Goal: Information Seeking & Learning: Learn about a topic

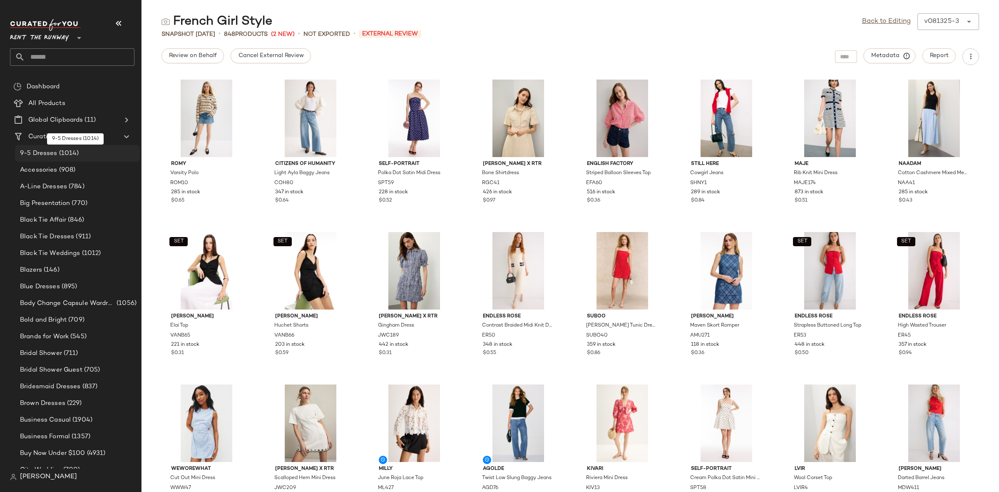
click at [57, 154] on span "(1014)" at bounding box center [68, 154] width 22 height 10
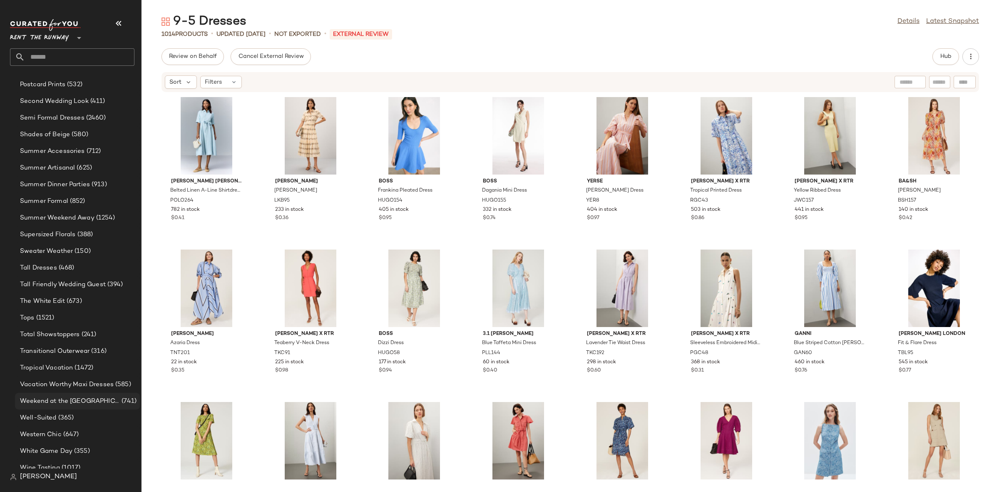
scroll to position [942, 0]
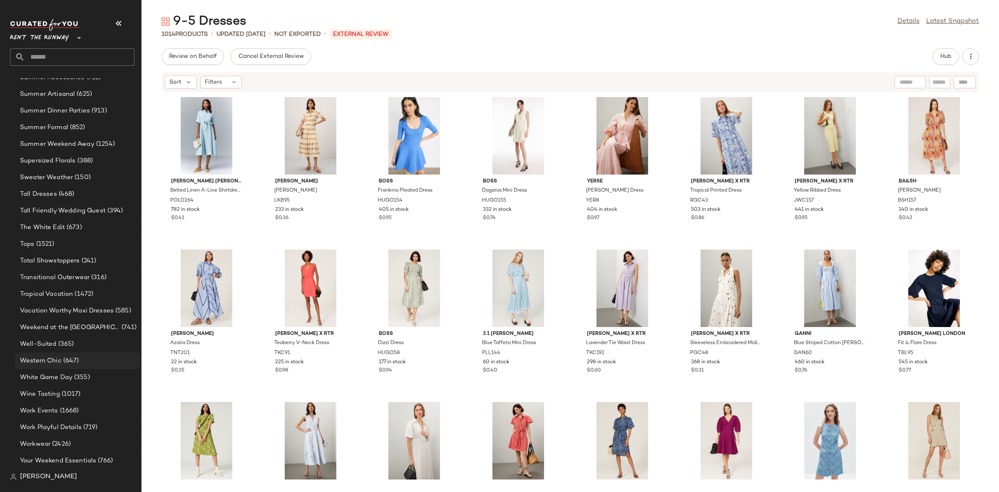
click at [82, 356] on div "Western Chic (647)" at bounding box center [76, 361] width 119 height 10
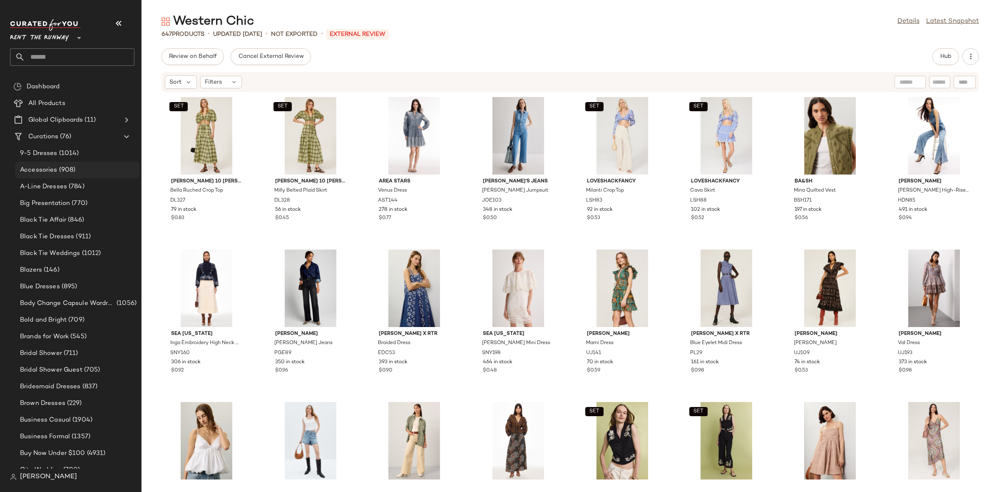
click at [61, 164] on div "Accessories (908)" at bounding box center [77, 170] width 125 height 17
click at [55, 156] on span "9-5 Dresses" at bounding box center [38, 154] width 37 height 10
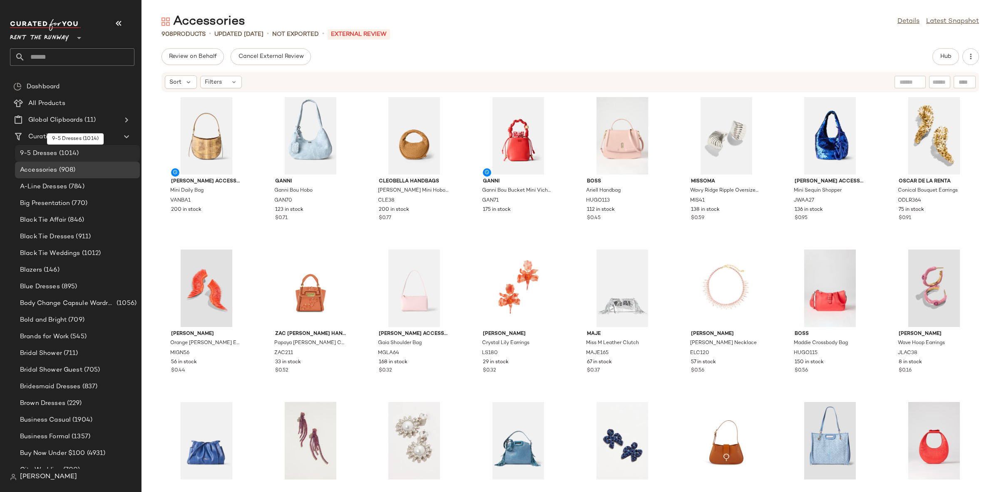
click at [55, 156] on span "9-5 Dresses" at bounding box center [38, 154] width 37 height 10
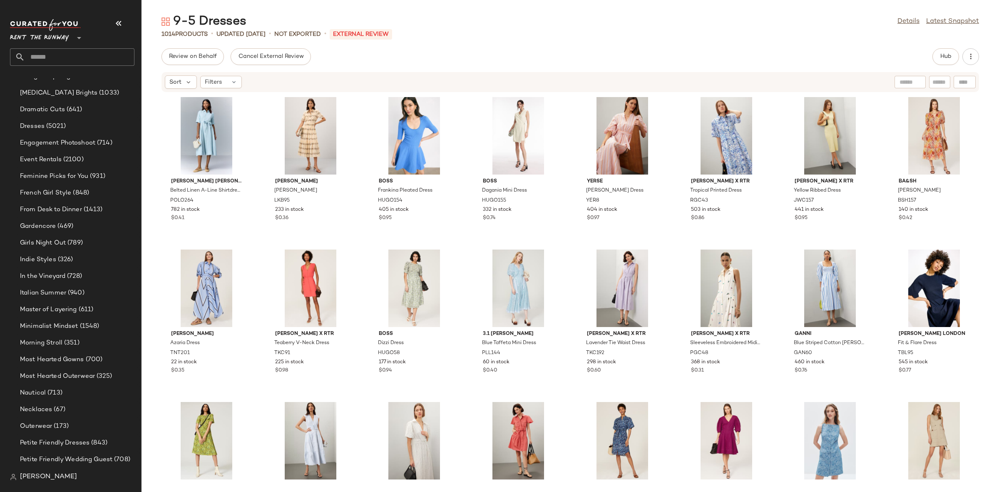
scroll to position [942, 0]
click at [66, 463] on span "Your Weekend Essentials" at bounding box center [58, 461] width 76 height 10
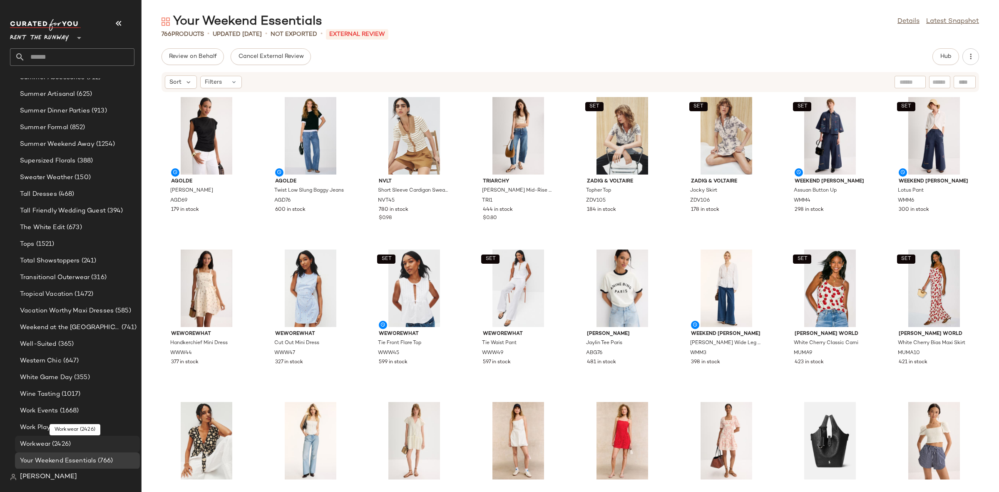
click at [49, 442] on span "Workwear" at bounding box center [35, 444] width 30 height 10
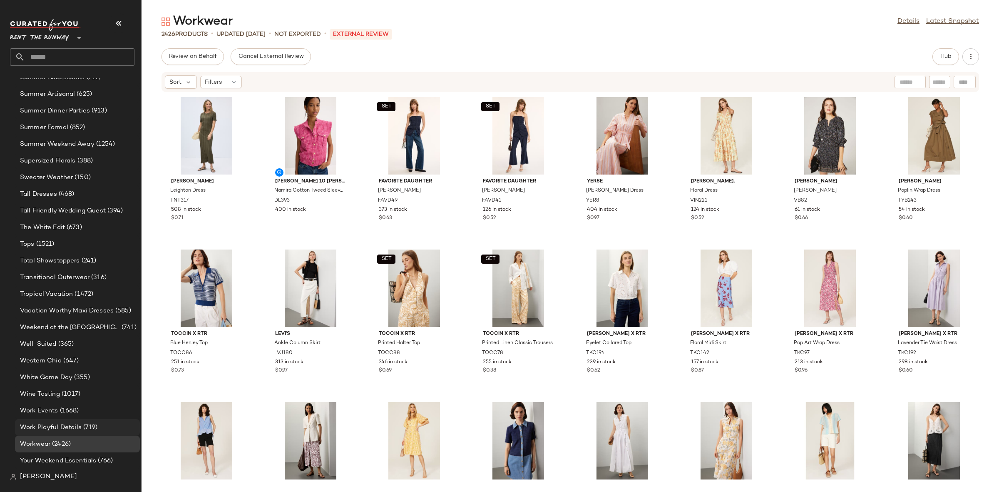
click at [82, 426] on span "(719)" at bounding box center [90, 428] width 16 height 10
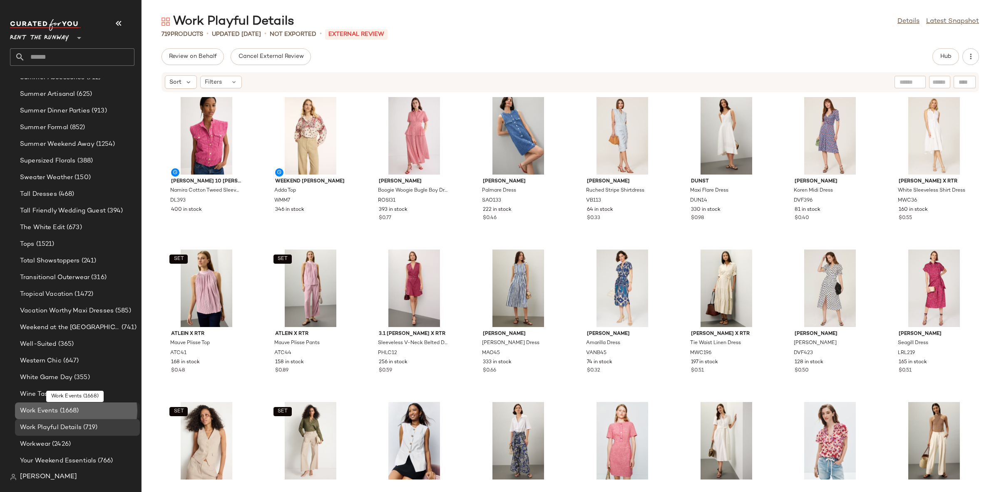
click at [54, 402] on div "Work Events (1668)" at bounding box center [77, 410] width 125 height 17
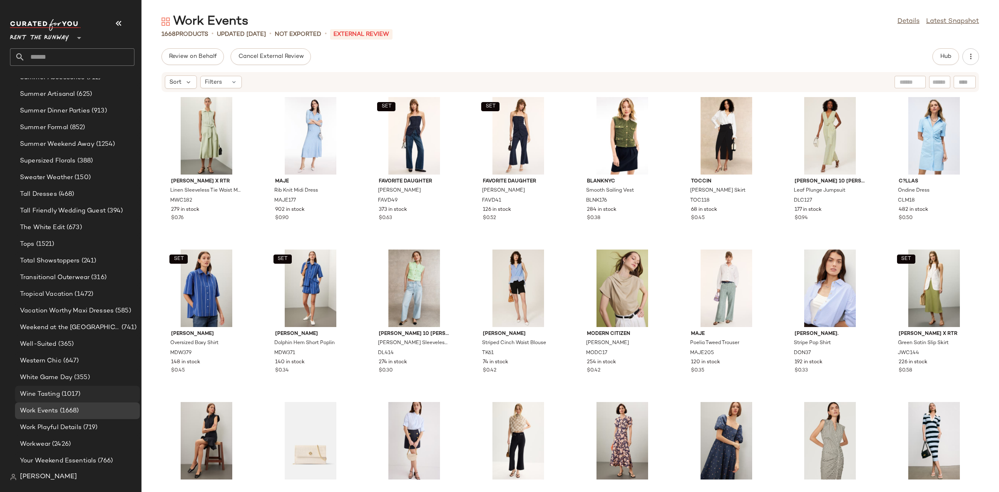
click at [39, 396] on span "Wine Tasting" at bounding box center [40, 394] width 40 height 10
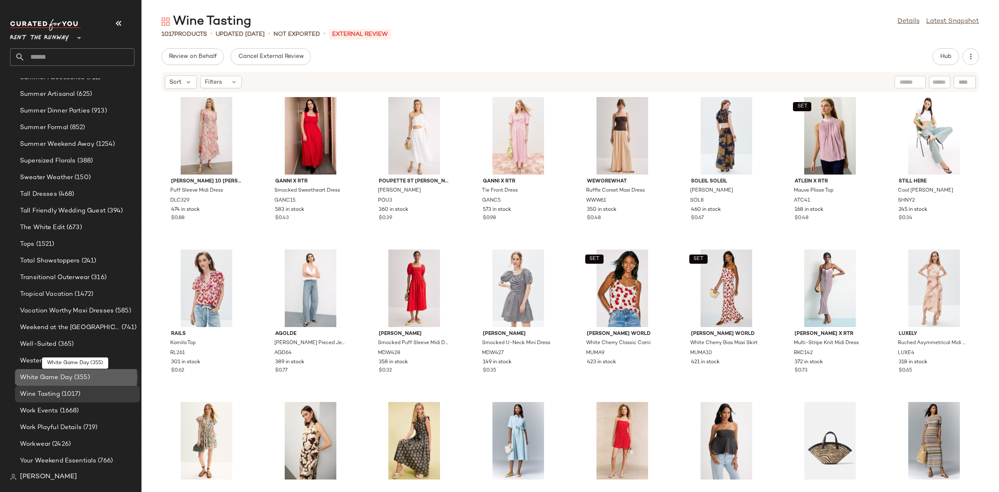
click at [50, 374] on span "White Game Day" at bounding box center [46, 378] width 52 height 10
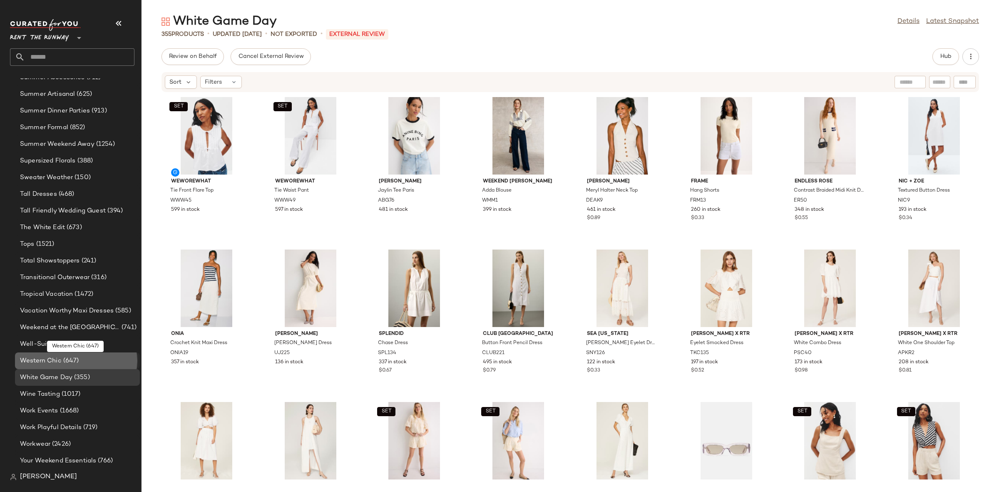
click at [62, 354] on div "Western Chic (647)" at bounding box center [77, 360] width 125 height 17
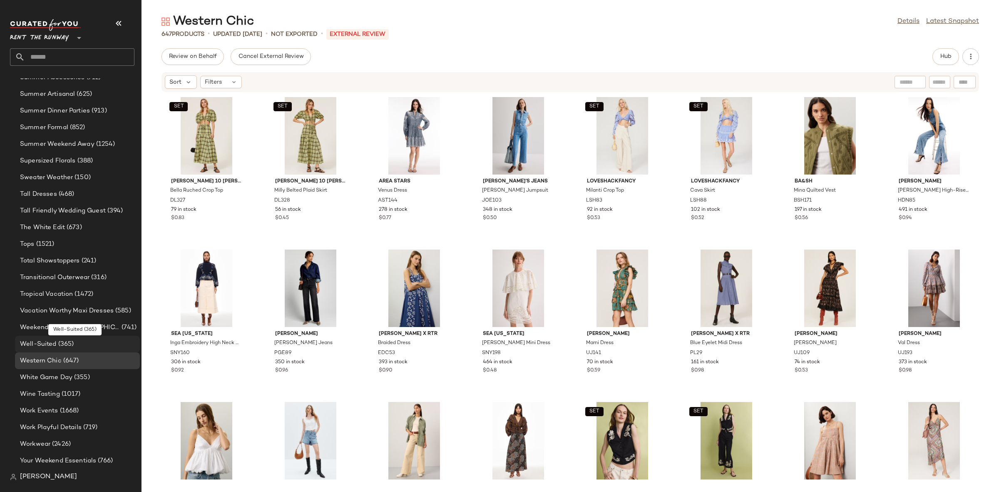
click at [51, 343] on span "Well-Suited" at bounding box center [38, 344] width 37 height 10
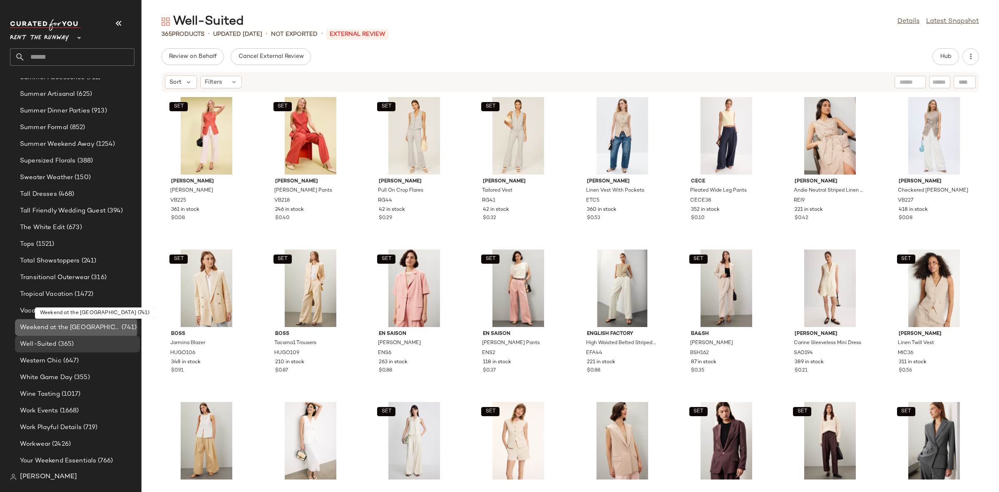
click at [39, 325] on span "Weekend at the [GEOGRAPHIC_DATA]" at bounding box center [70, 328] width 100 height 10
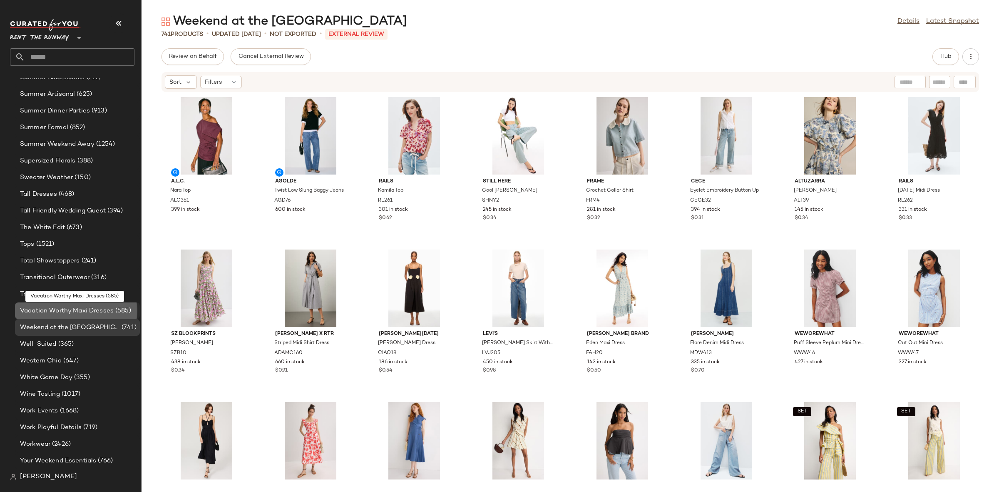
click at [40, 309] on span "Vacation Worthy Maxi Dresses" at bounding box center [67, 311] width 94 height 10
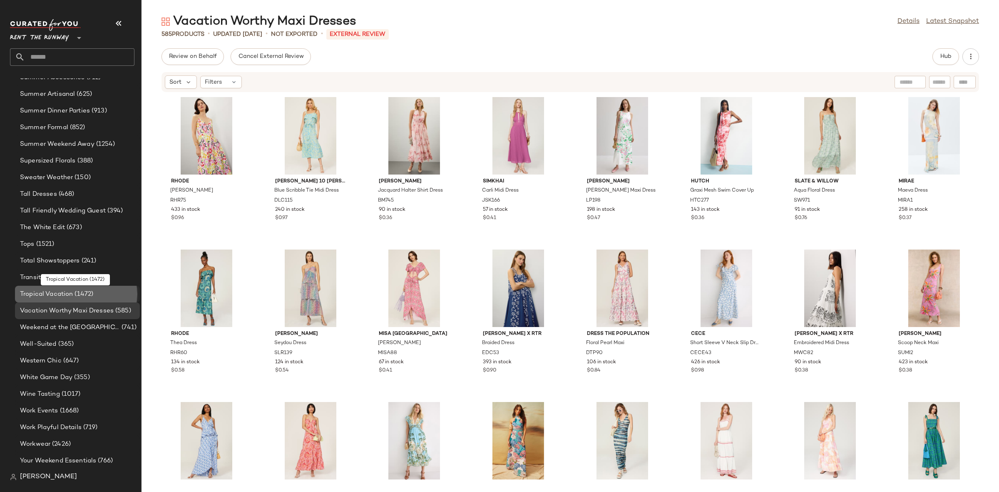
click at [61, 295] on span "Tropical Vacation" at bounding box center [46, 294] width 53 height 10
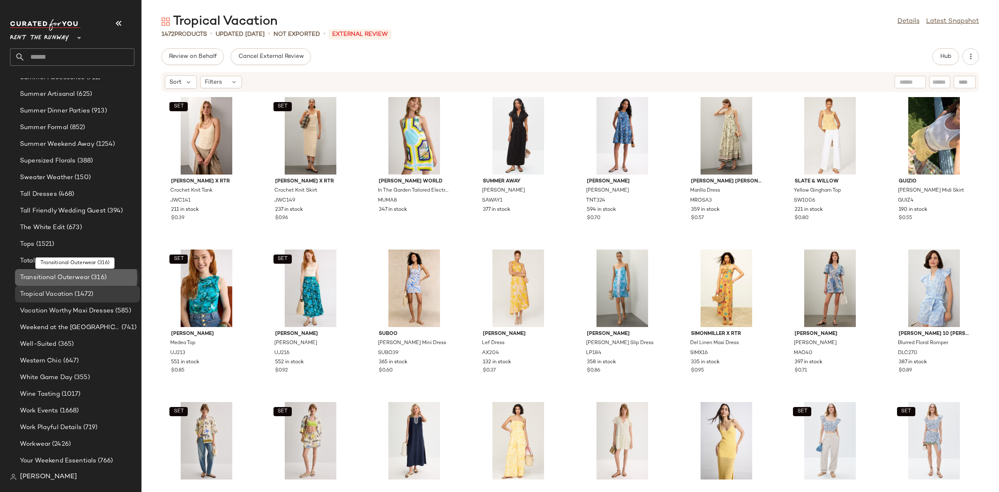
click at [55, 281] on span "Transitional Outerwear" at bounding box center [55, 278] width 70 height 10
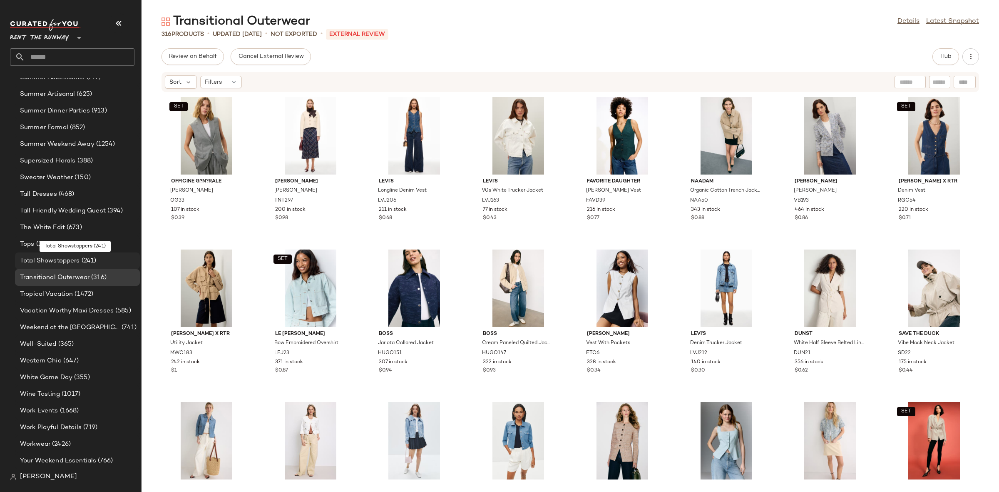
click at [65, 260] on span "Total Showstoppers" at bounding box center [50, 261] width 60 height 10
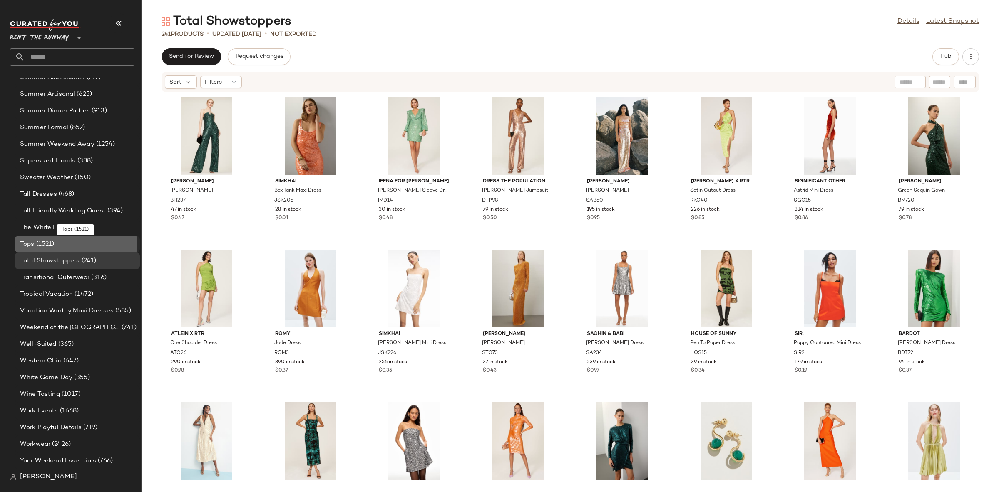
click at [87, 241] on div "Tops (1521)" at bounding box center [76, 244] width 119 height 10
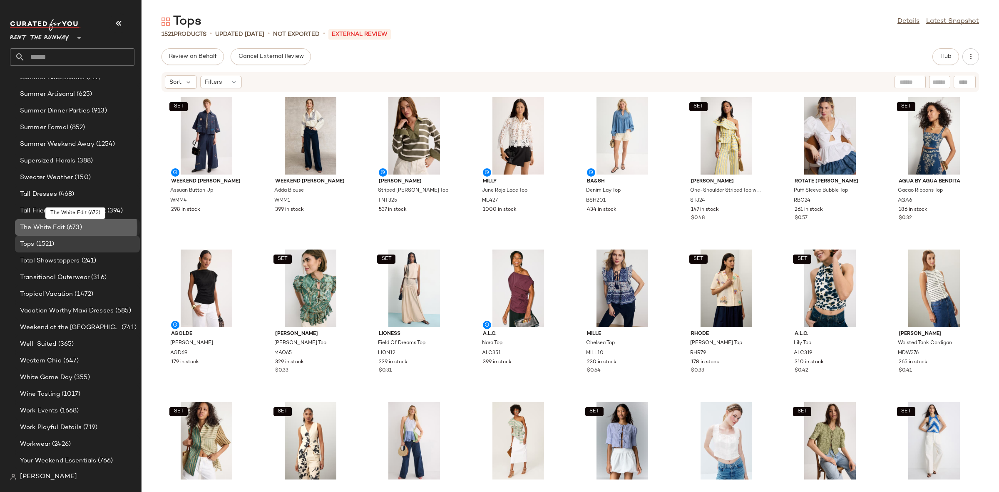
click at [82, 227] on div "The White Edit (673)" at bounding box center [76, 228] width 119 height 10
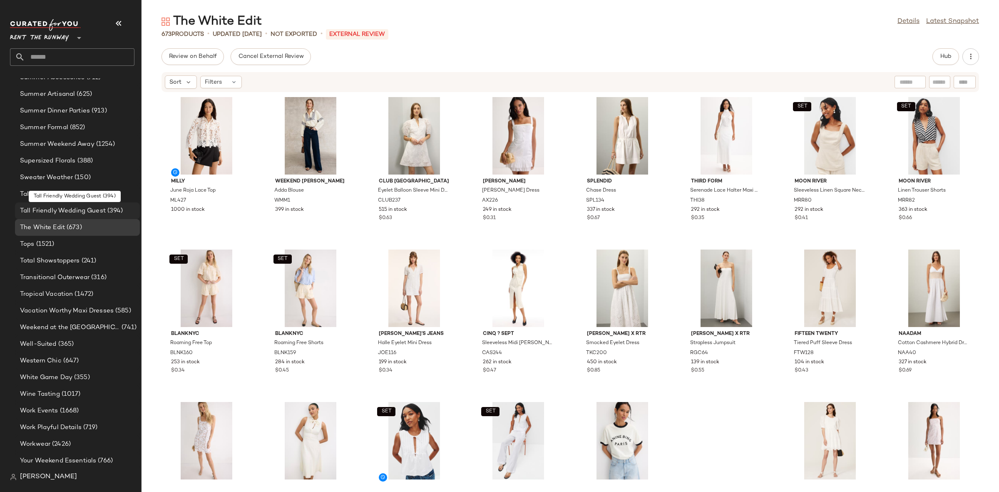
click at [70, 211] on span "Tall Friendly Wedding Guest" at bounding box center [63, 211] width 86 height 10
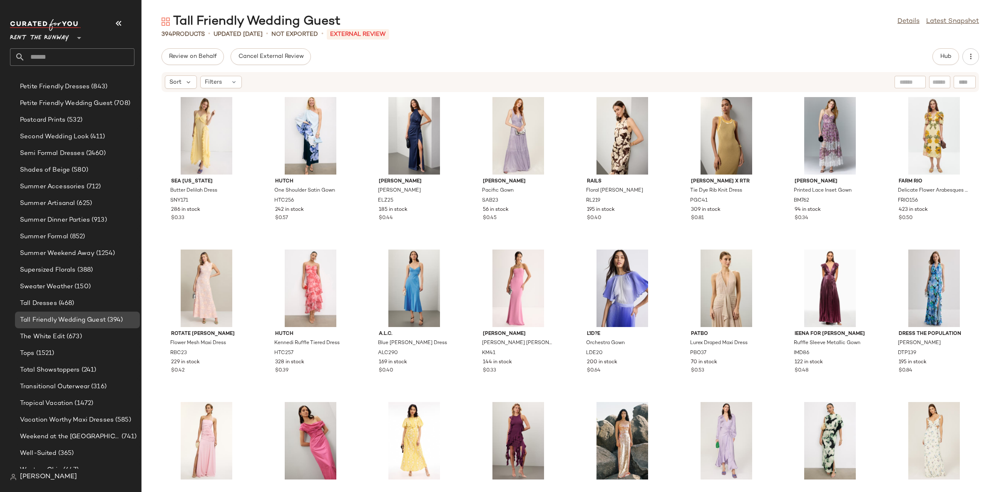
scroll to position [829, 0]
click at [85, 273] on span "(388)" at bounding box center [84, 274] width 17 height 10
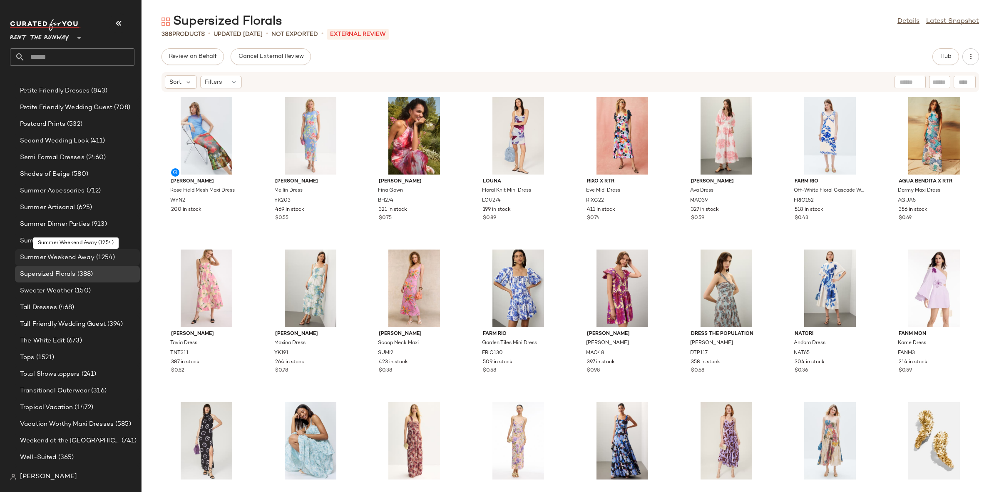
click at [73, 254] on span "Summer Weekend Away" at bounding box center [57, 258] width 75 height 10
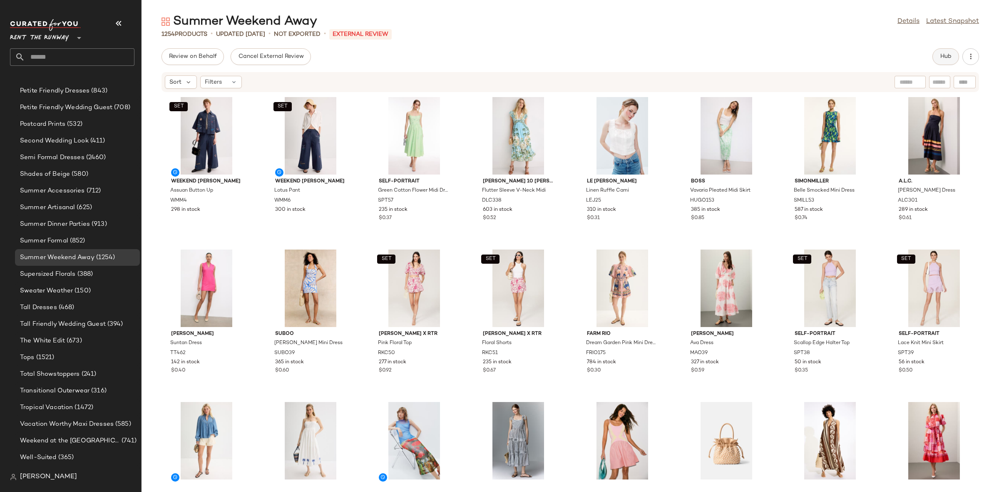
click at [949, 57] on span "Hub" at bounding box center [946, 56] width 12 height 7
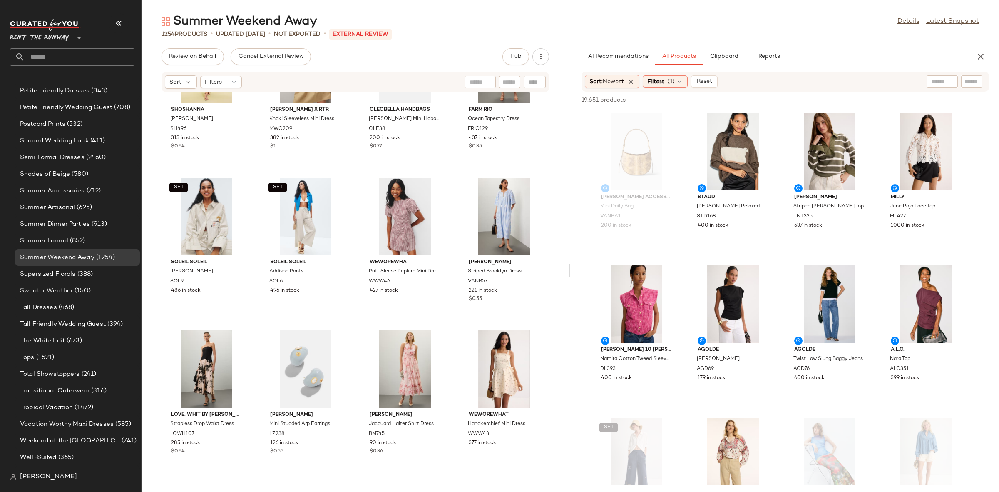
scroll to position [3042, 0]
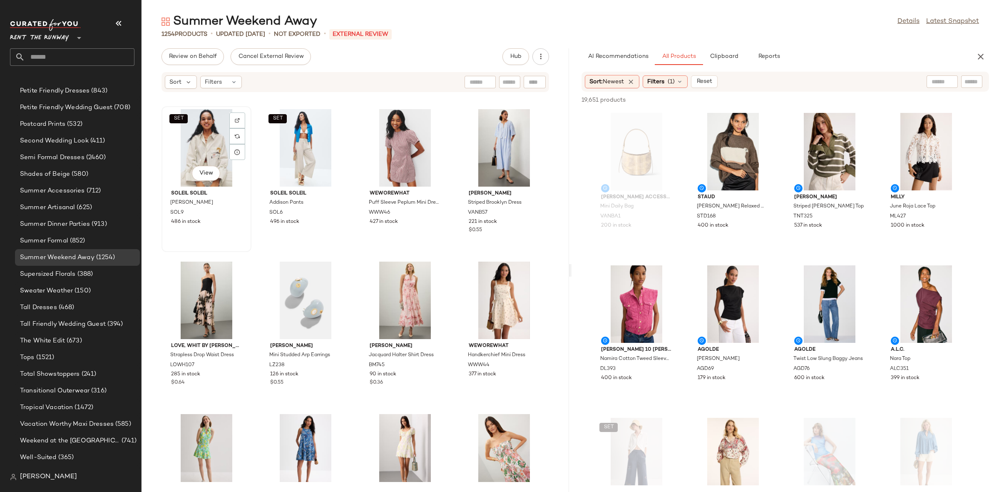
click at [210, 139] on div "SET View" at bounding box center [206, 147] width 84 height 77
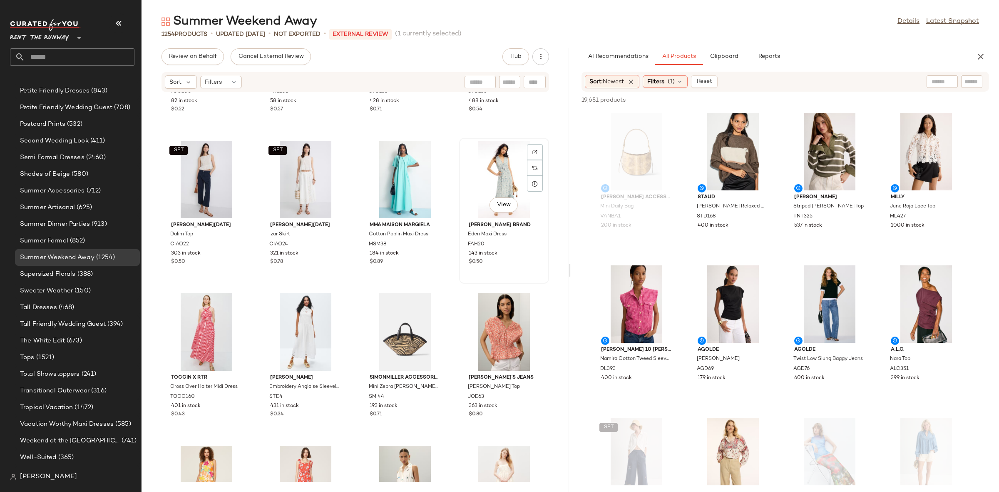
scroll to position [4534, 0]
click at [490, 170] on div "View" at bounding box center [504, 180] width 84 height 77
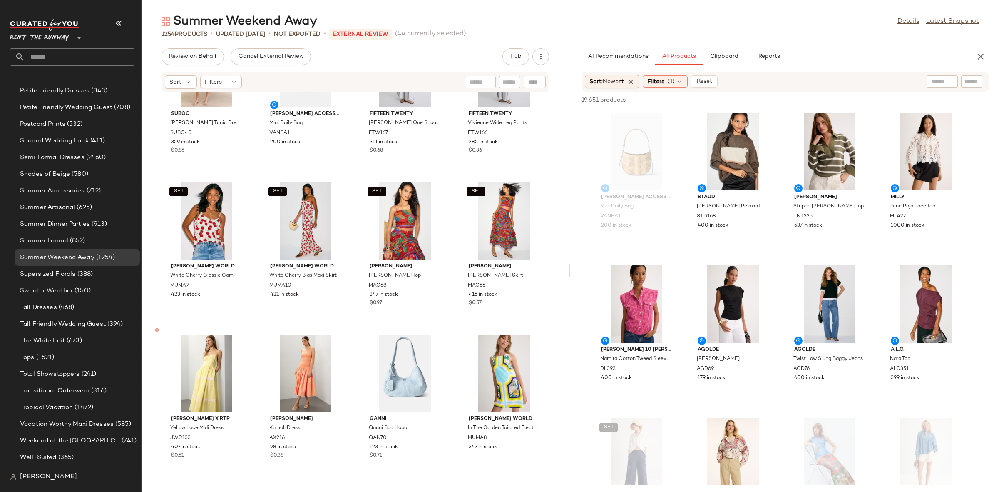
scroll to position [2058, 0]
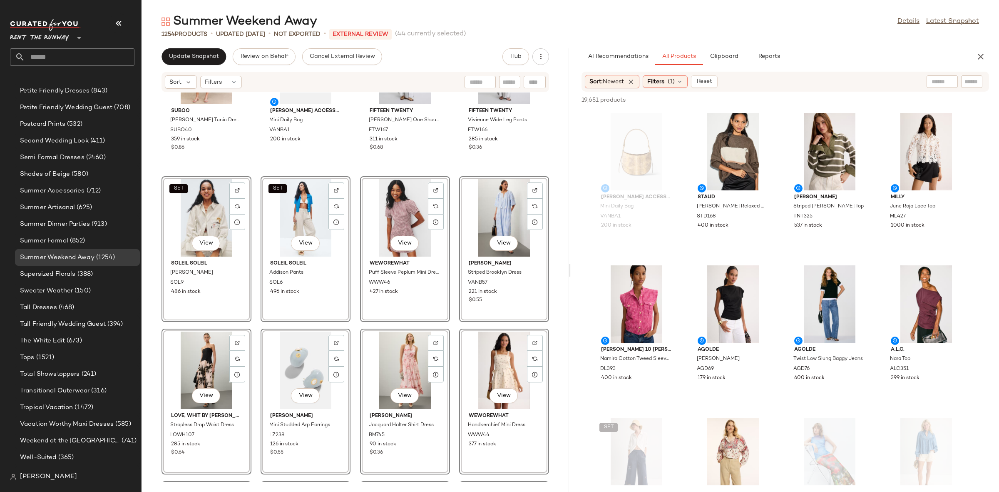
click at [252, 217] on div "Suboo Florence Broderie Tunic Dress SUBO40 359 in stock $0.86 Vanessa Bruno Acc…" at bounding box center [356, 286] width 428 height 389
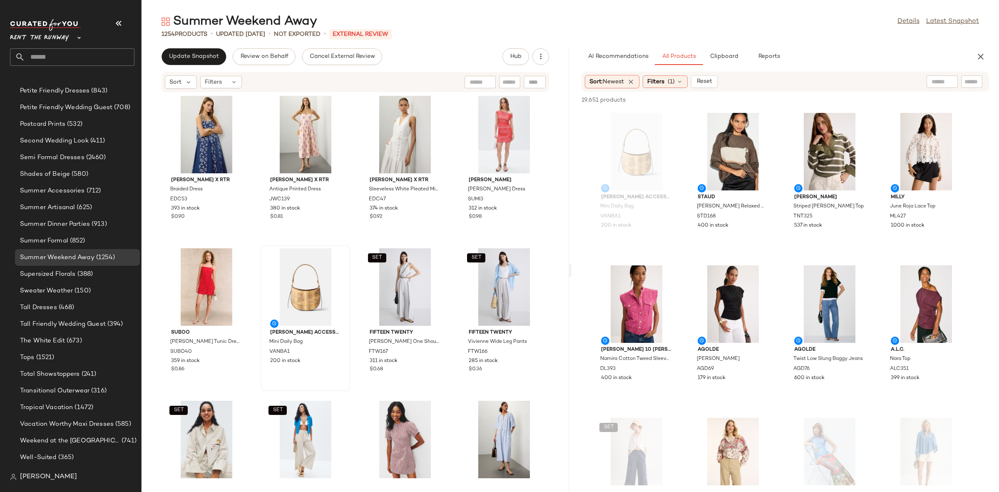
scroll to position [1834, 0]
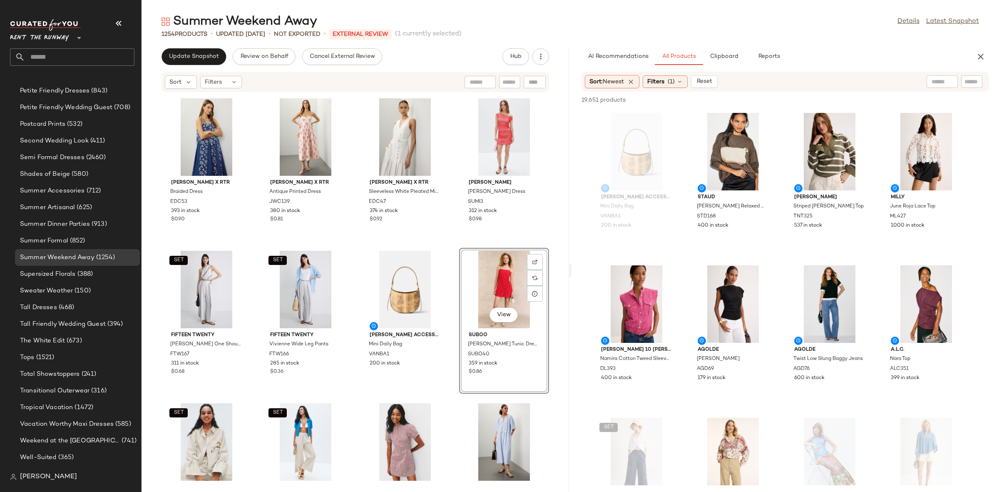
click at [450, 244] on div "Eudon Choi x RTR Braided Dress EDC53 393 in stock $0.90 Jason Wu x RTR Antique …" at bounding box center [356, 286] width 428 height 389
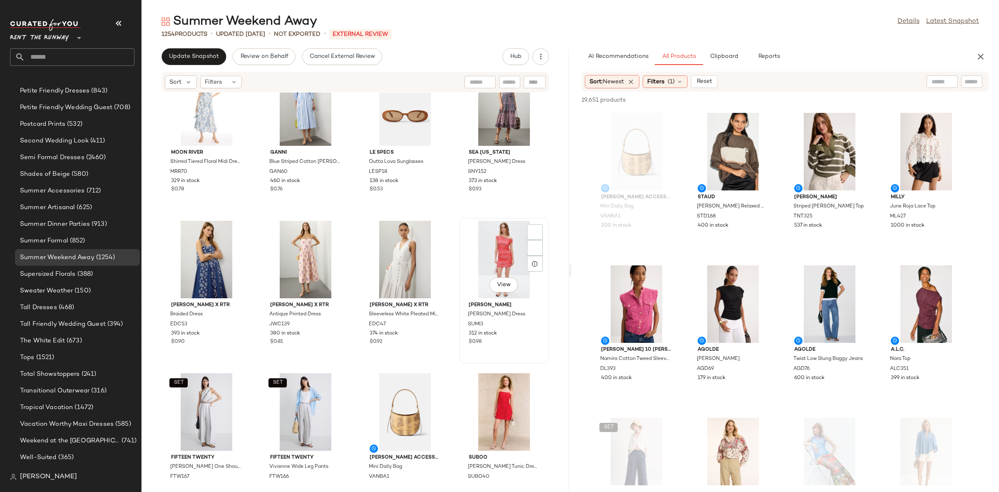
scroll to position [1695, 0]
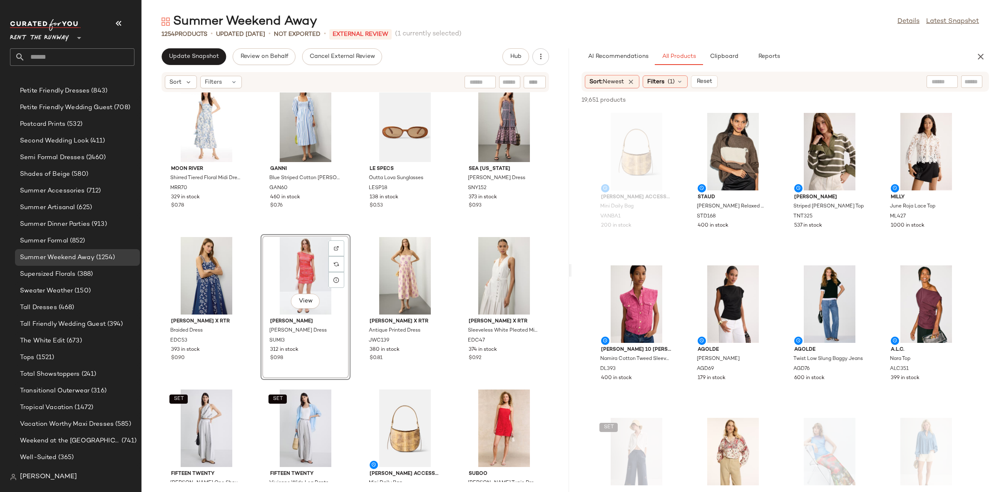
click at [348, 234] on div "View summi summi Rumi Dress SUMI3 312 in stock $0.98" at bounding box center [306, 307] width 90 height 146
click at [348, 231] on div "Moon River Shirred Tiered Floral Midi Dress MRR70 329 in stock $0.78 GANNI Blue…" at bounding box center [356, 286] width 428 height 389
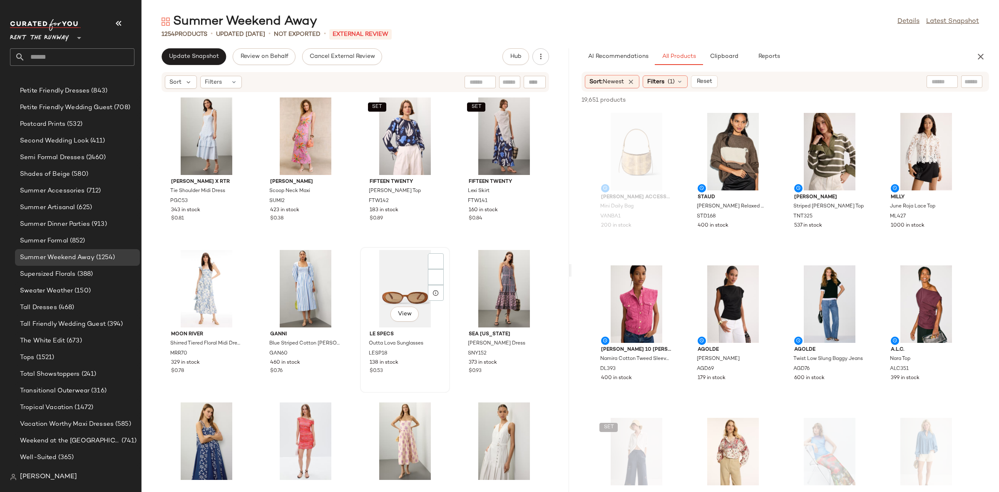
scroll to position [1523, 0]
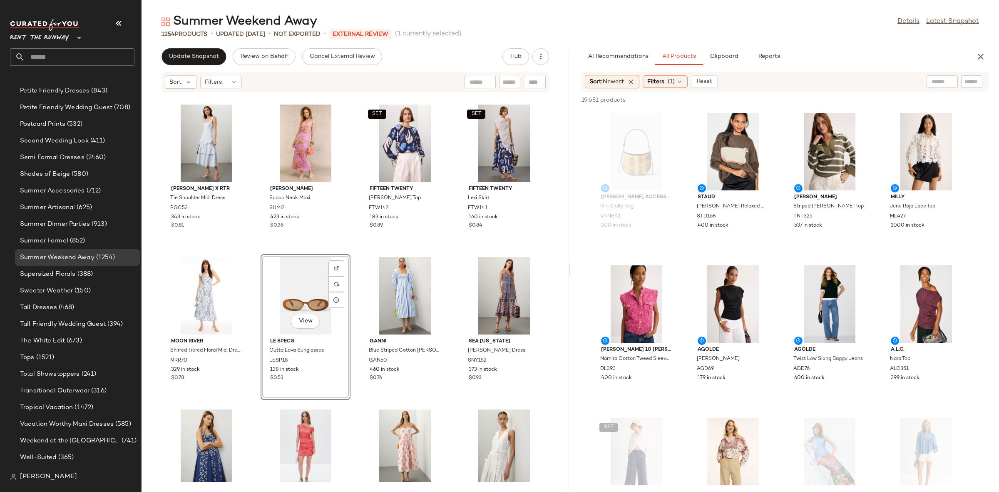
click at [255, 248] on div "Prabal Gurung x RTR Tie Shoulder Midi Dress PGC53 343 in stock $0.81 summi summ…" at bounding box center [356, 286] width 428 height 389
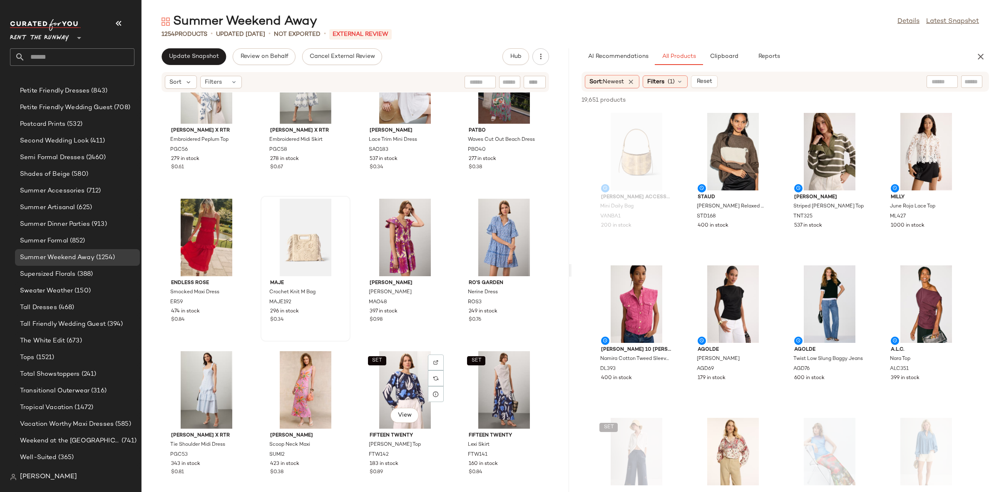
scroll to position [1260, 0]
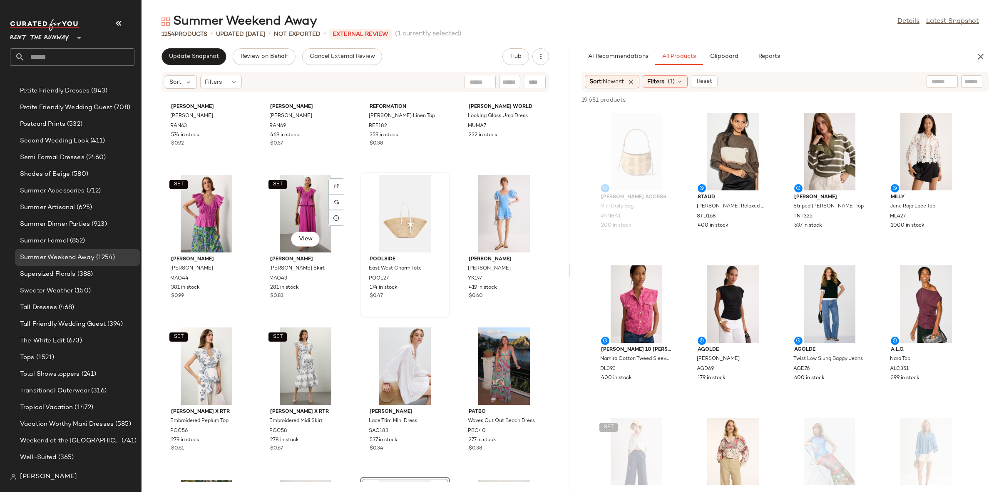
scroll to position [991, 0]
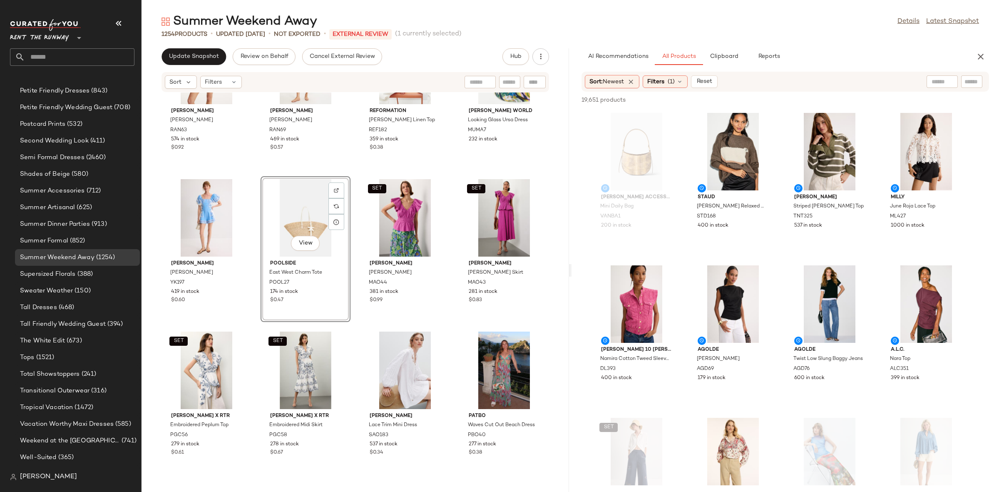
click at [355, 172] on div "SET Rachel Antonoff James Shirt RAN63 574 in stock $0.92 SET Rachel Antonoff Si…" at bounding box center [356, 286] width 428 height 389
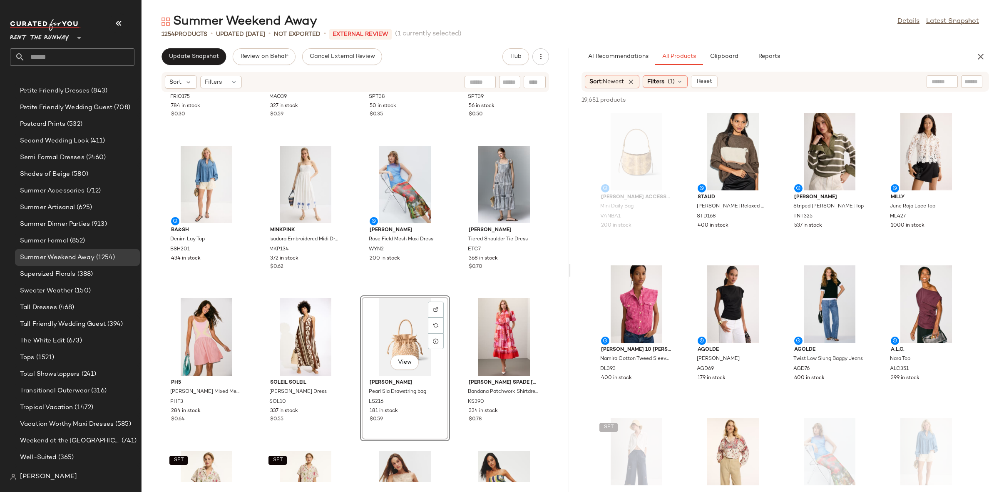
click at [353, 212] on div "FARM Rio Dream Garden Pink Mini Dress FRIO175 784 in stock $0.30 Marie Oliver A…" at bounding box center [356, 286] width 428 height 389
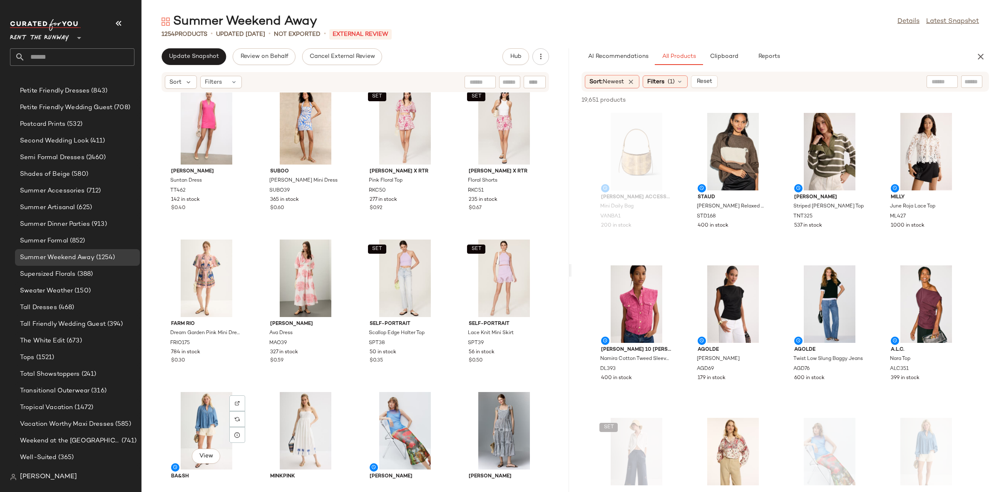
scroll to position [369, 0]
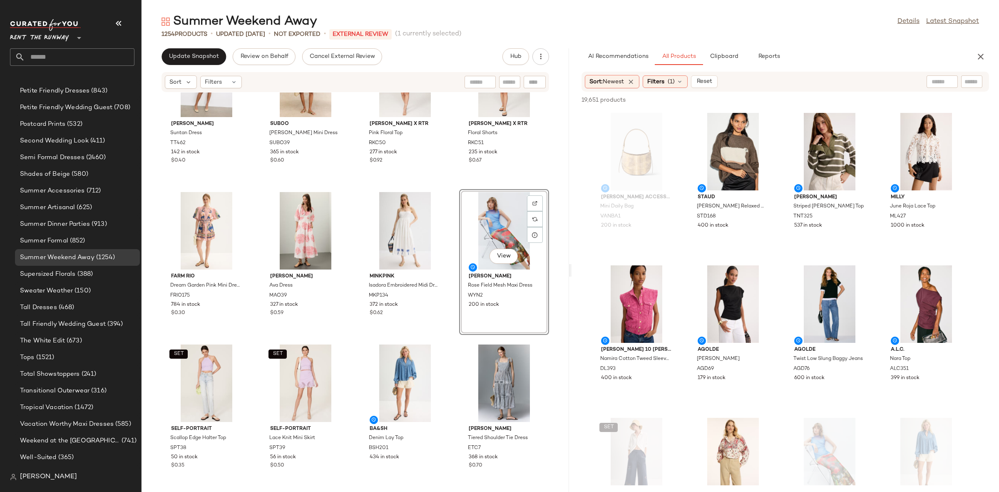
click at [459, 181] on div "SET Ronny Kobo x RTR Floral Shorts RKC51 235 in stock $0.67" at bounding box center [504, 110] width 90 height 146
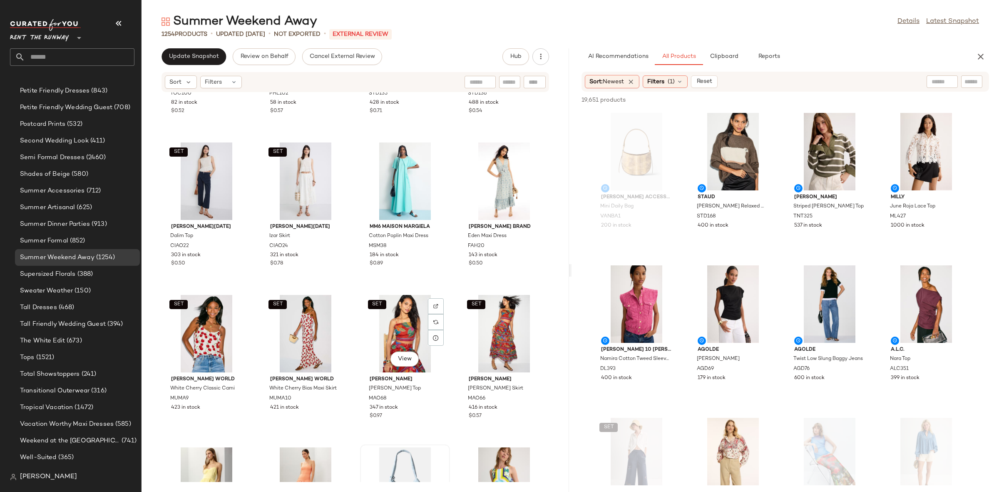
scroll to position [3711, 0]
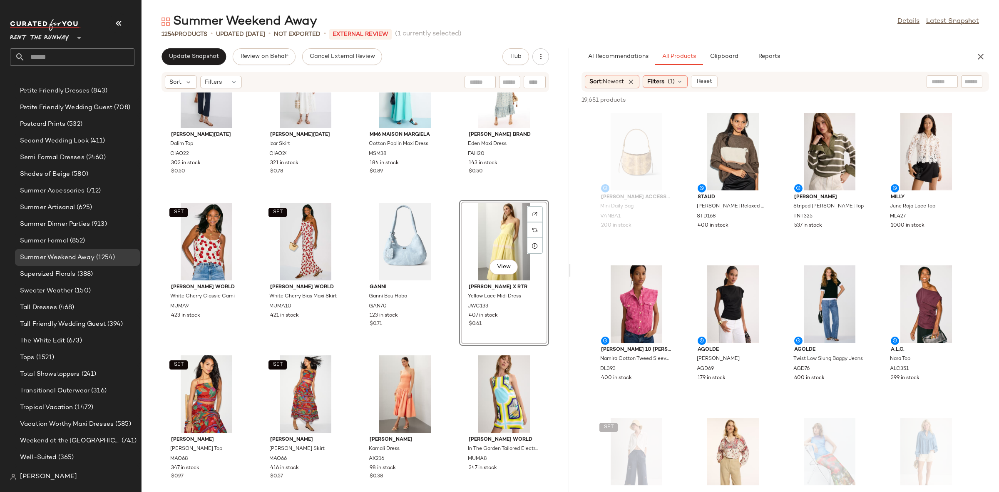
click at [451, 201] on div "Toccin Sadie Sleeveless Striped Midi Dress TOC100 82 in stock $0.52 3.1 Phillip…" at bounding box center [356, 286] width 428 height 389
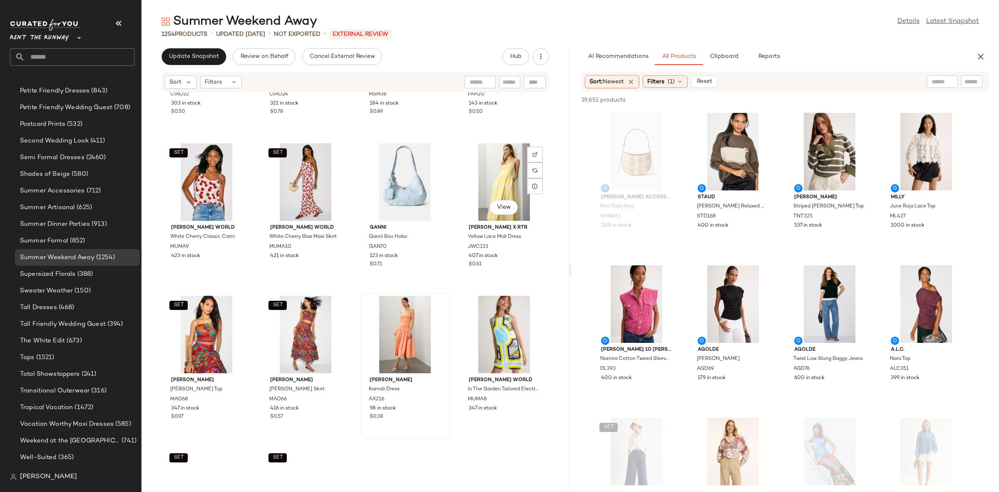
scroll to position [3785, 0]
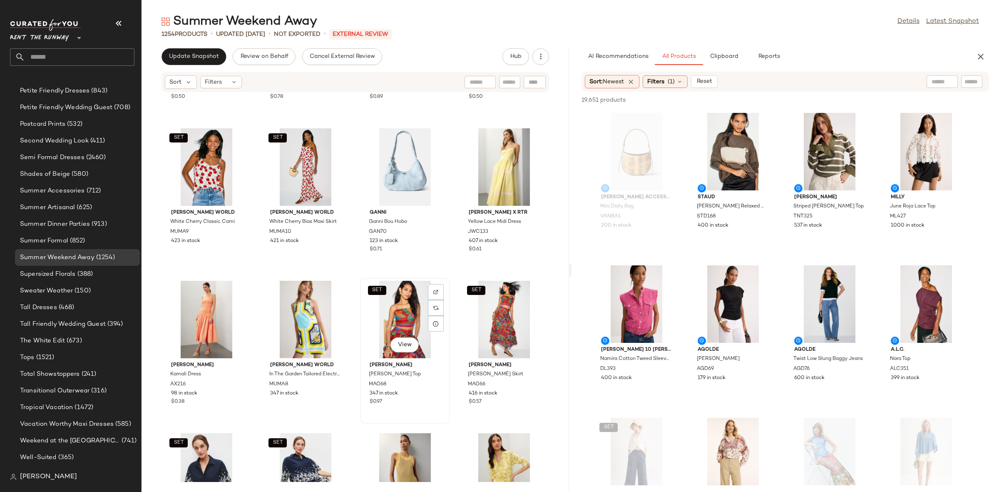
click at [361, 286] on div "SET View Marie Oliver Wyatt Top MAO68 347 in stock $0.97" at bounding box center [405, 351] width 88 height 144
click at [351, 274] on div "SET Ciao Lucia Dalim Top CIAO22 303 in stock $0.50 SET Ciao Lucia Izar Skirt CI…" at bounding box center [356, 286] width 428 height 389
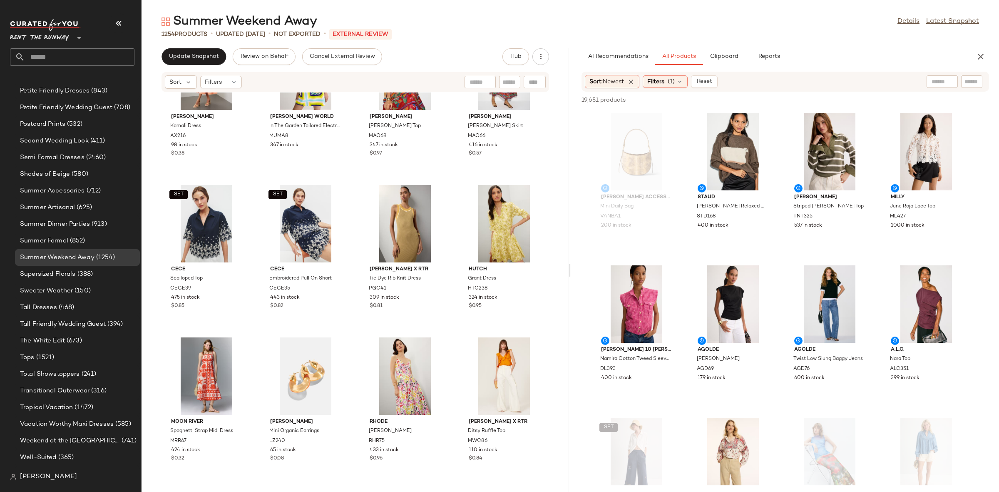
scroll to position [4035, 0]
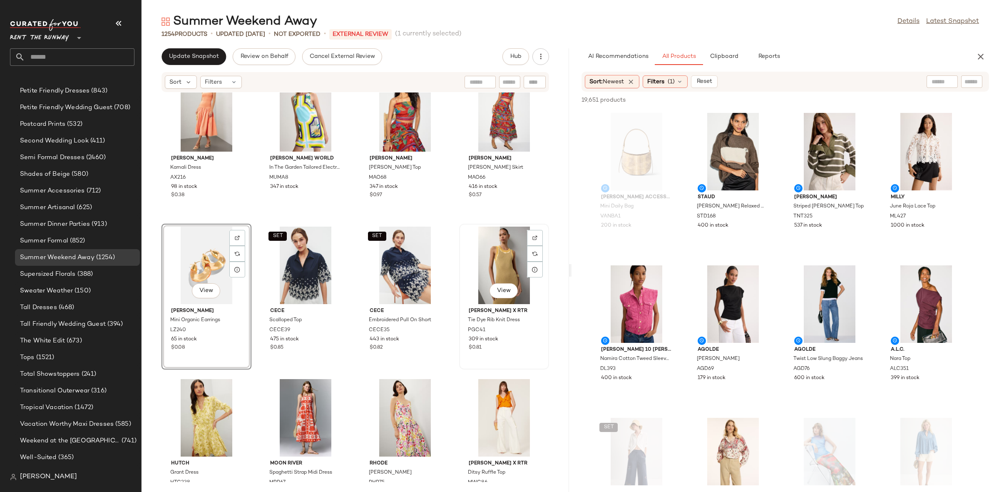
scroll to position [3975, 0]
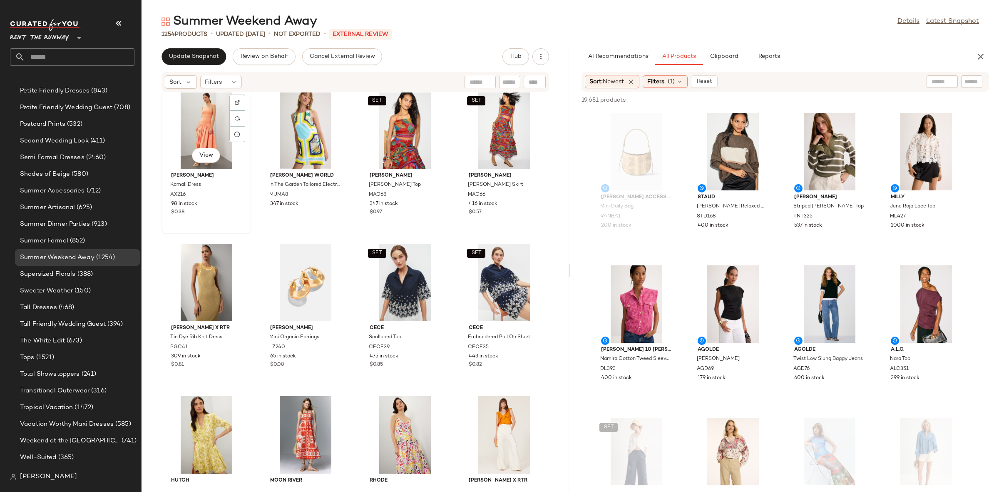
click at [249, 227] on div "View Alexis Kamali Dress AX216 98 in stock $0.38" at bounding box center [206, 161] width 88 height 144
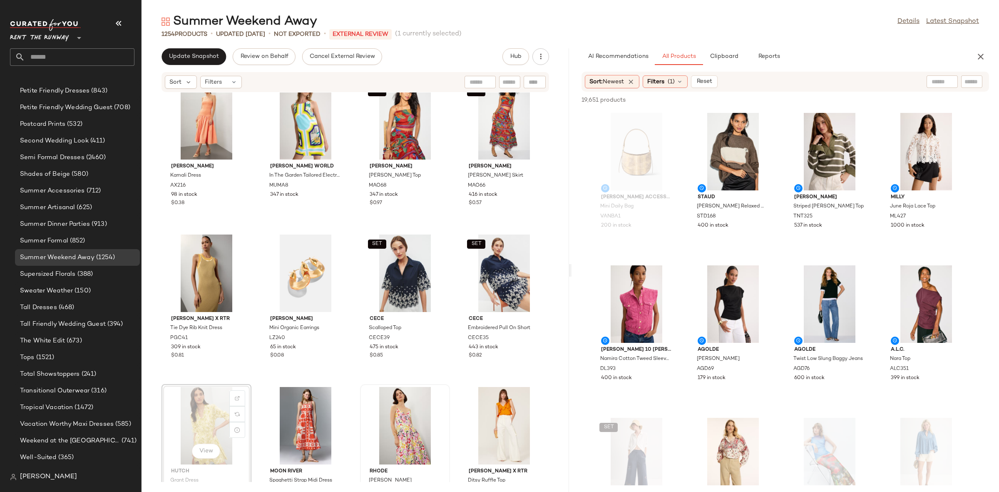
scroll to position [3999, 0]
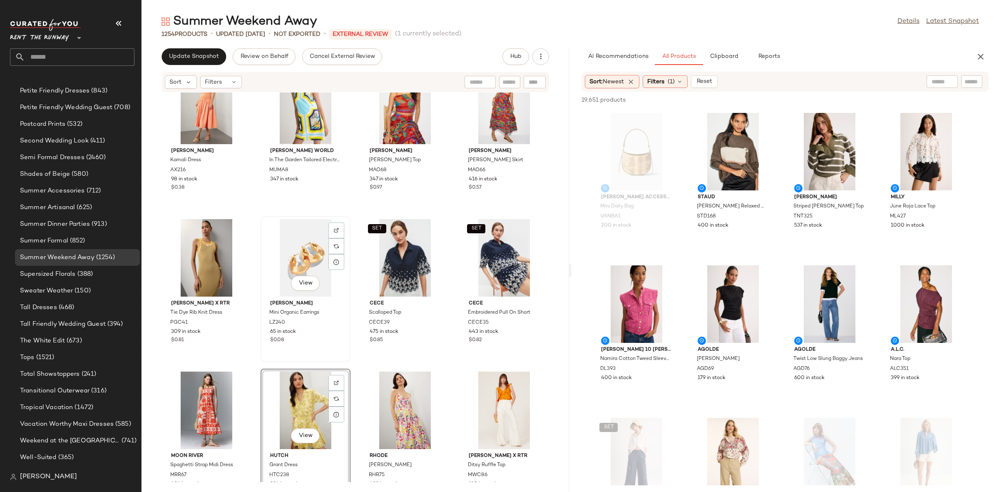
click at [348, 352] on div "View Lizzie Fortunato Mini Organic Earrings LZ240 65 in stock $0.08" at bounding box center [305, 289] width 88 height 144
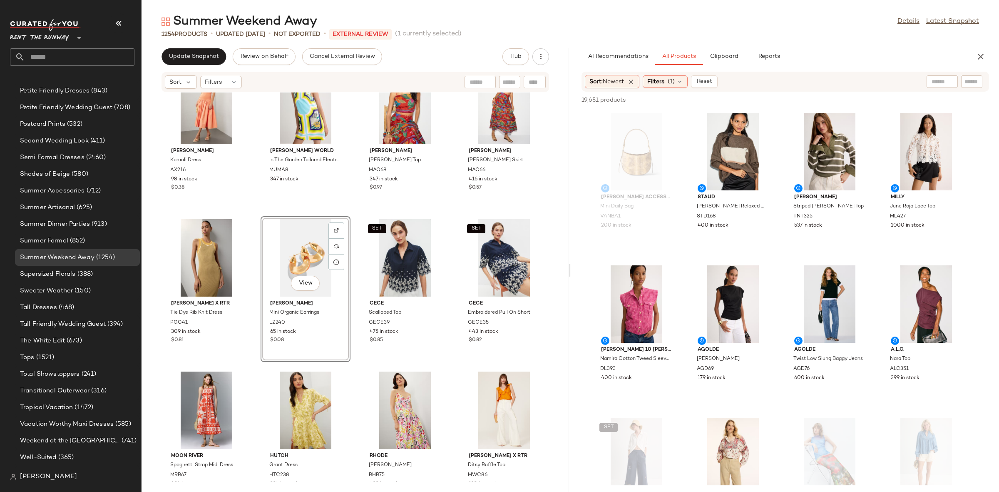
click at [350, 361] on div "Alexis Kamali Dress AX216 98 in stock $0.38 Muma World In The Garden Tailored E…" at bounding box center [356, 286] width 428 height 389
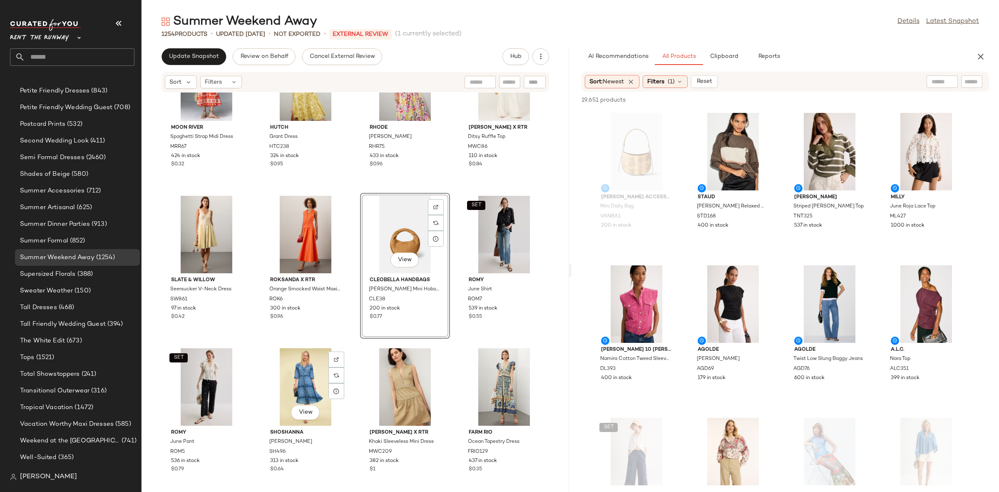
scroll to position [4335, 0]
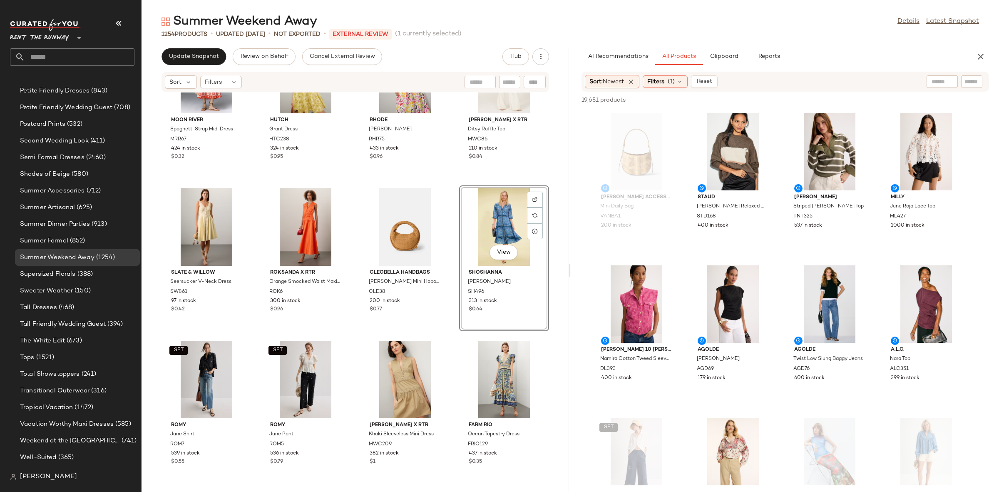
click at [451, 179] on div "Moon River Spaghetti Strap Midi Dress MRR67 424 in stock $0.32 Hutch Grant Dres…" at bounding box center [356, 286] width 428 height 389
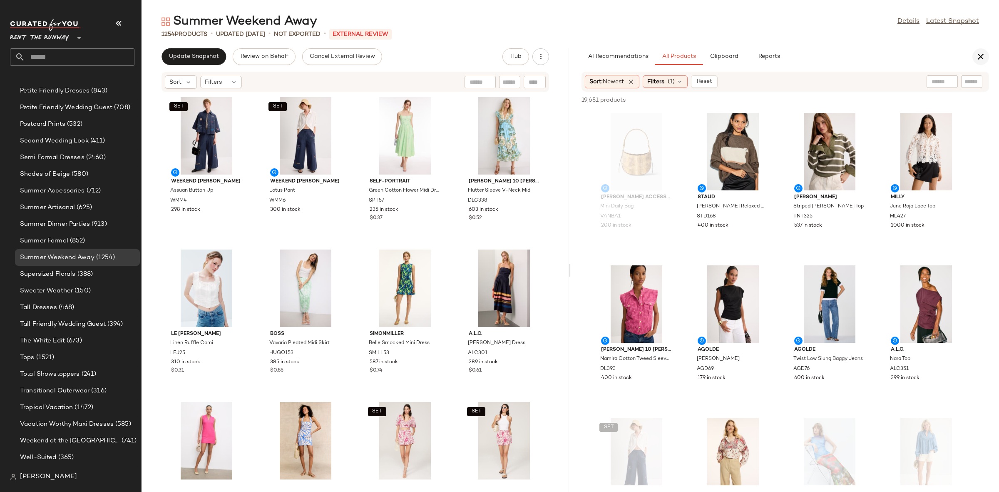
click at [981, 58] on icon "button" at bounding box center [981, 57] width 10 height 10
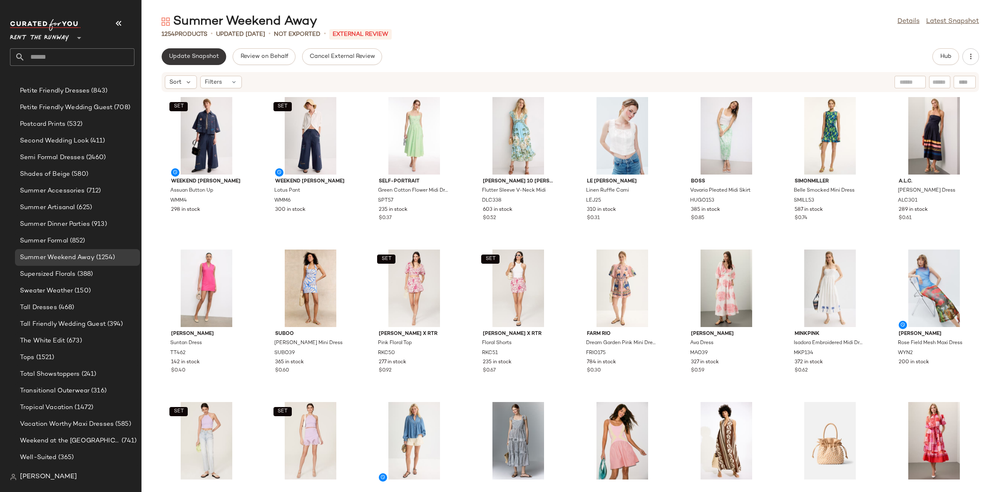
click at [179, 63] on button "Update Snapshot" at bounding box center [194, 56] width 65 height 17
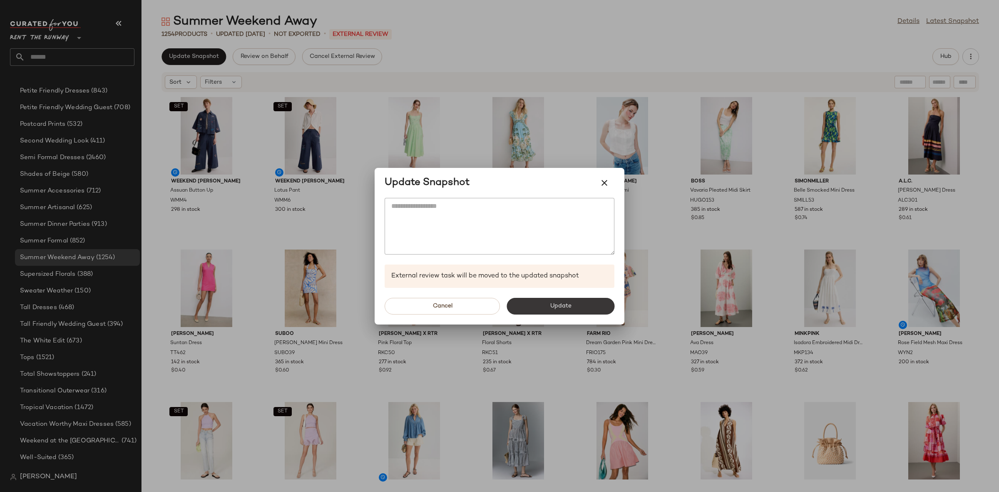
click at [565, 311] on button "Update" at bounding box center [561, 306] width 108 height 17
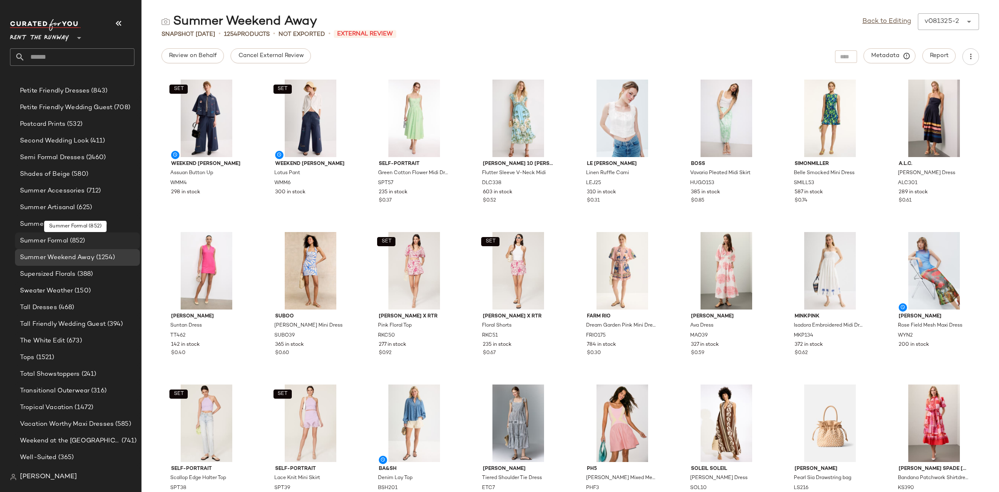
click at [60, 234] on div "Summer Formal (852)" at bounding box center [77, 240] width 125 height 17
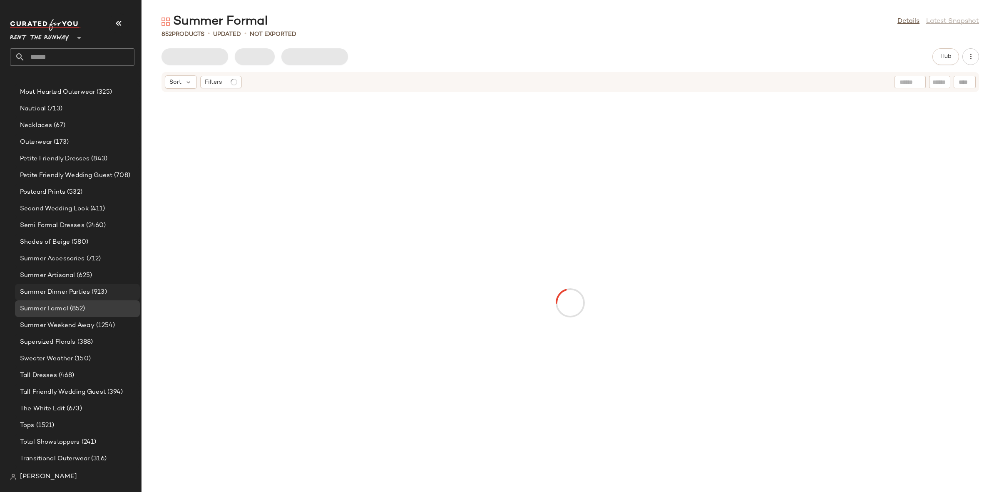
scroll to position [758, 0]
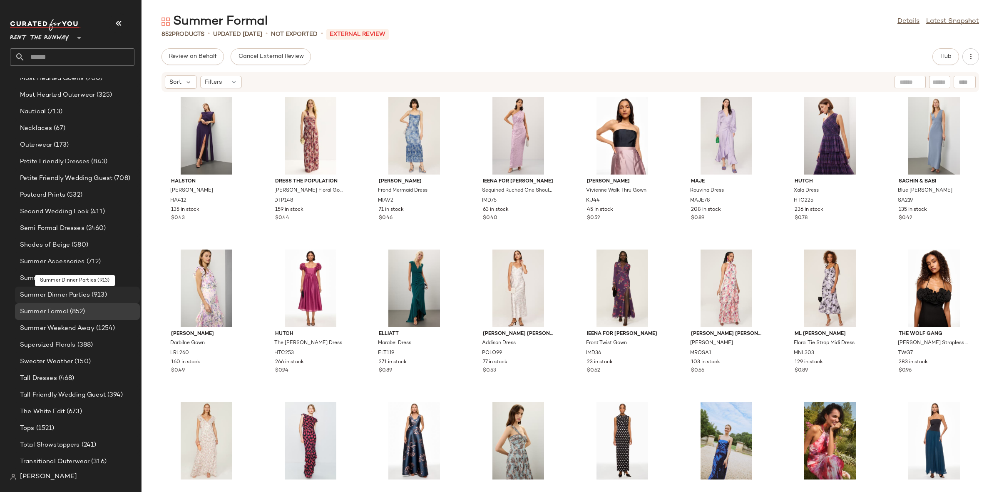
click at [60, 291] on span "Summer Dinner Parties" at bounding box center [55, 295] width 70 height 10
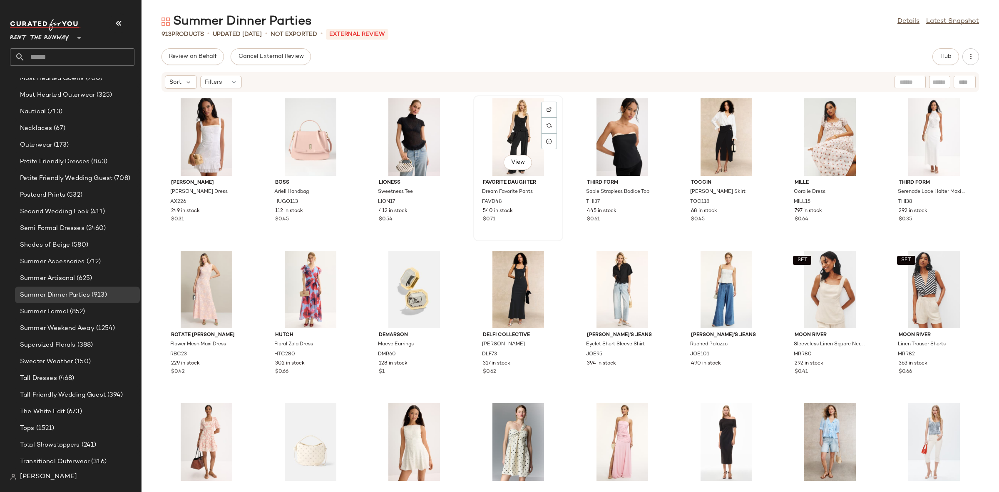
scroll to position [619, 0]
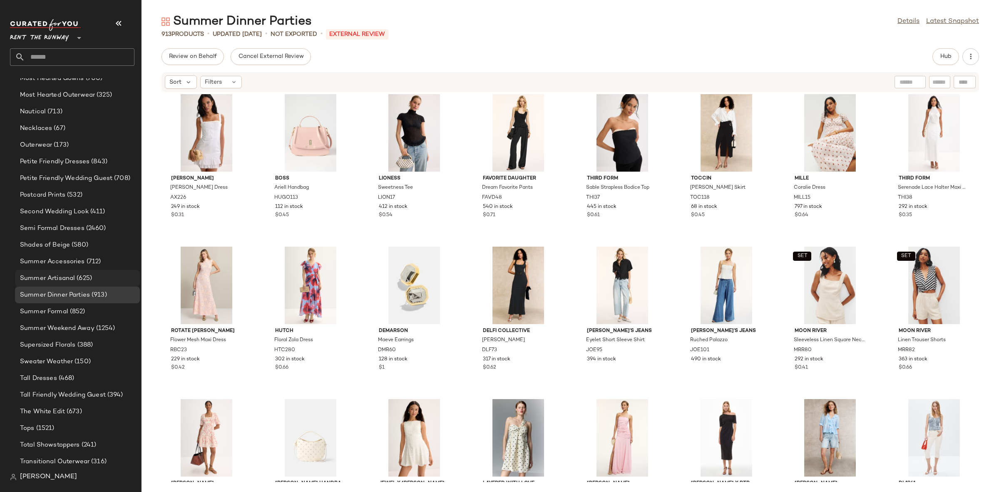
click at [65, 271] on div "Summer Artisanal (625)" at bounding box center [77, 278] width 125 height 17
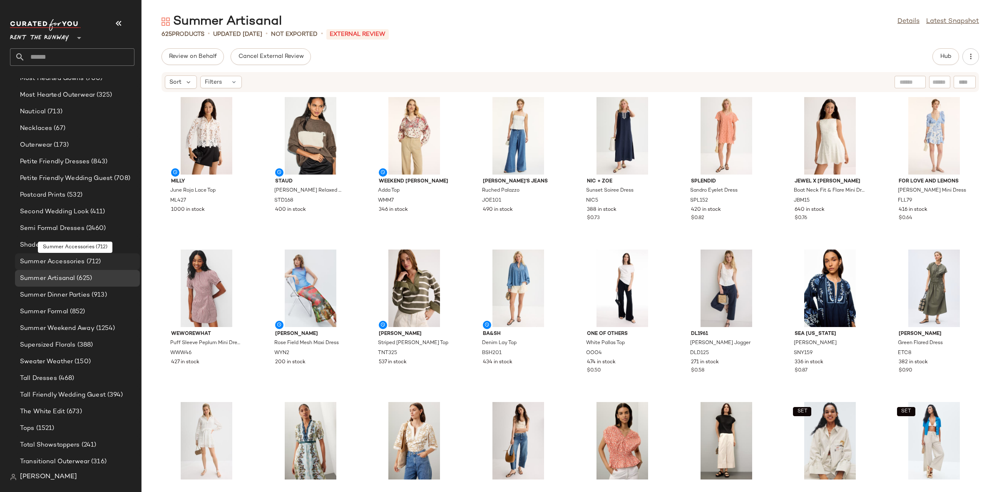
click at [57, 258] on span "Summer Accessories" at bounding box center [52, 262] width 65 height 10
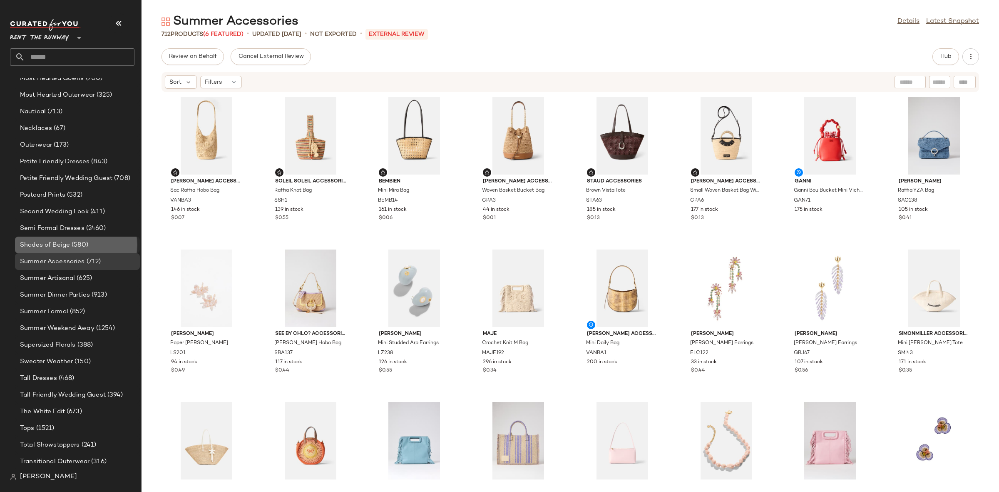
click at [67, 240] on span "Shades of Beige" at bounding box center [45, 245] width 50 height 10
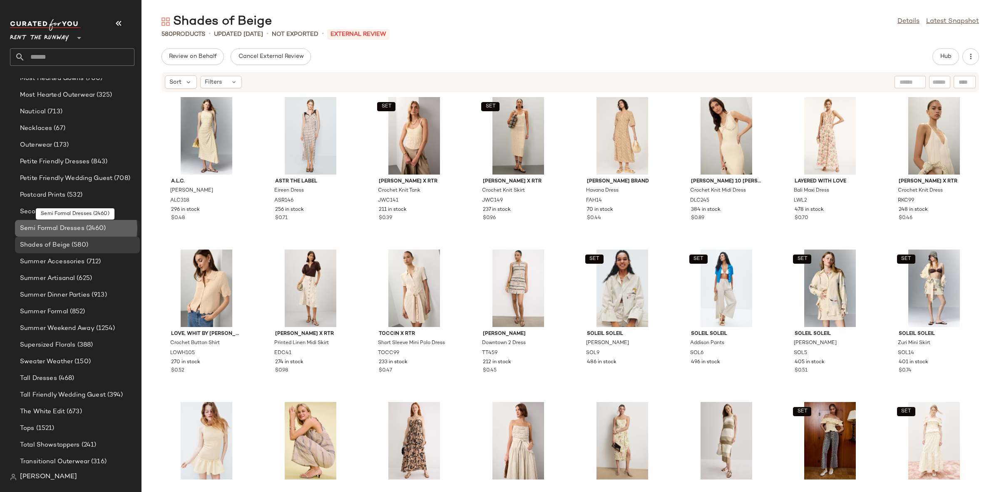
click at [58, 224] on span "Semi Formal Dresses" at bounding box center [52, 229] width 65 height 10
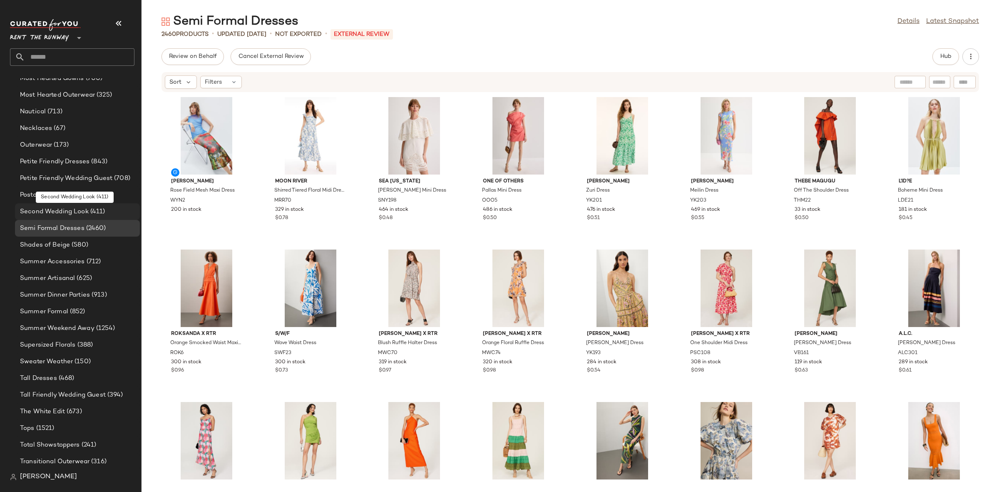
click at [82, 208] on span "Second Wedding Look" at bounding box center [54, 212] width 69 height 10
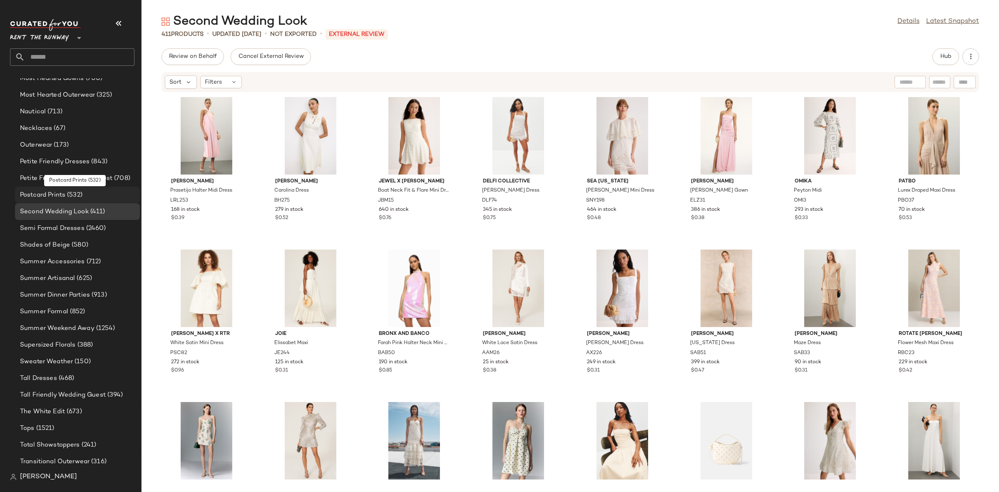
click at [77, 190] on span "(532)" at bounding box center [73, 195] width 17 height 10
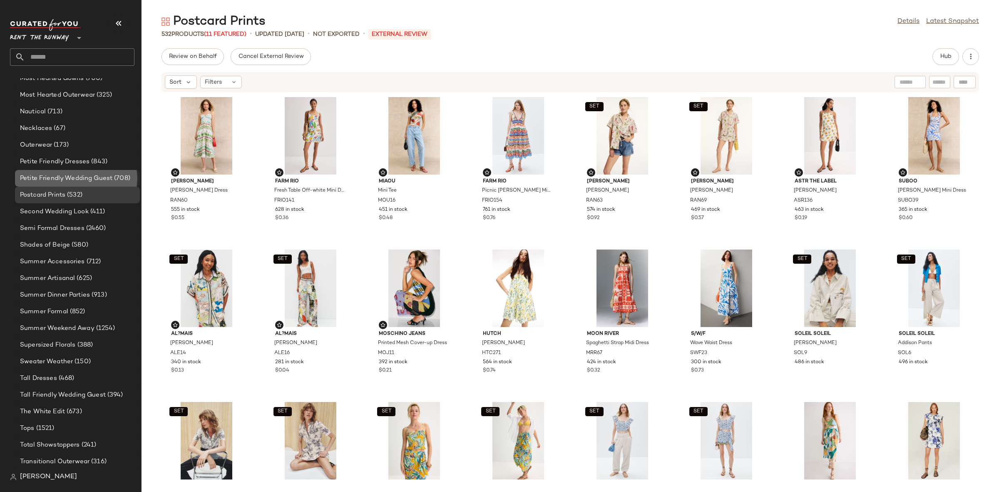
click at [71, 182] on span "Petite Friendly Wedding Guest" at bounding box center [66, 179] width 92 height 10
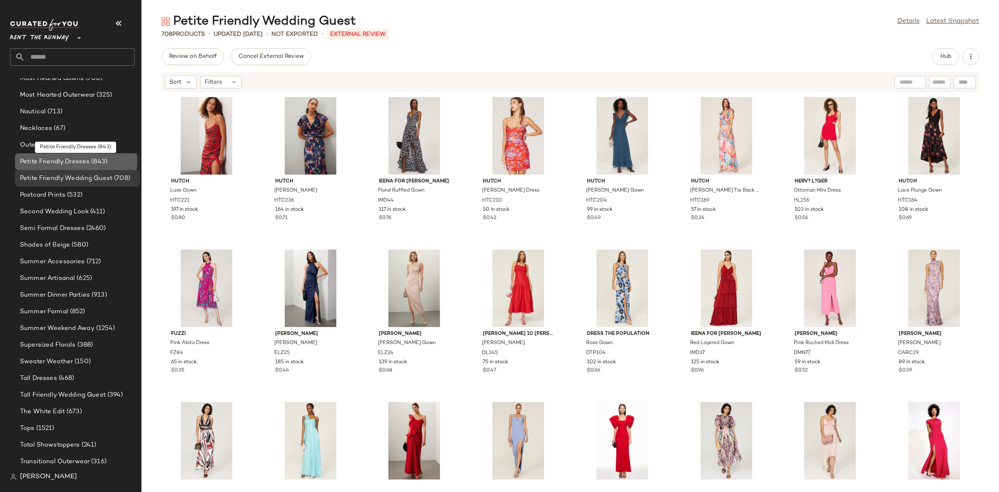
click at [60, 165] on span "Petite Friendly Dresses" at bounding box center [55, 162] width 70 height 10
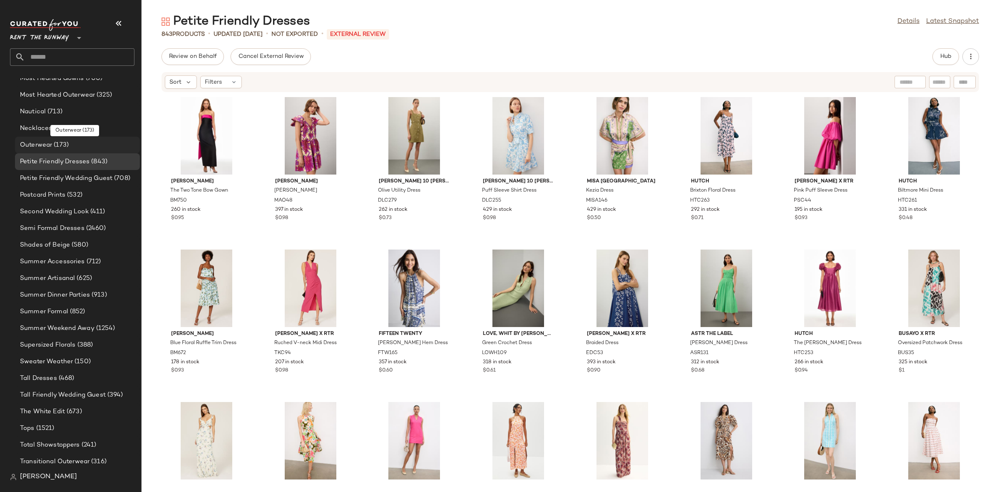
click at [57, 146] on span "(173)" at bounding box center [60, 145] width 17 height 10
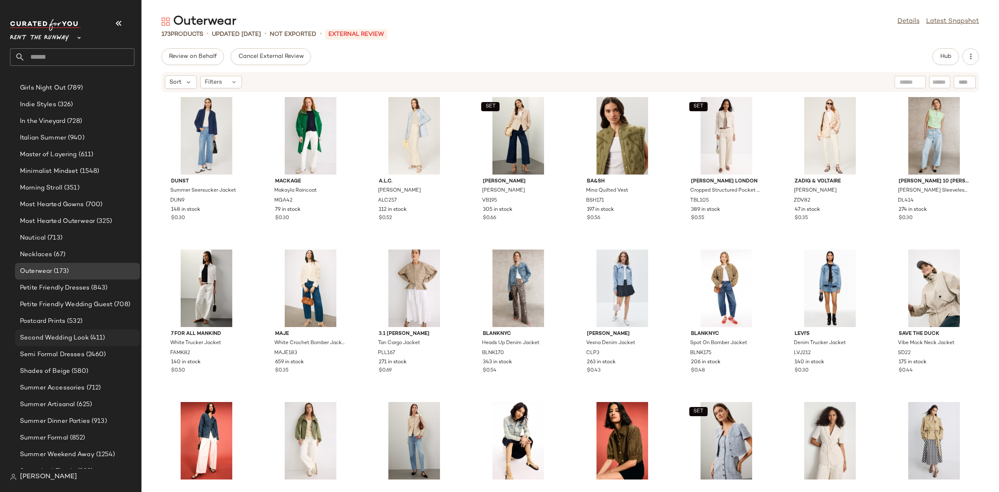
scroll to position [621, 0]
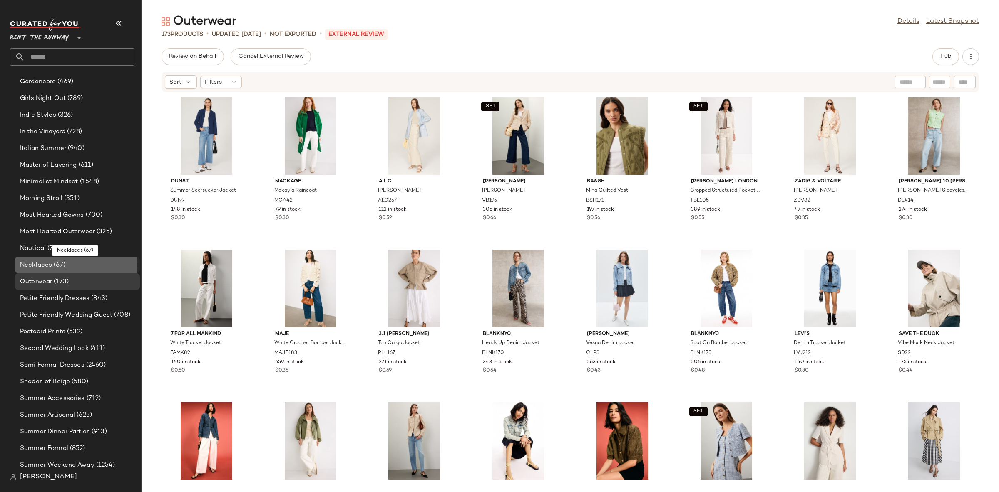
click at [61, 267] on span "(67)" at bounding box center [58, 265] width 13 height 10
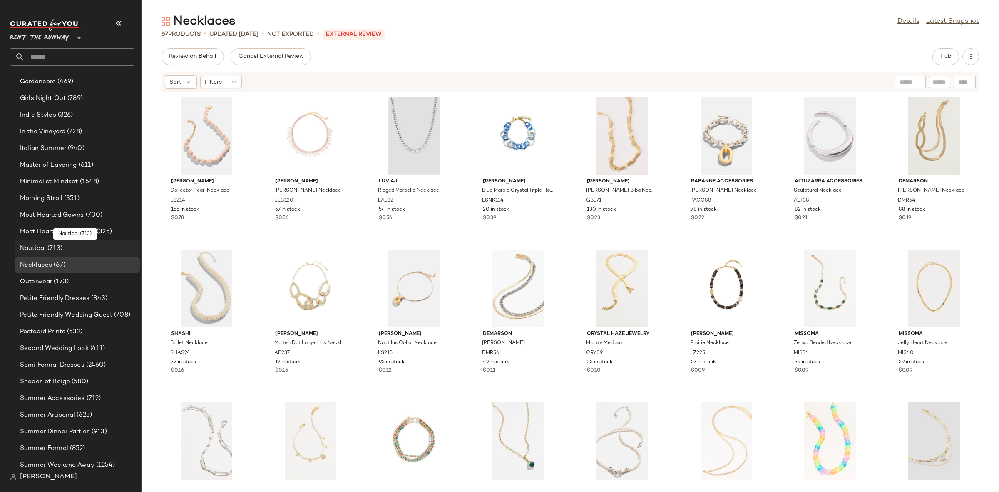
click at [49, 244] on span "(713)" at bounding box center [54, 249] width 17 height 10
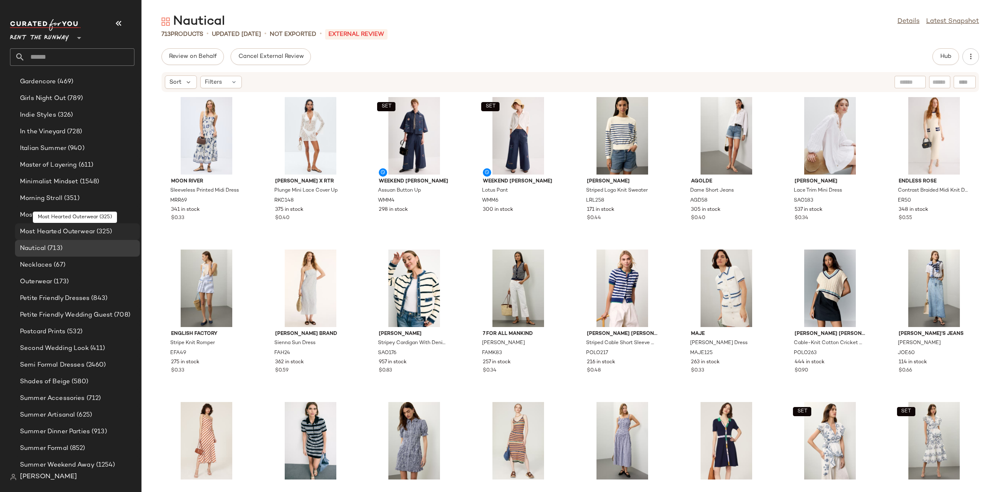
click at [85, 225] on div "Most Hearted Outerwear (325)" at bounding box center [77, 231] width 125 height 17
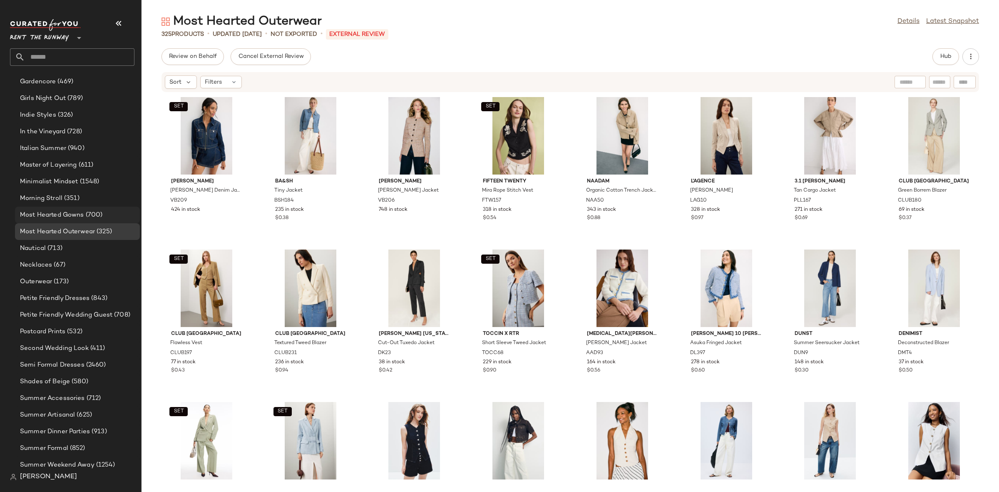
click at [110, 215] on div "Most Hearted Gowns (700)" at bounding box center [76, 215] width 119 height 10
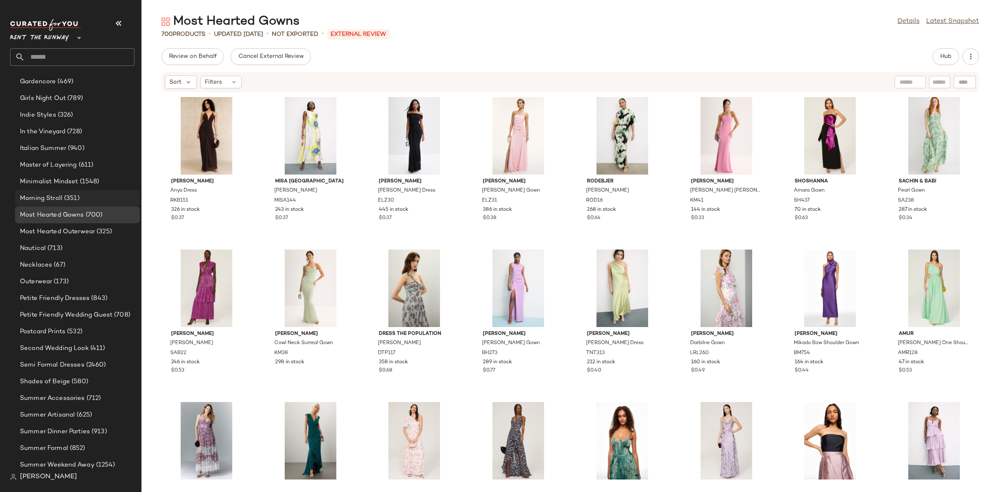
click at [55, 192] on div "Morning Stroll (351)" at bounding box center [77, 198] width 125 height 17
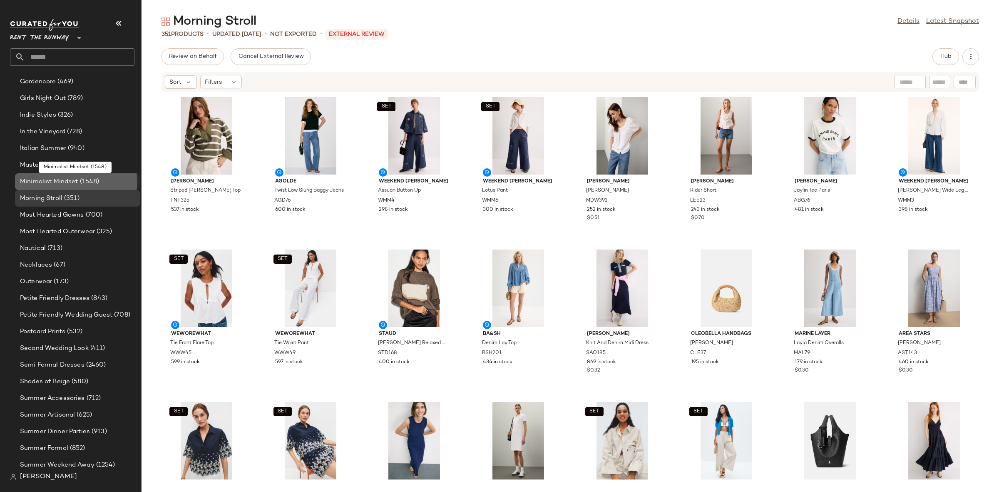
click at [50, 179] on span "Minimalist Mindset" at bounding box center [49, 182] width 58 height 10
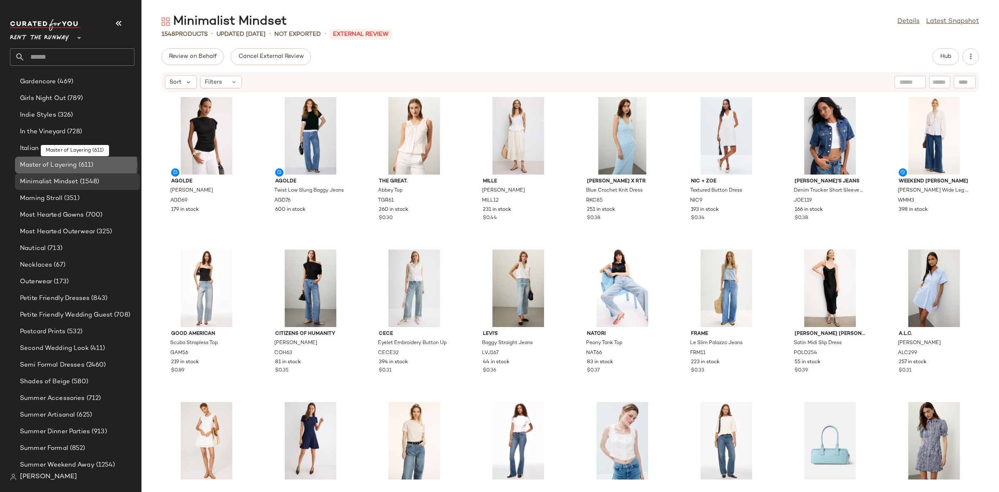
click at [45, 165] on span "Master of Layering" at bounding box center [48, 165] width 57 height 10
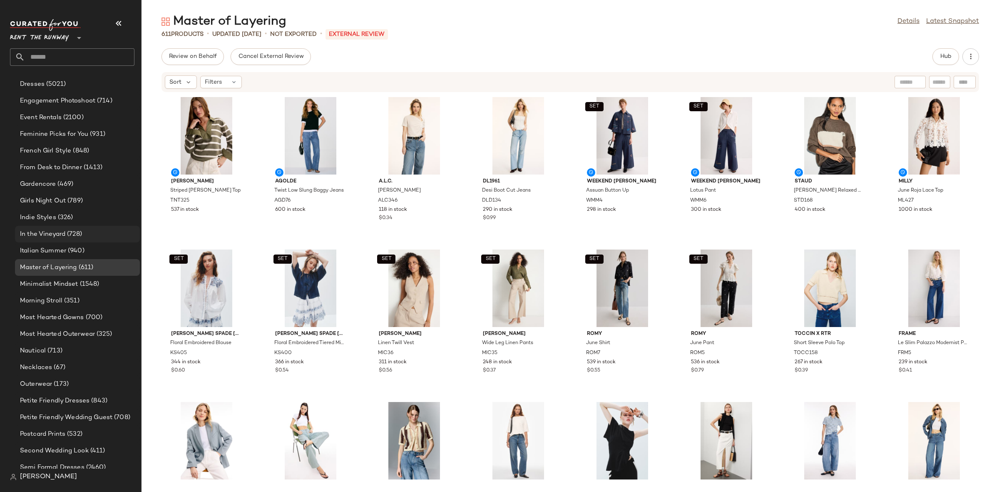
scroll to position [515, 0]
click at [62, 256] on span "Italian Summer" at bounding box center [43, 254] width 46 height 10
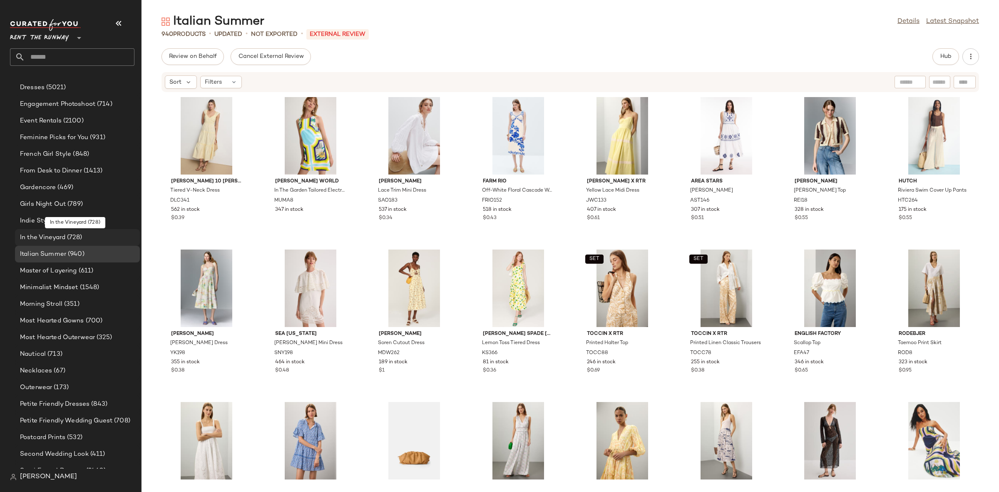
click at [55, 235] on span "In the Vineyard" at bounding box center [42, 238] width 45 height 10
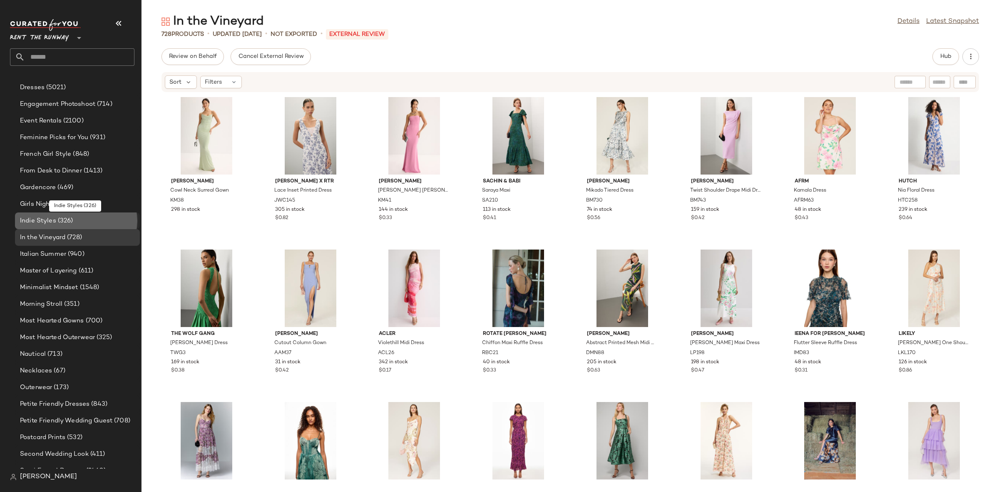
click at [47, 224] on span "Indie Styles" at bounding box center [38, 221] width 36 height 10
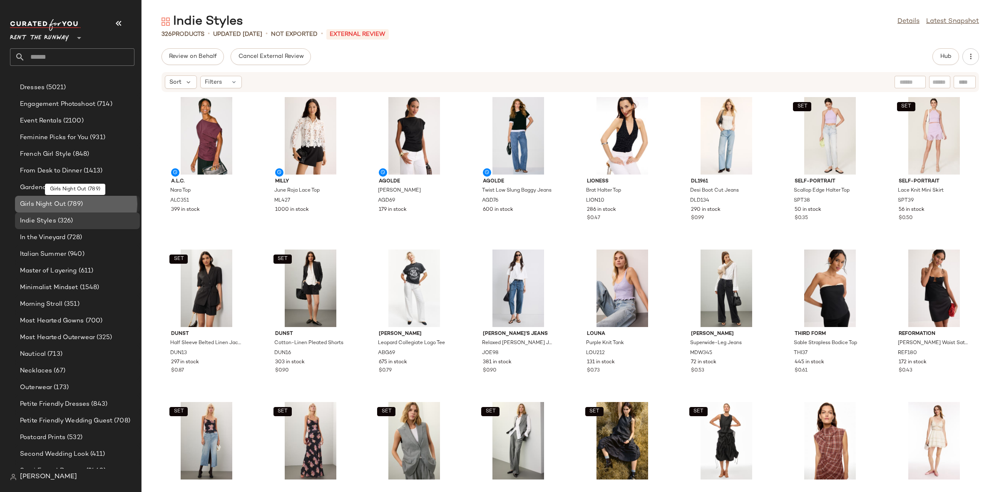
click at [44, 208] on span "Girls Night Out" at bounding box center [43, 204] width 46 height 10
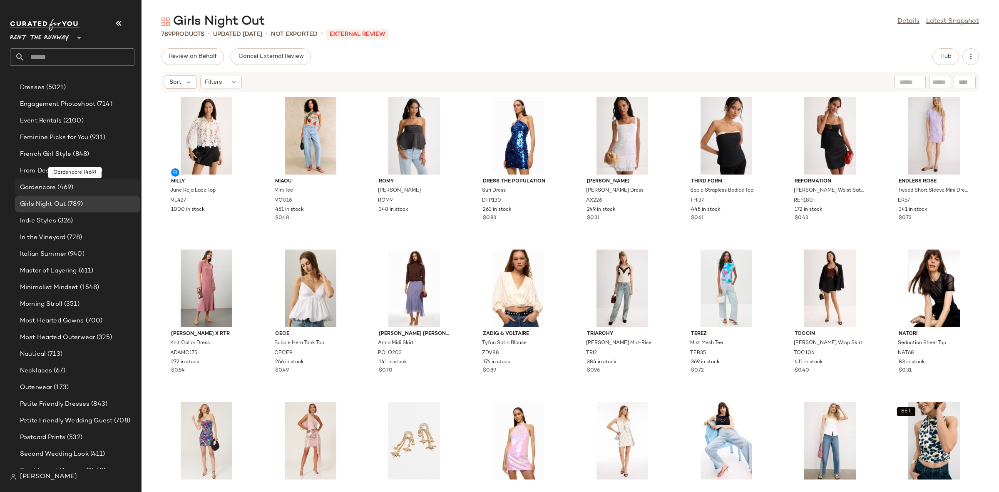
click at [38, 185] on span "Gardencore" at bounding box center [38, 188] width 36 height 10
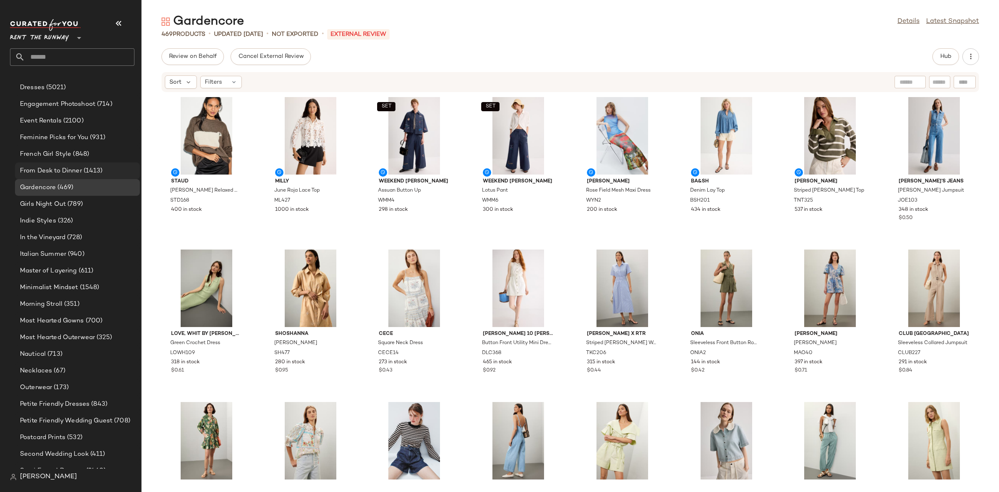
click at [101, 172] on span "(1413)" at bounding box center [92, 171] width 21 height 10
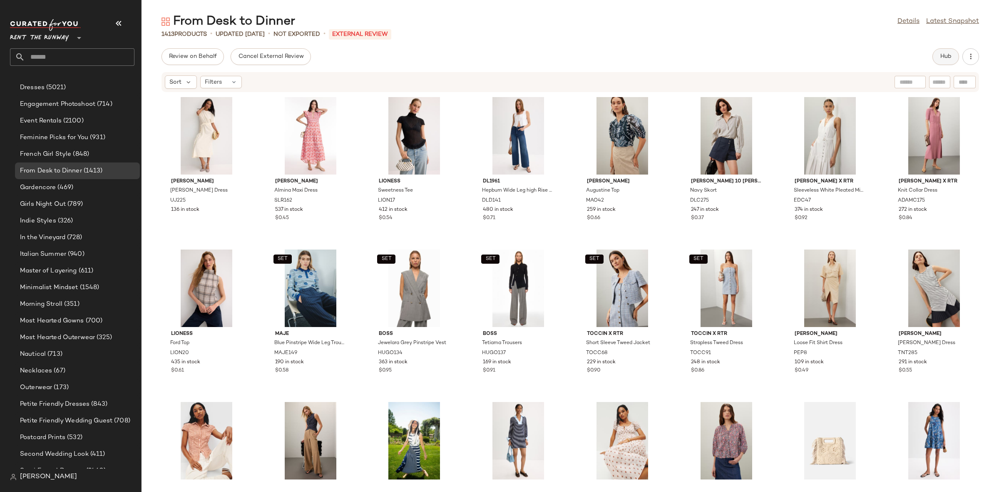
click at [942, 55] on span "Hub" at bounding box center [946, 56] width 12 height 7
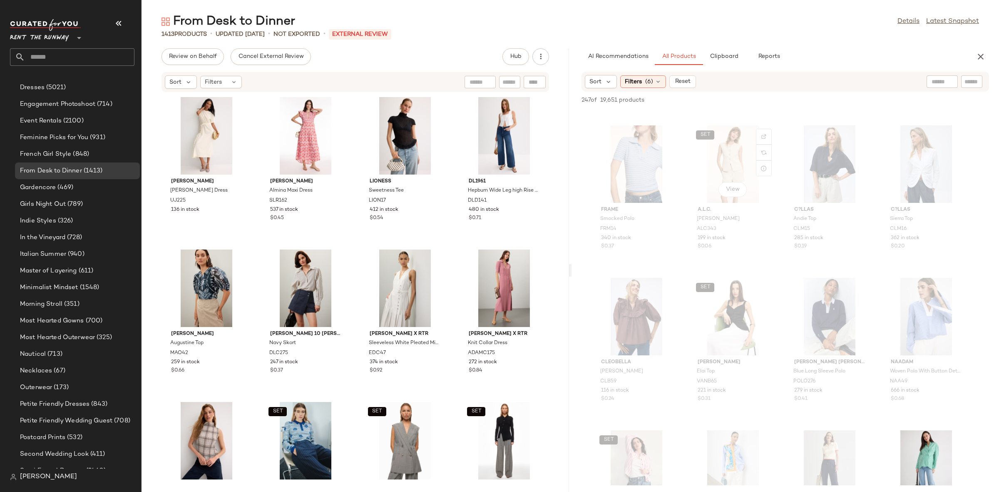
scroll to position [176, 0]
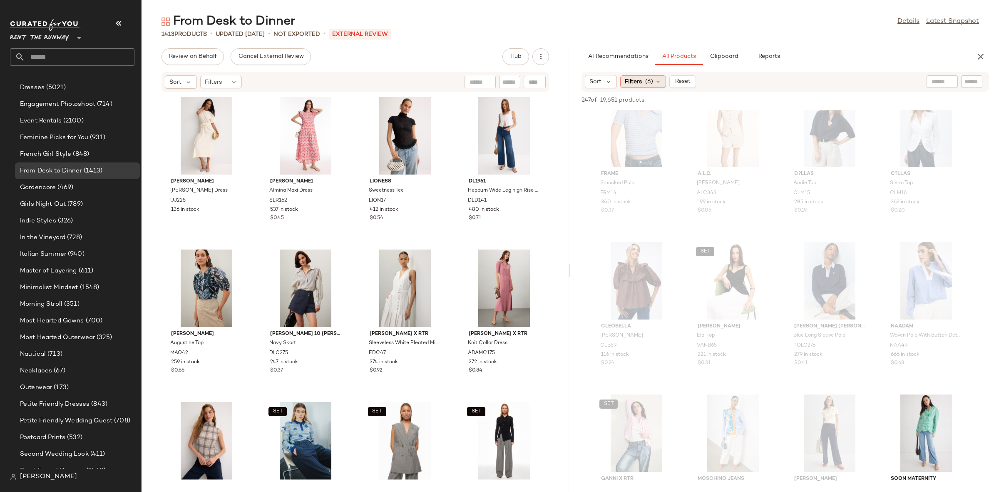
click at [639, 77] on span "Filters" at bounding box center [633, 81] width 17 height 9
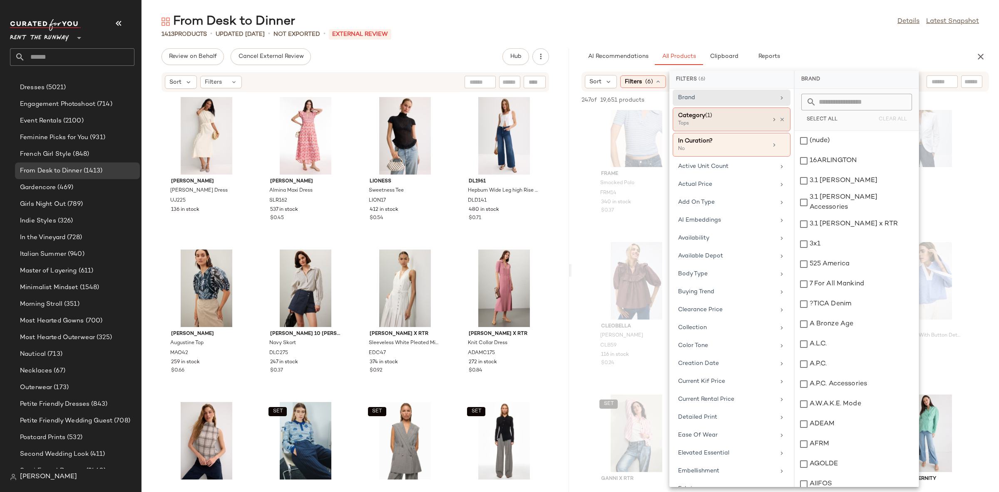
scroll to position [0, 0]
click at [779, 122] on icon at bounding box center [782, 122] width 6 height 6
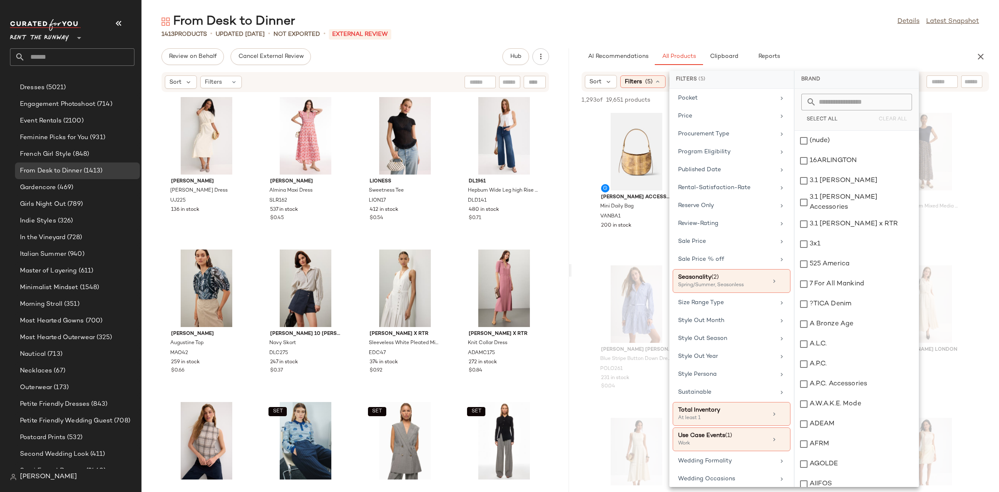
scroll to position [749, 0]
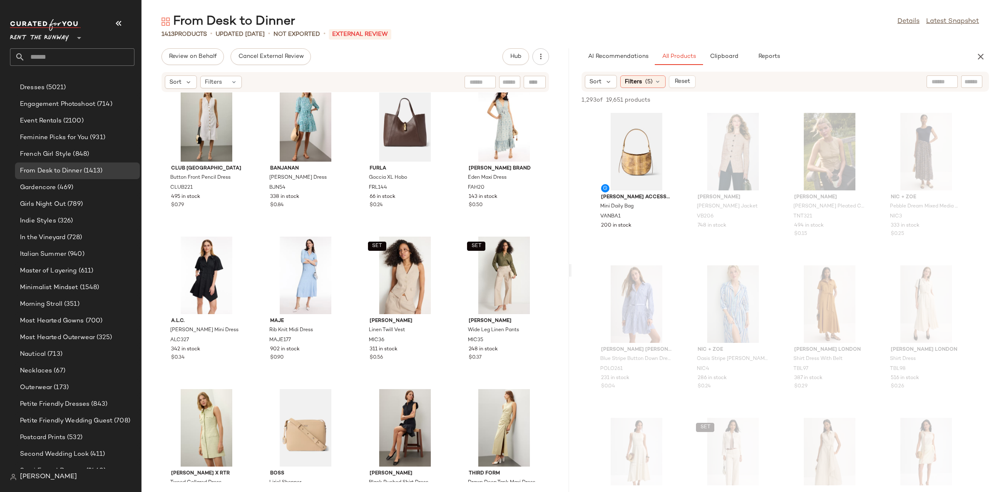
scroll to position [4985, 0]
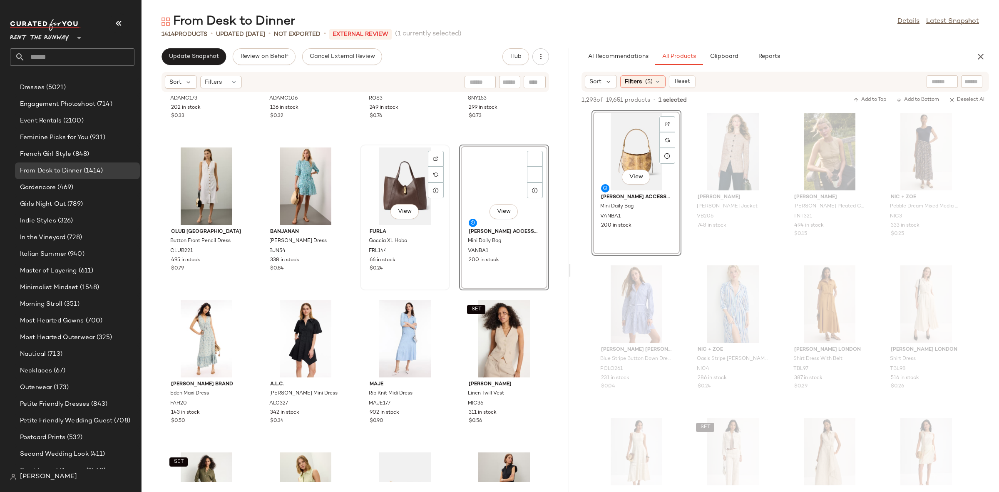
click at [397, 179] on div "View" at bounding box center [405, 185] width 84 height 77
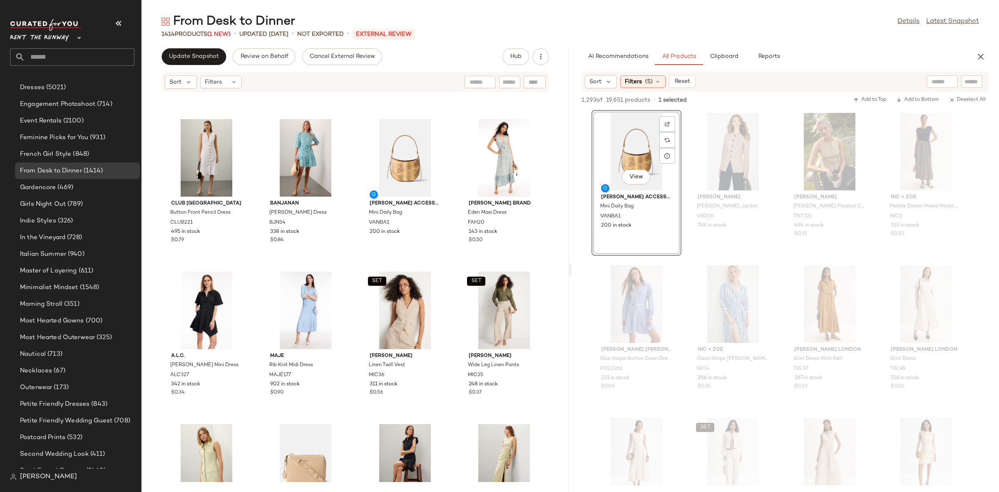
scroll to position [5033, 0]
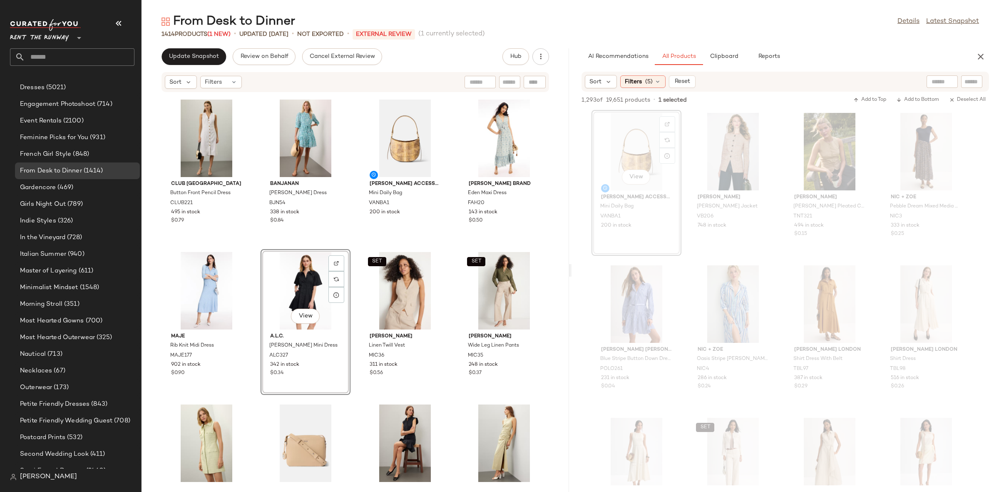
click at [347, 245] on div "Adam Lippes x RTR Tie Waist Shirt ADAMC173 202 in stock $0.33 Adam Lippes x RTR…" at bounding box center [356, 286] width 428 height 389
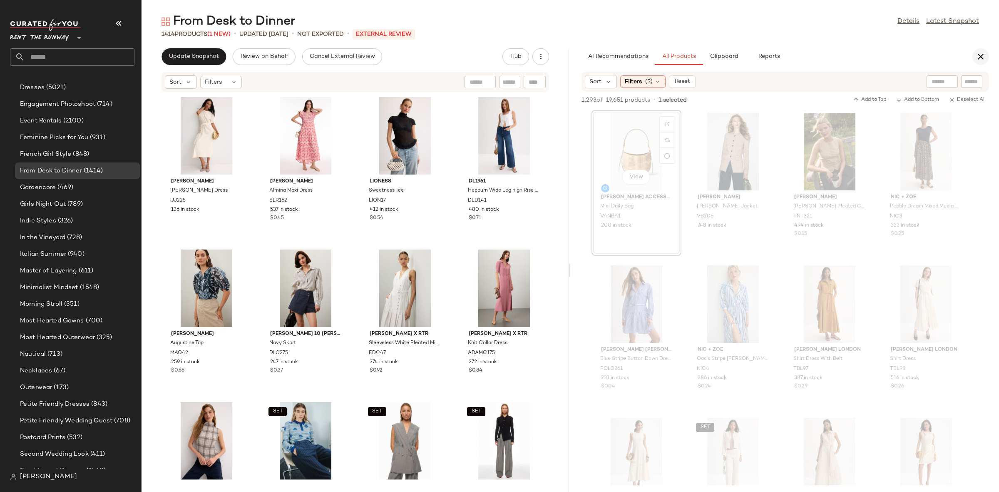
click at [977, 54] on icon "button" at bounding box center [981, 57] width 10 height 10
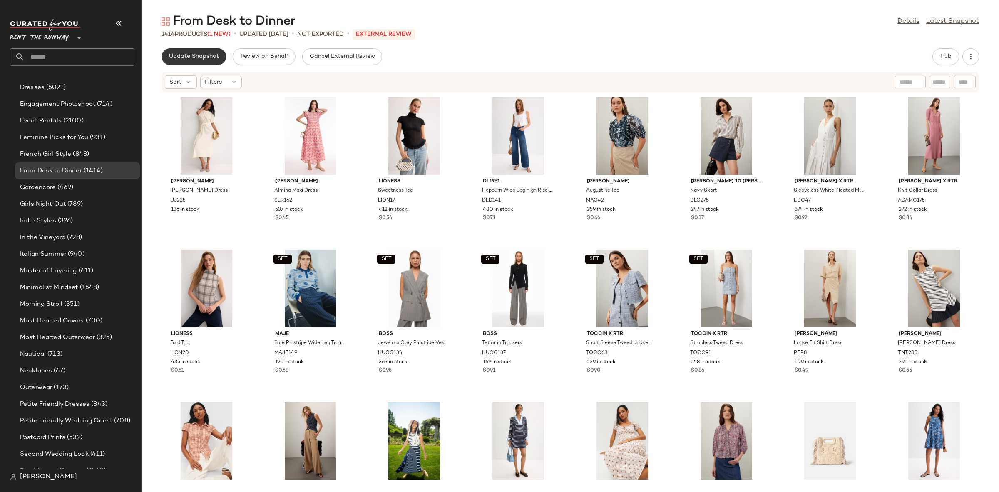
click at [206, 56] on span "Update Snapshot" at bounding box center [194, 56] width 50 height 7
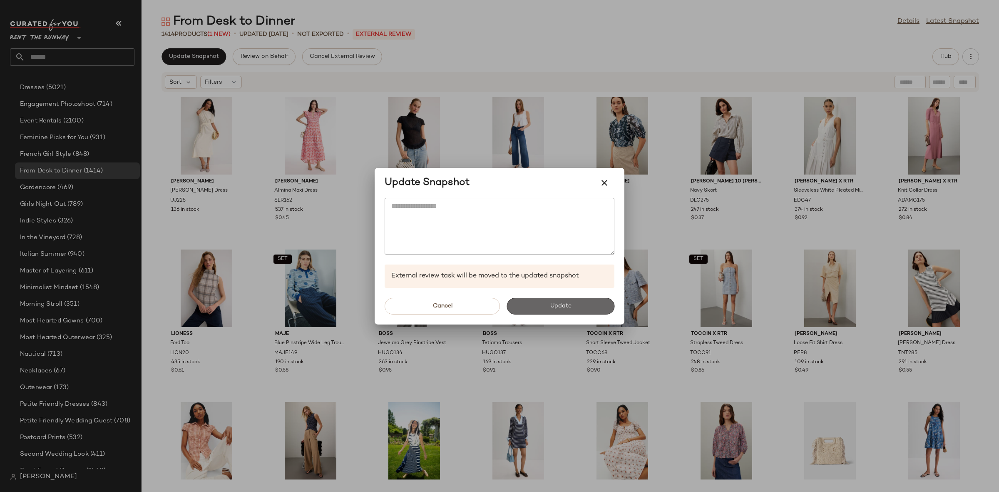
click at [555, 303] on span "Update" at bounding box center [561, 306] width 22 height 7
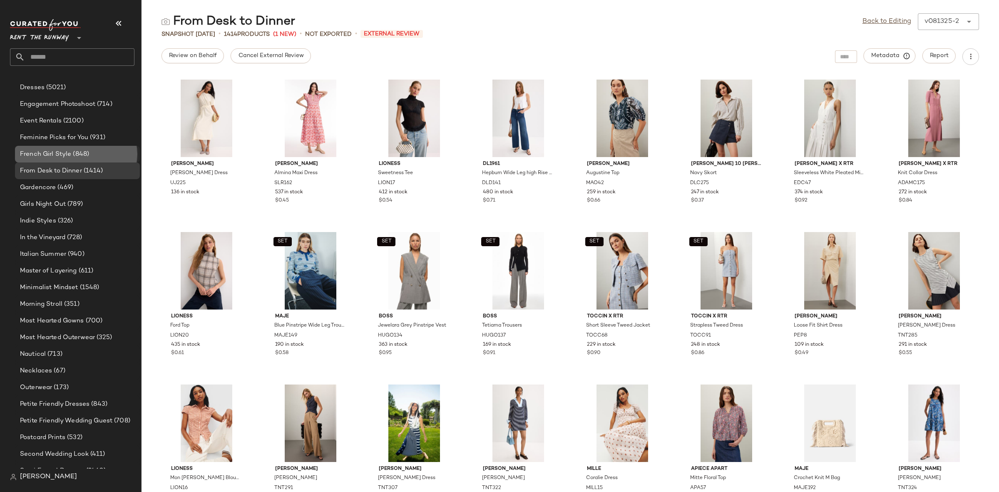
click at [58, 154] on span "French Girl Style" at bounding box center [45, 154] width 51 height 10
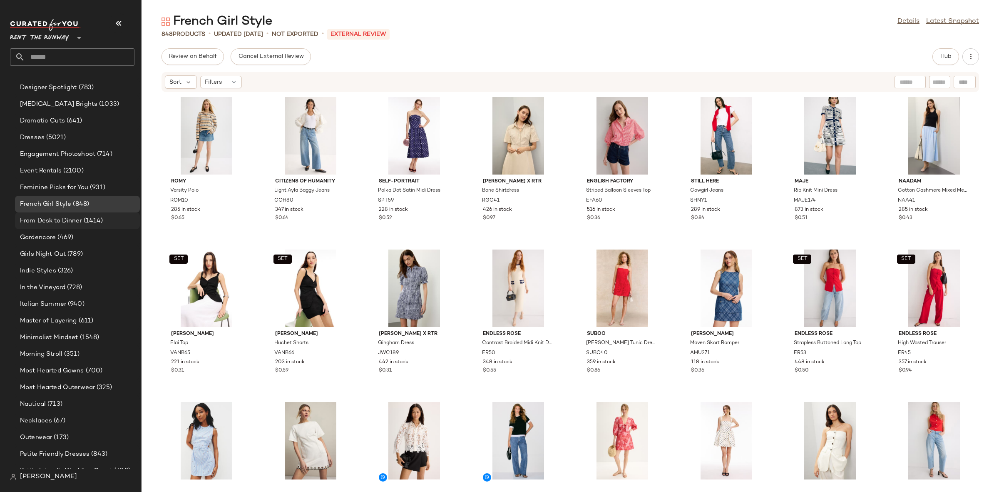
scroll to position [463, 0]
click at [67, 192] on span "Feminine Picks for You" at bounding box center [54, 190] width 68 height 10
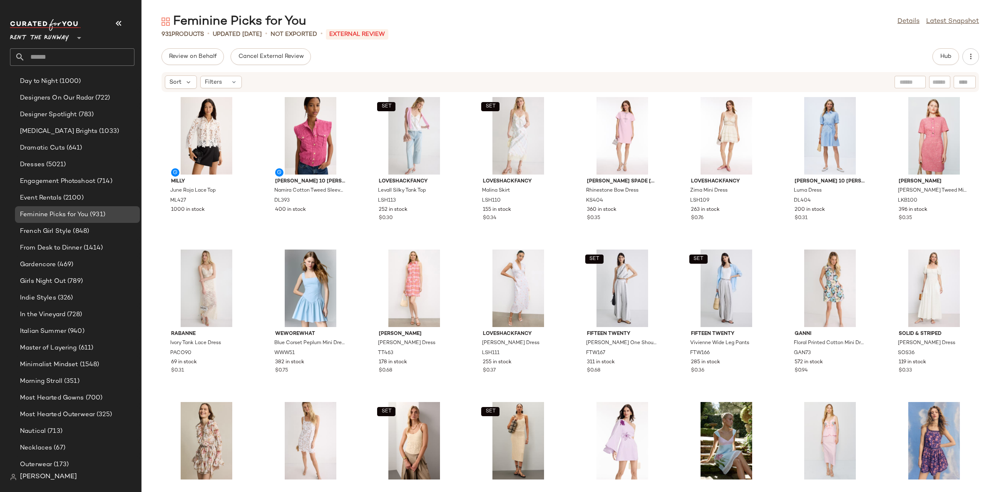
scroll to position [432, 0]
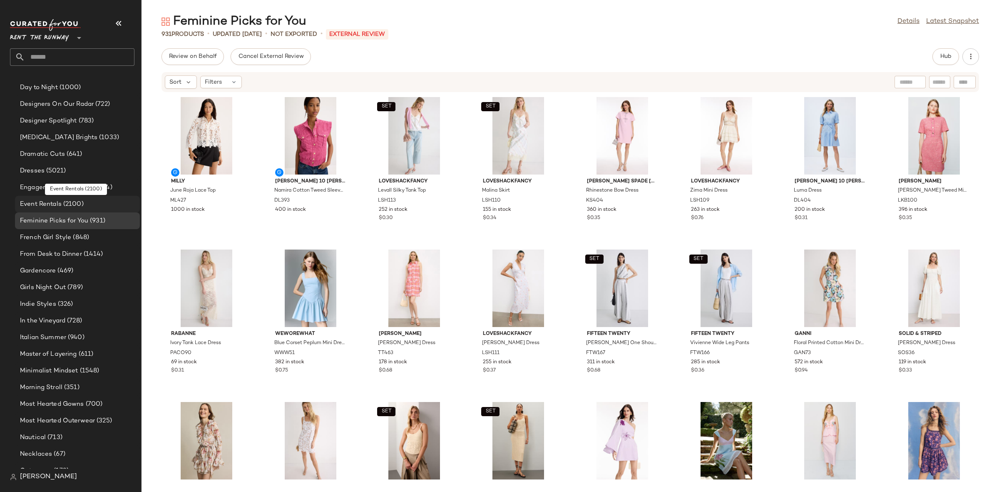
click at [66, 204] on span "(2100)" at bounding box center [73, 204] width 22 height 10
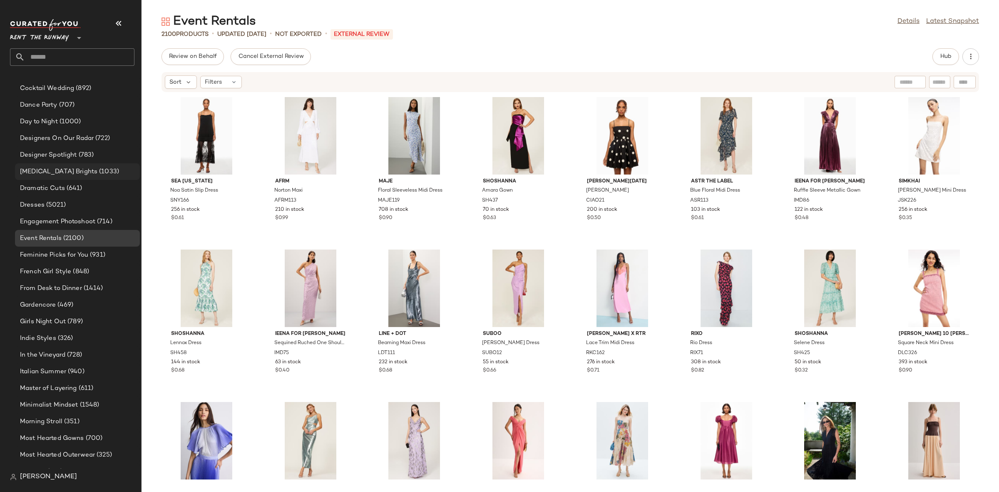
scroll to position [391, 0]
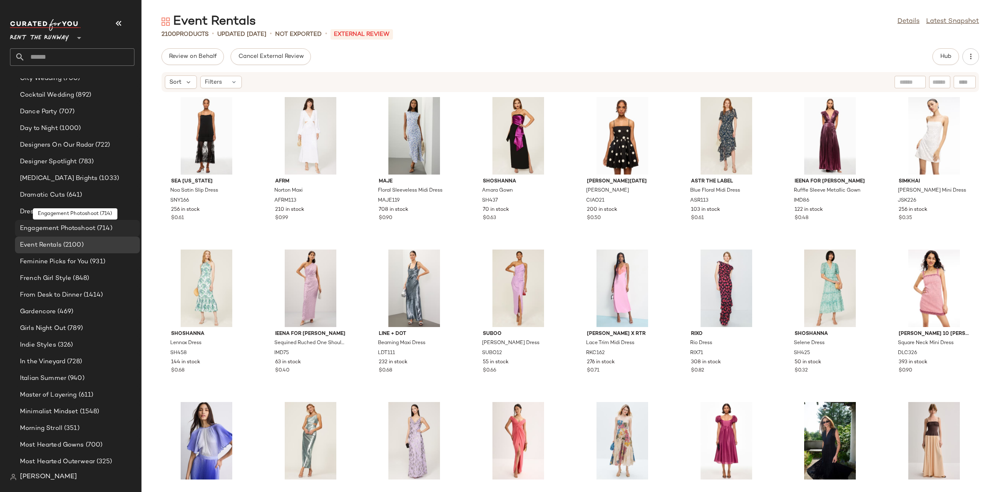
click at [72, 231] on span "Engagement Photoshoot" at bounding box center [57, 229] width 75 height 10
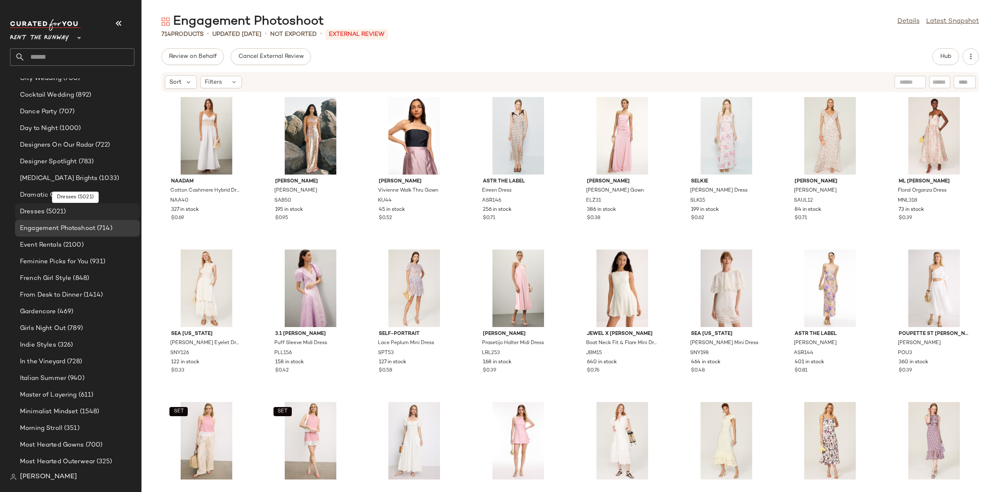
click at [40, 204] on div "Dresses (5021)" at bounding box center [77, 211] width 125 height 17
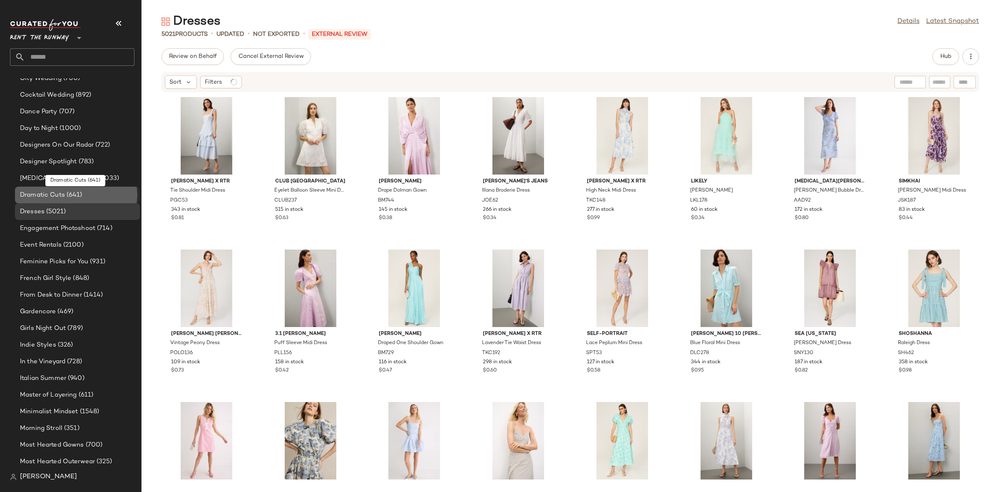
click at [45, 195] on span "Dramatic Cuts" at bounding box center [42, 195] width 45 height 10
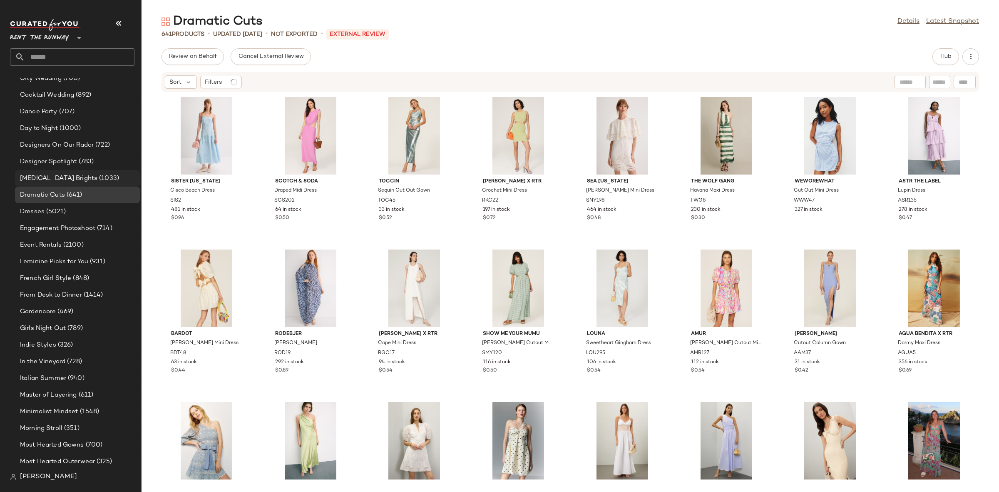
click at [40, 179] on span "[MEDICAL_DATA] Brights" at bounding box center [58, 179] width 77 height 10
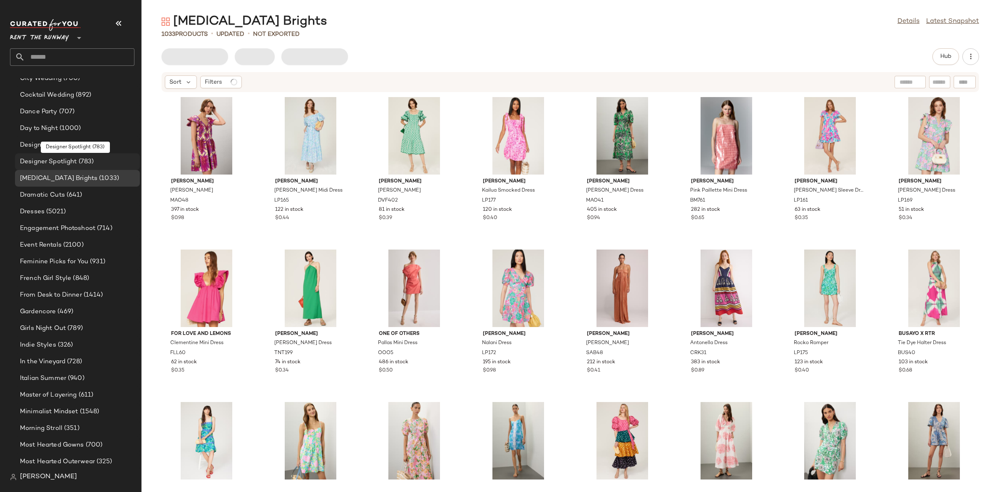
click at [40, 160] on span "Designer Spotlight" at bounding box center [48, 162] width 57 height 10
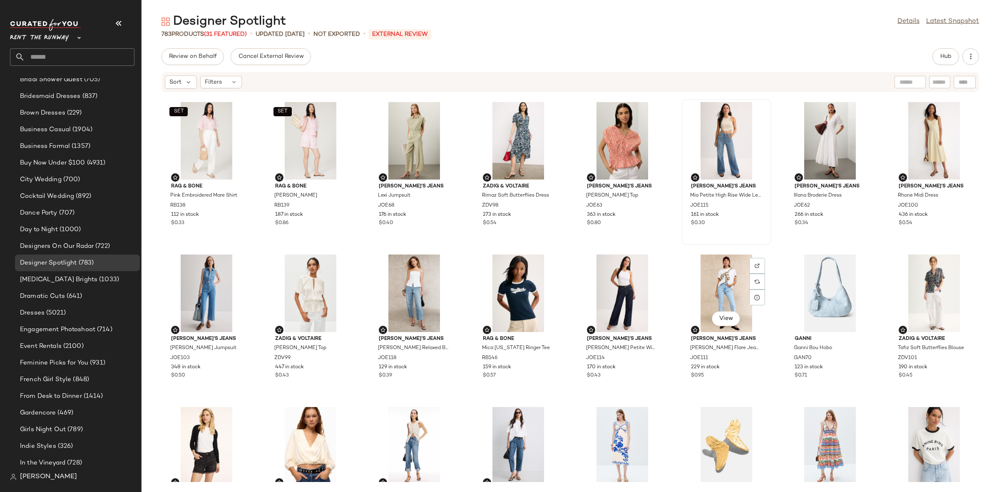
scroll to position [333, 0]
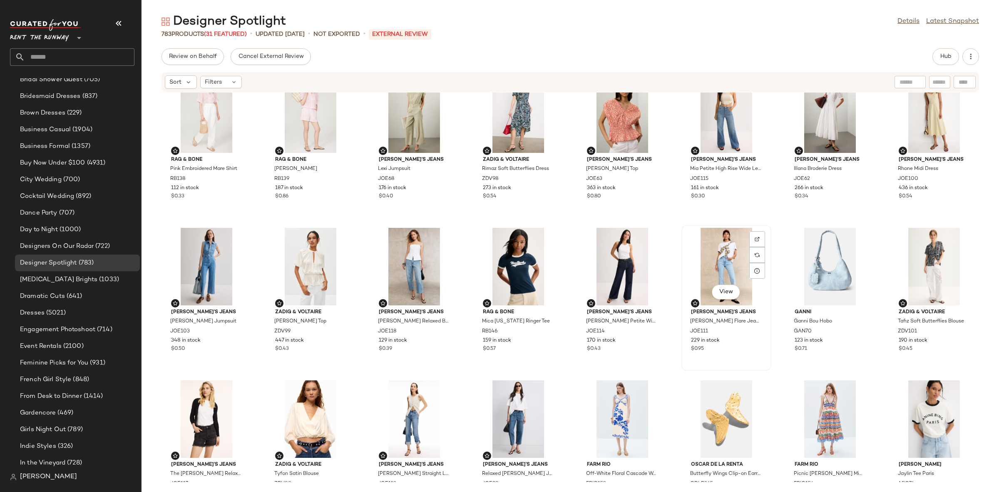
click at [713, 259] on div "View" at bounding box center [727, 266] width 84 height 77
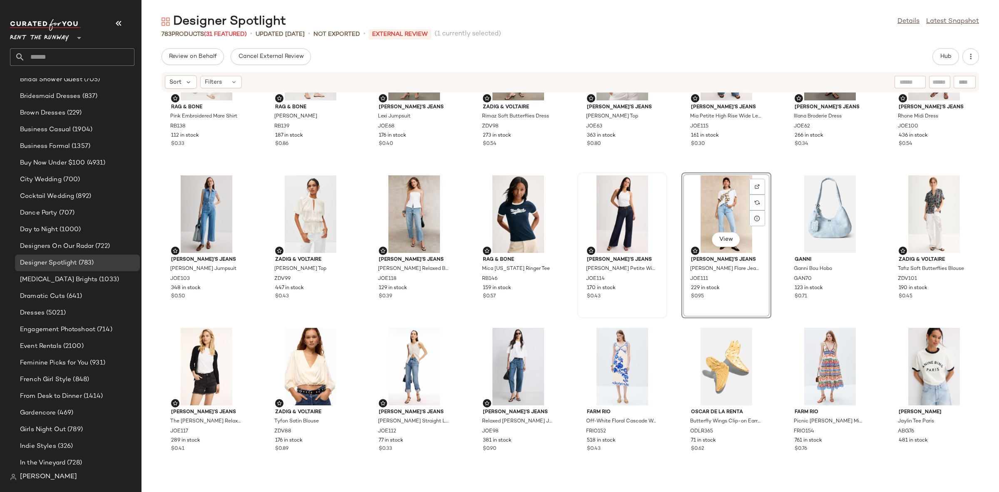
scroll to position [390, 0]
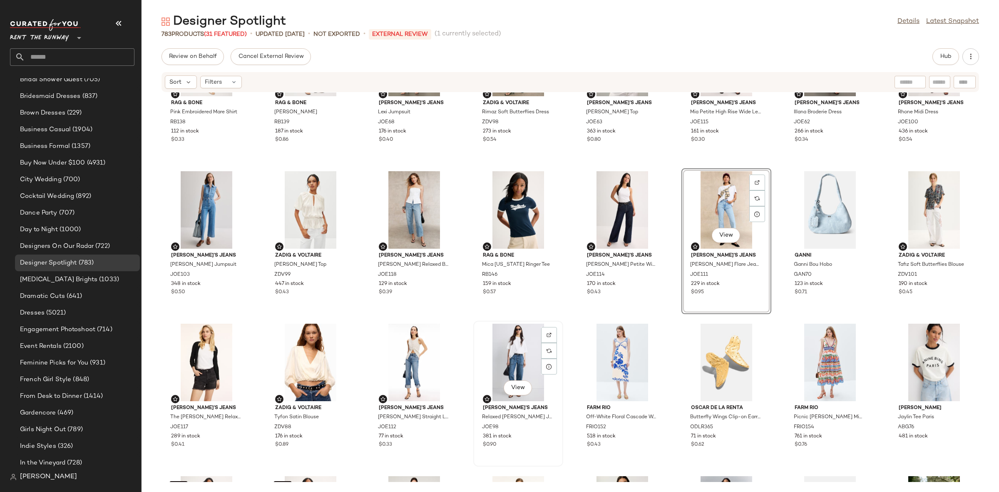
click at [493, 354] on div "View" at bounding box center [518, 362] width 84 height 77
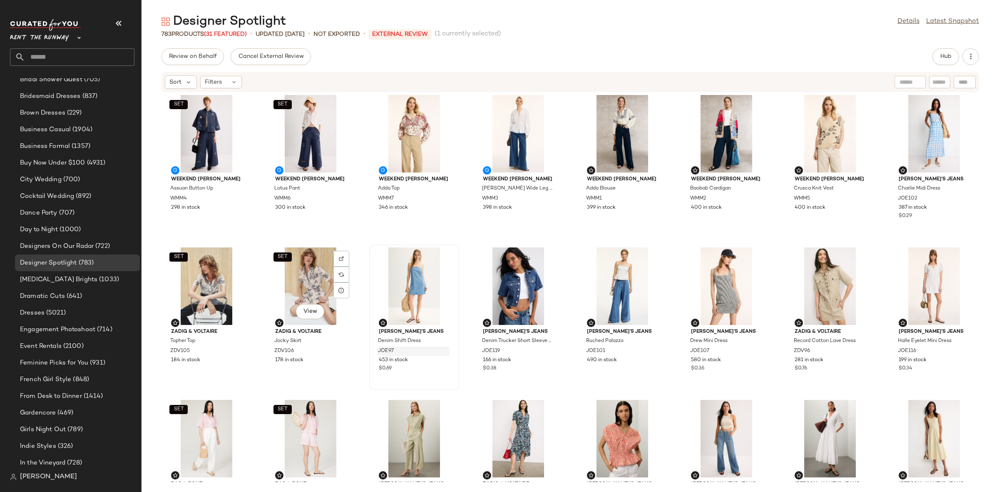
scroll to position [5, 0]
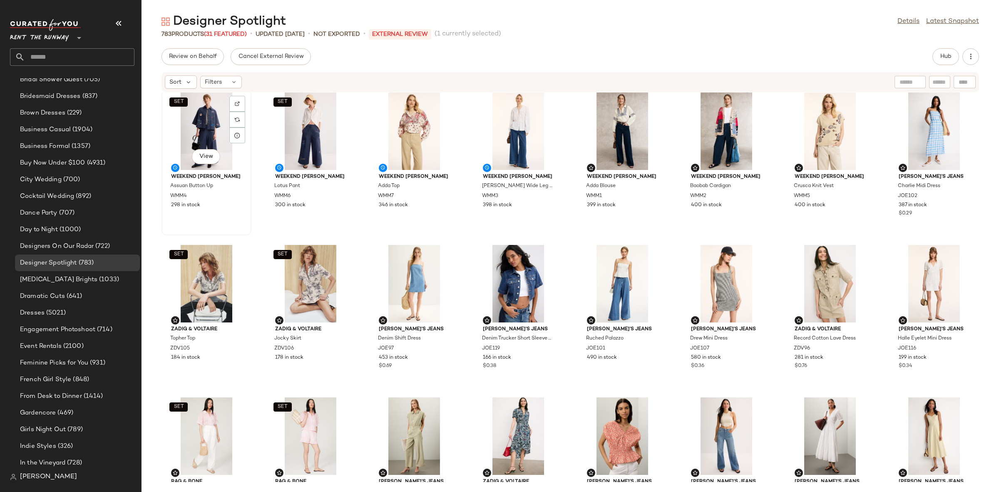
click at [195, 123] on div "SET View" at bounding box center [206, 130] width 84 height 77
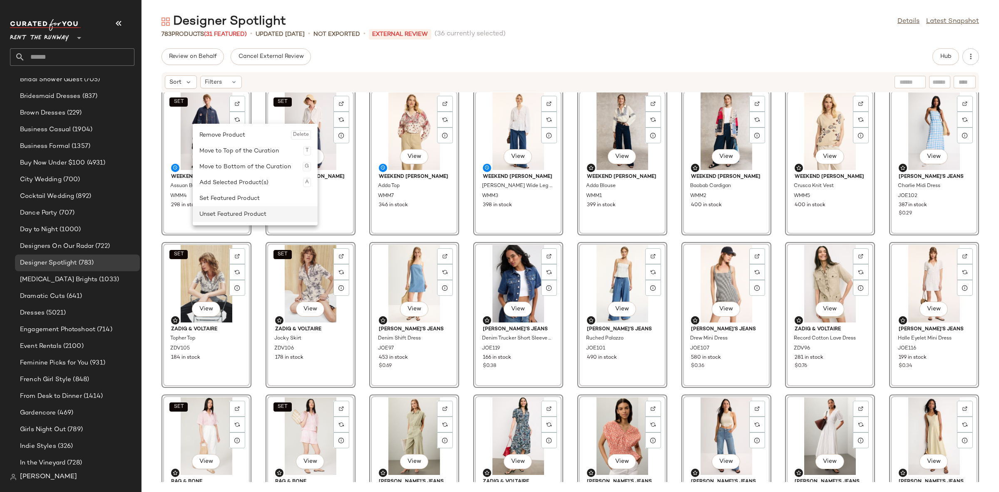
click at [225, 214] on div "Unset Featured Product" at bounding box center [255, 214] width 112 height 16
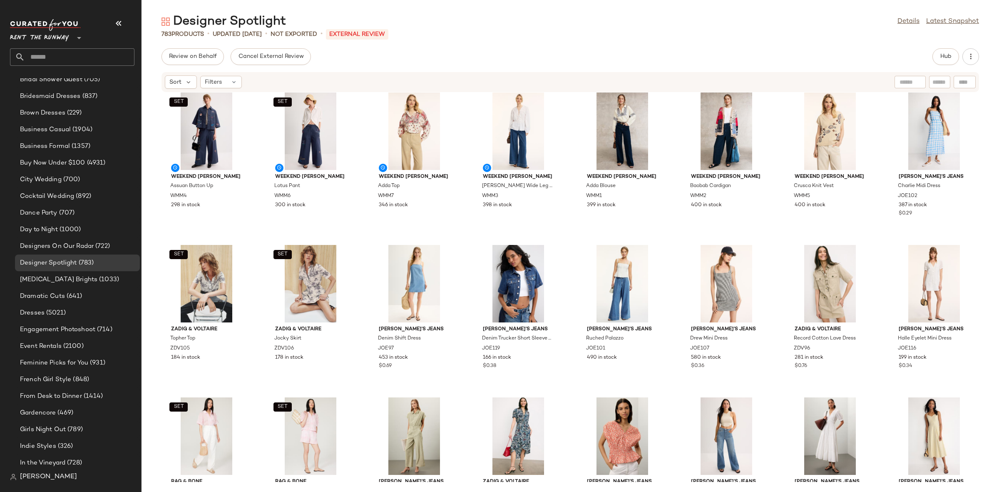
click at [261, 248] on div "SET Weekend Max Mara Assuan Button Up WMM4 298 in stock SET Weekend Max Mara Lo…" at bounding box center [571, 286] width 858 height 389
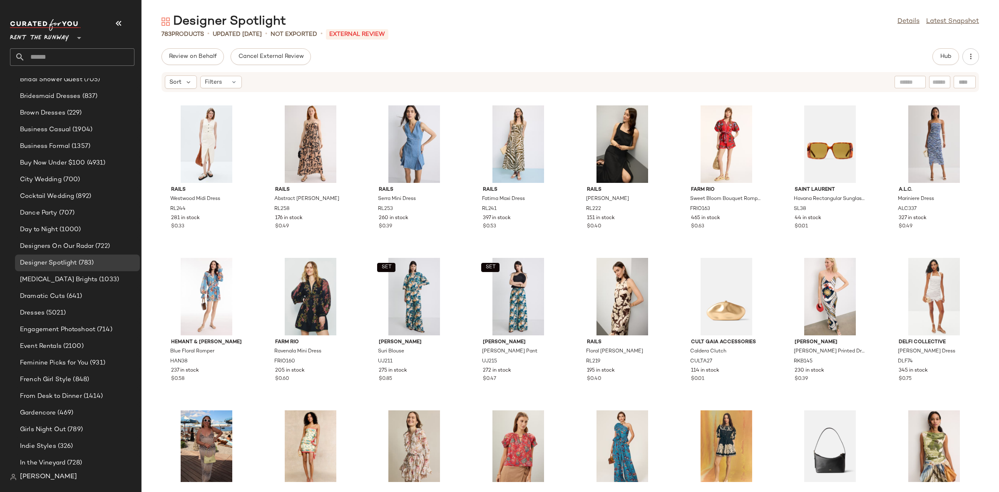
scroll to position [1858, 0]
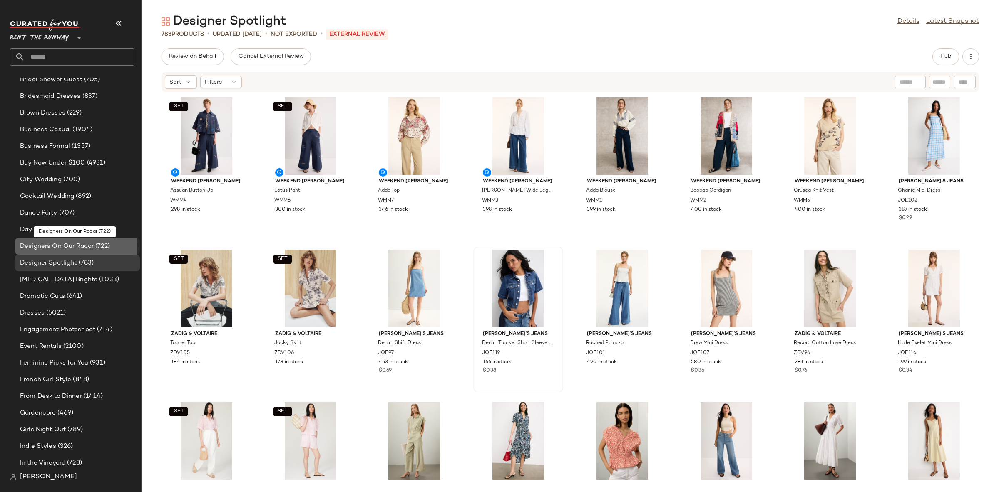
click at [70, 246] on span "Designers On Our Radar" at bounding box center [57, 246] width 74 height 10
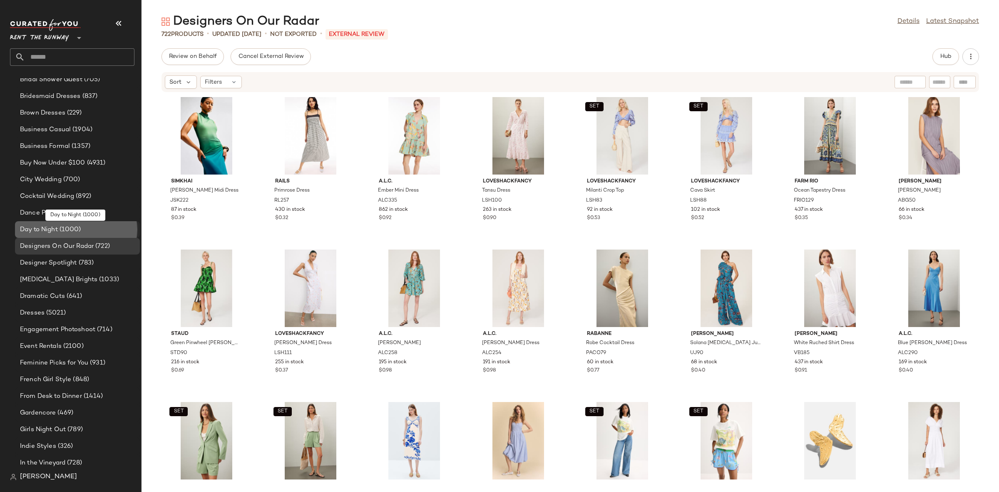
click at [87, 229] on div "Day to Night (1000)" at bounding box center [76, 230] width 119 height 10
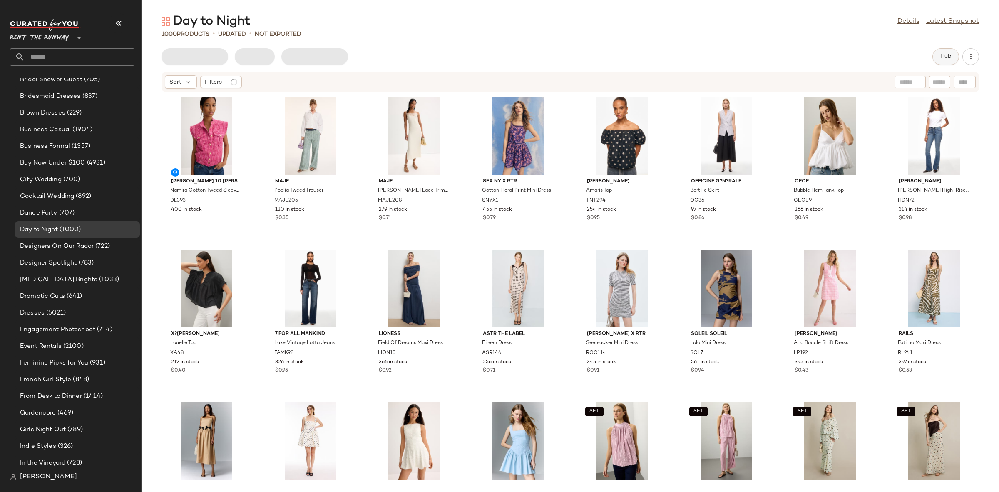
click at [935, 60] on button "Hub" at bounding box center [946, 56] width 27 height 17
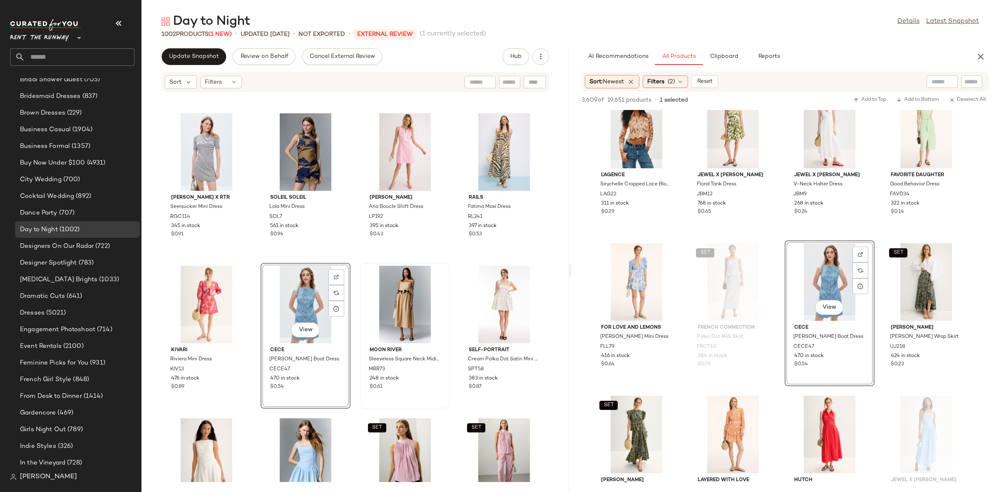
scroll to position [290, 0]
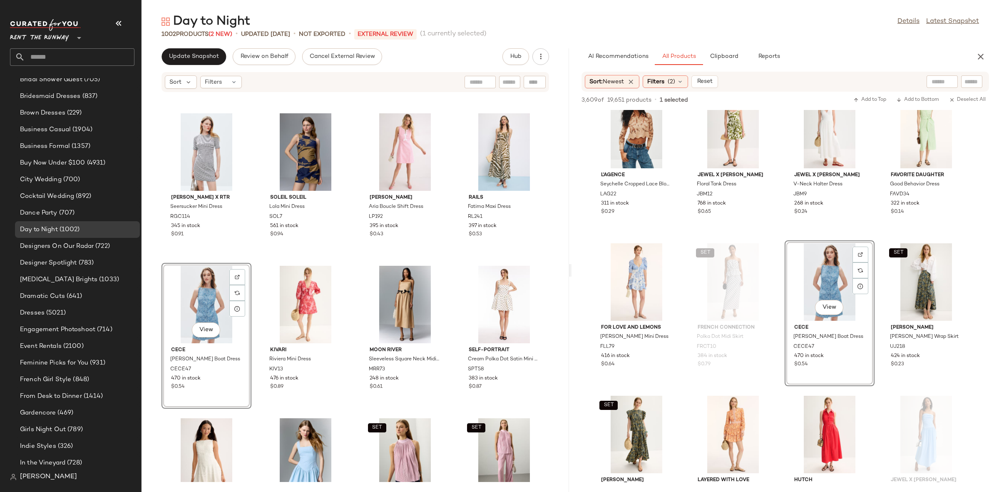
click at [242, 266] on div "View" at bounding box center [206, 304] width 84 height 77
click at [361, 264] on div "View Moon River Sleeveless Square Neck Midi Dress MRR73 248 in stock $0.61" at bounding box center [405, 336] width 88 height 144
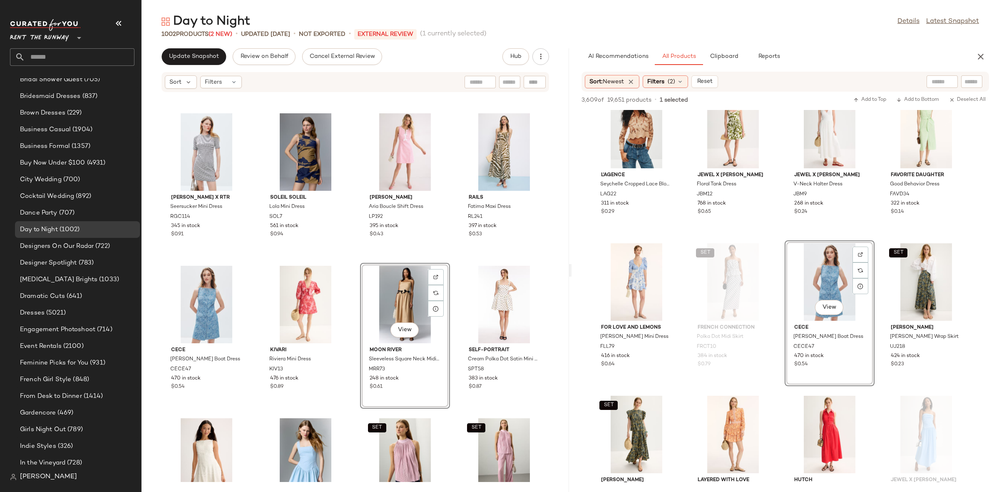
click at [357, 261] on div "X?[PERSON_NAME] [PERSON_NAME] Top XA48 212 in stock $0.40 7 For All Mankind Lux…" at bounding box center [356, 286] width 428 height 389
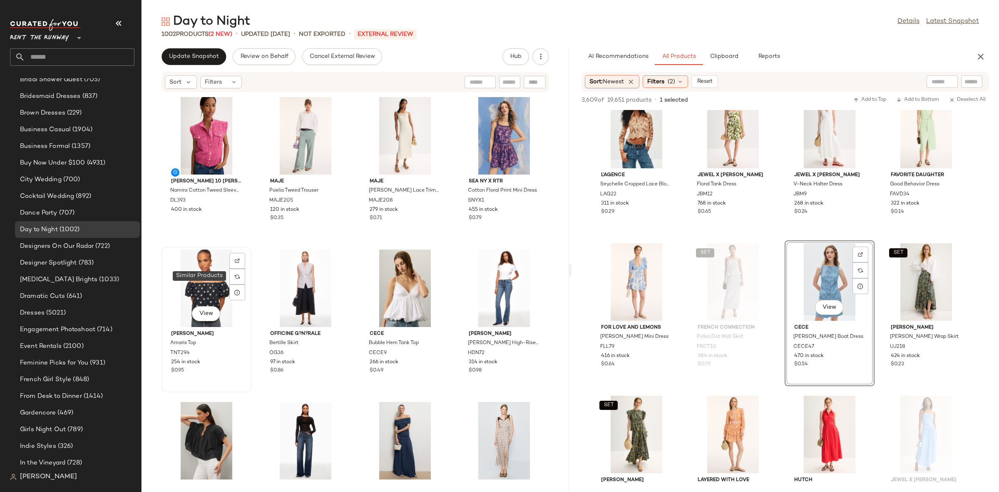
click at [206, 281] on div "View" at bounding box center [206, 287] width 84 height 77
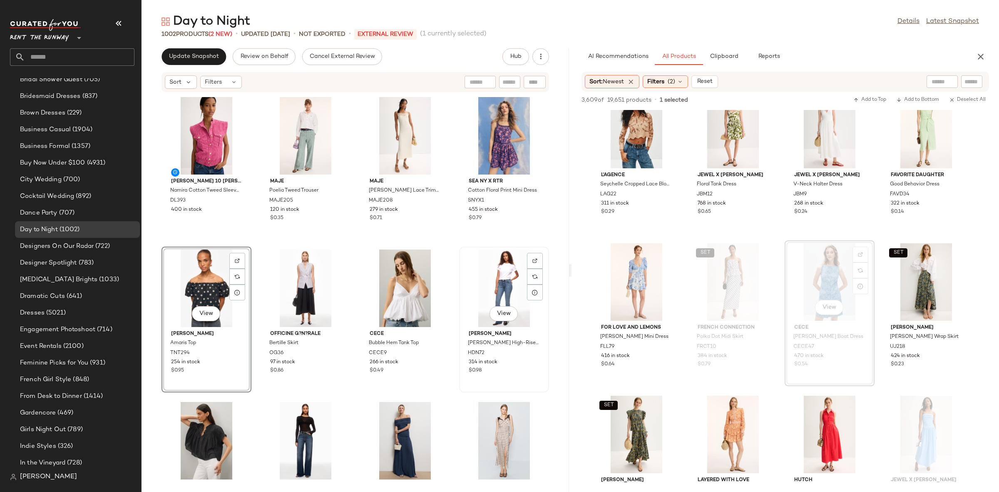
click at [468, 287] on div "View" at bounding box center [504, 287] width 84 height 77
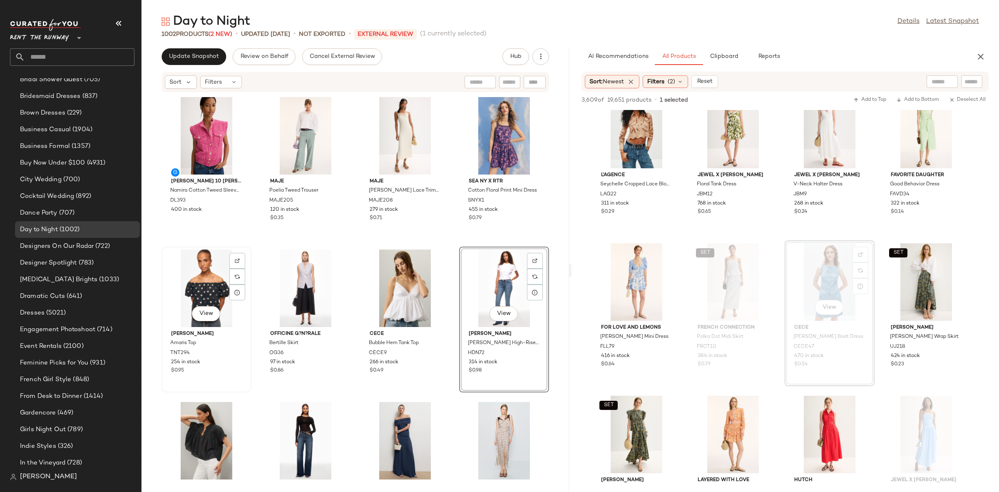
click at [202, 279] on div "View" at bounding box center [206, 287] width 84 height 77
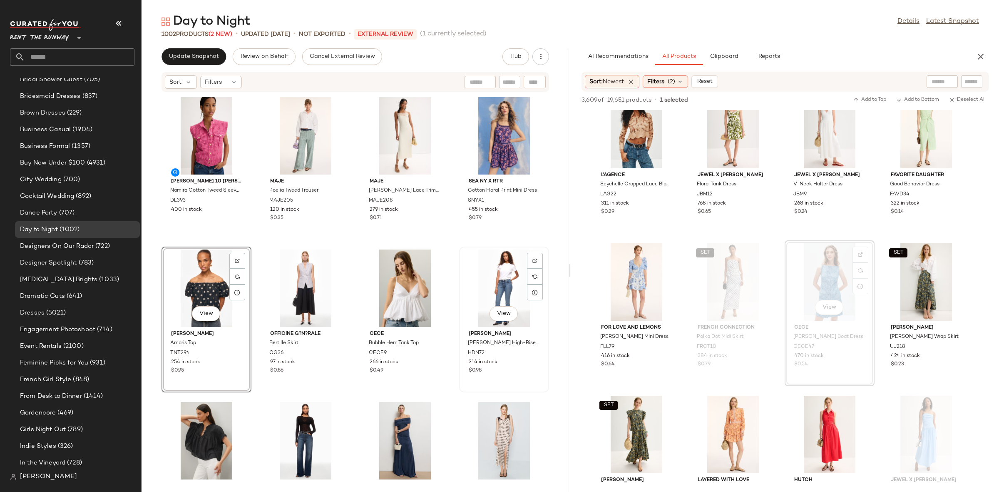
click at [470, 279] on div "View" at bounding box center [504, 287] width 84 height 77
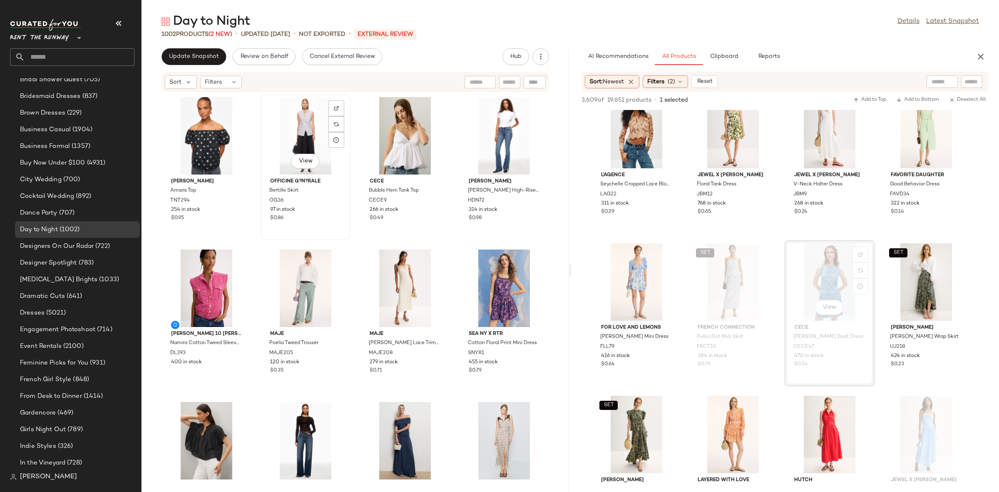
click at [344, 239] on div "View Officine G?n?[PERSON_NAME] Skirt OG36 97 in stock $0.86" at bounding box center [305, 167] width 88 height 144
click at [346, 240] on div "[PERSON_NAME] [PERSON_NAME] Top TNT294 254 in stock $0.95 View Officine G?n?ral…" at bounding box center [356, 286] width 428 height 389
click at [349, 244] on div "[PERSON_NAME] [PERSON_NAME] Top TNT294 254 in stock $0.95 Officine G?n?rale Ber…" at bounding box center [356, 286] width 428 height 389
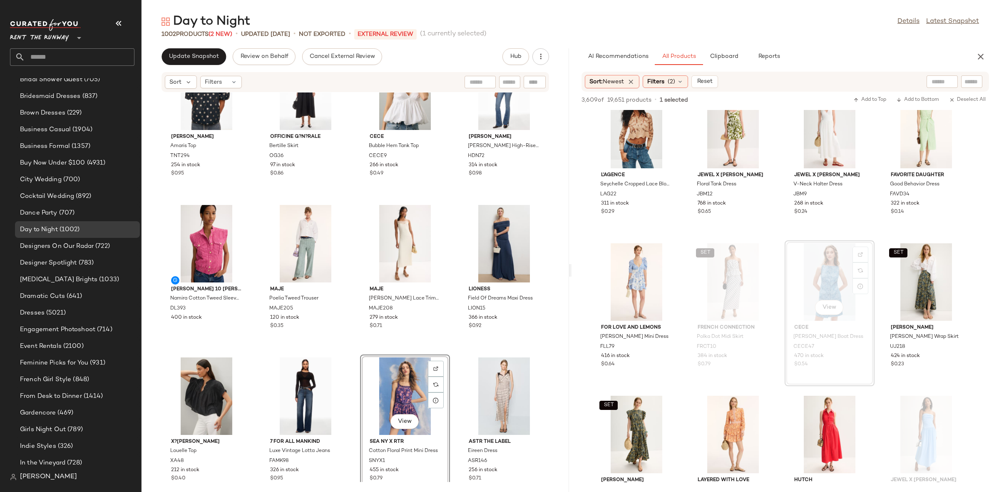
click at [447, 350] on div "[PERSON_NAME] [PERSON_NAME] Top TNT294 254 in stock $0.95 Officine G?n?rale Ber…" at bounding box center [356, 286] width 428 height 389
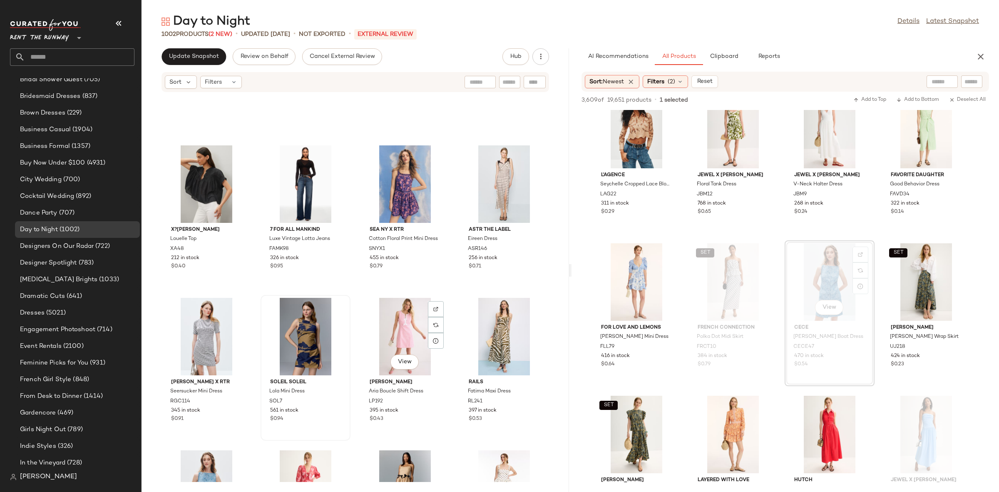
scroll to position [266, 0]
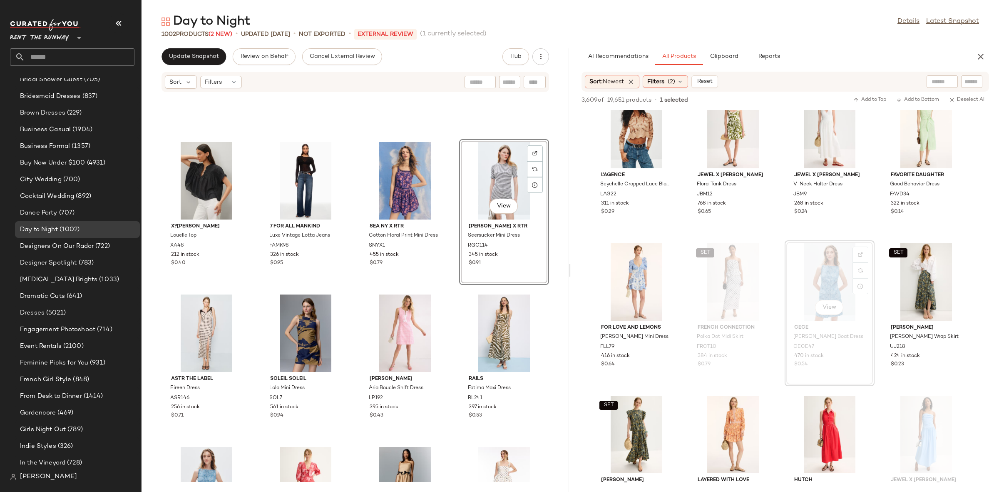
click at [448, 282] on div "X?[PERSON_NAME] [PERSON_NAME] Top XA48 212 in stock $0.40 7 For All Mankind Lux…" at bounding box center [356, 286] width 428 height 389
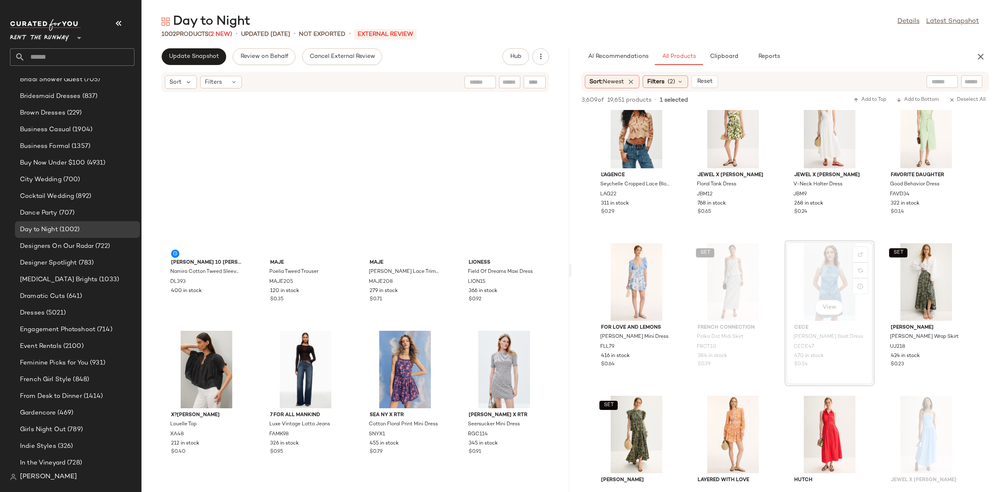
scroll to position [41, 0]
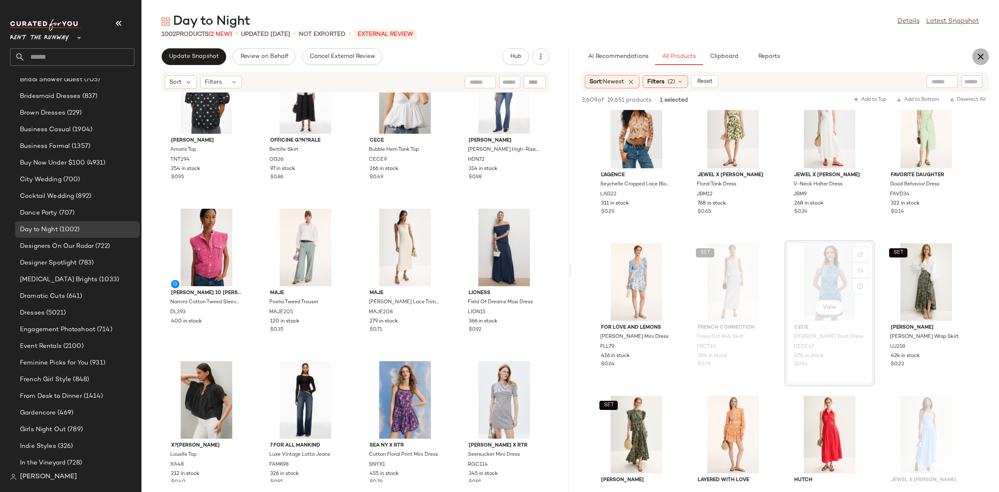
click at [986, 52] on button "button" at bounding box center [981, 56] width 17 height 17
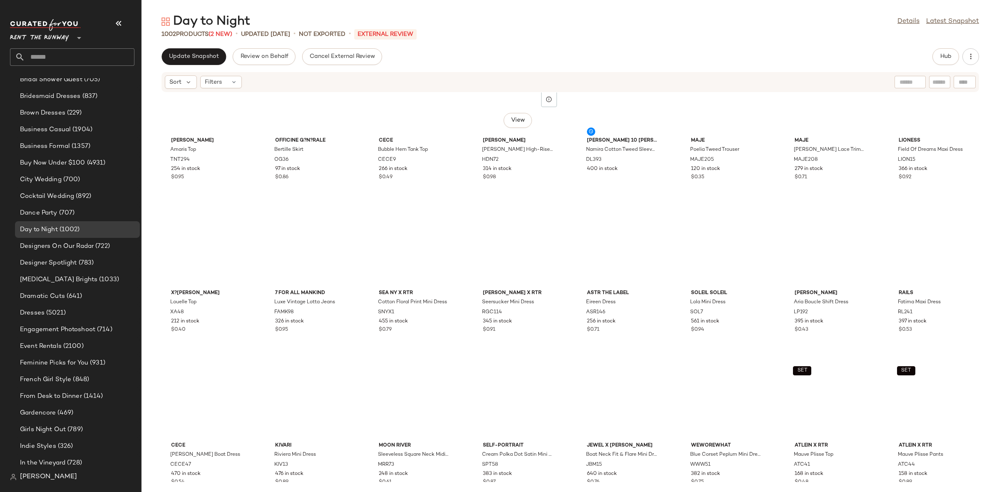
scroll to position [0, 0]
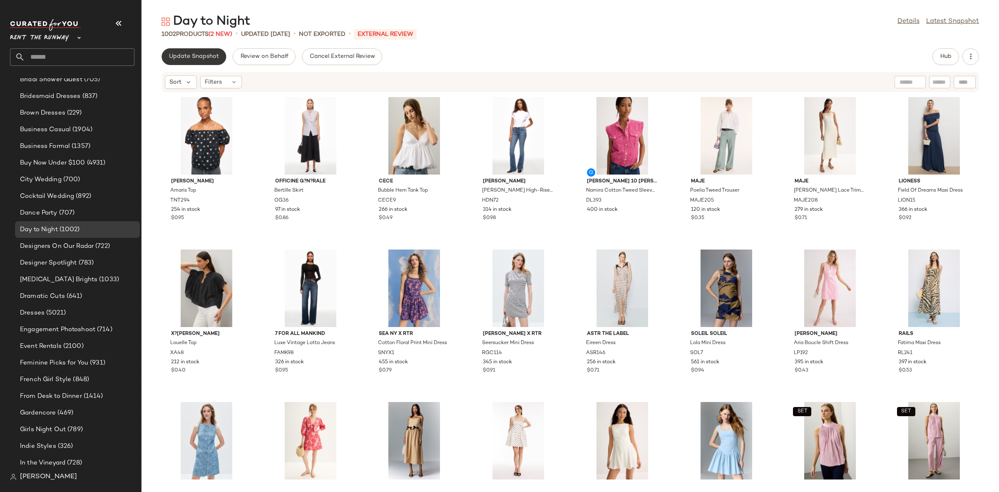
click at [193, 58] on span "Update Snapshot" at bounding box center [194, 56] width 50 height 7
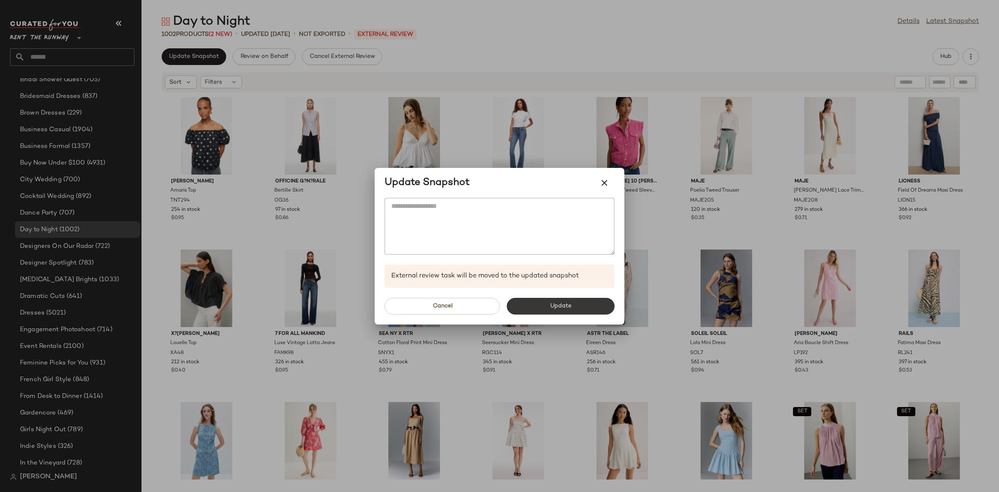
click at [563, 305] on span "Update" at bounding box center [561, 306] width 22 height 7
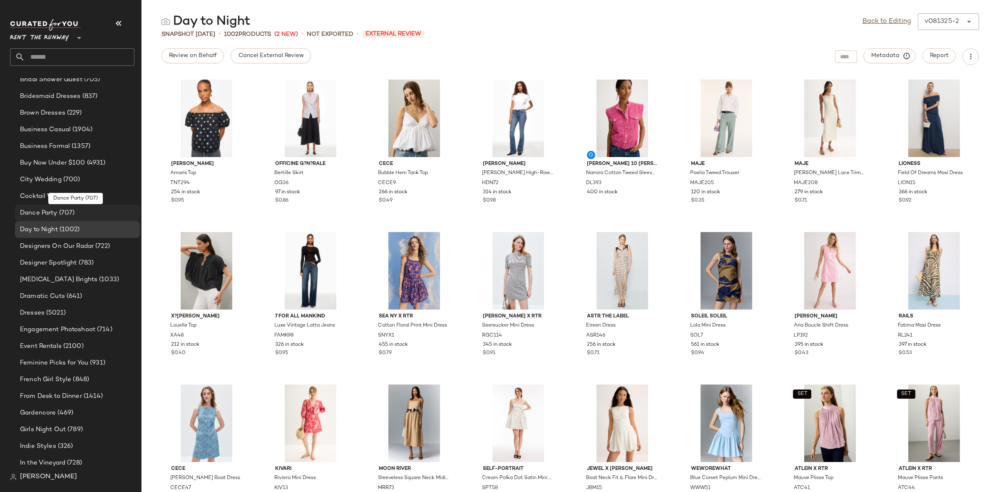
click at [56, 209] on span "Dance Party" at bounding box center [38, 213] width 37 height 10
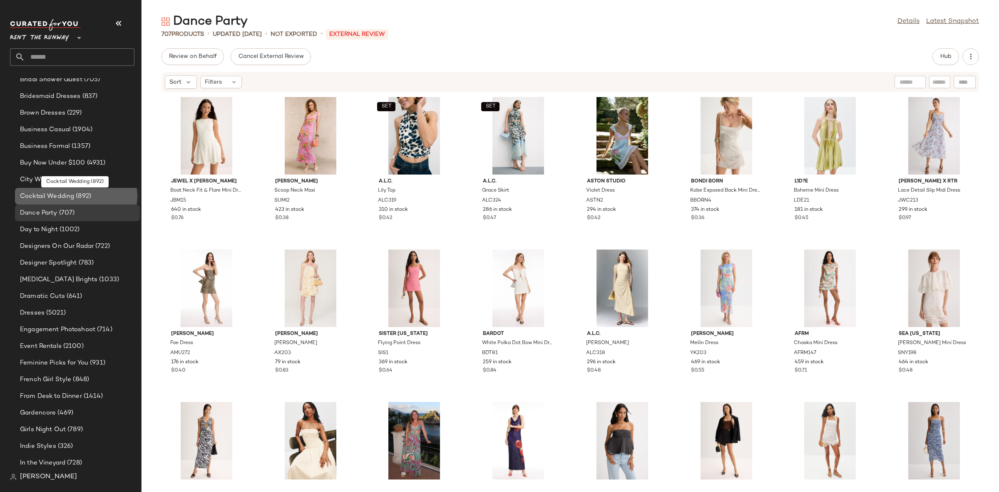
click at [50, 199] on span "Cocktail Wedding" at bounding box center [47, 197] width 54 height 10
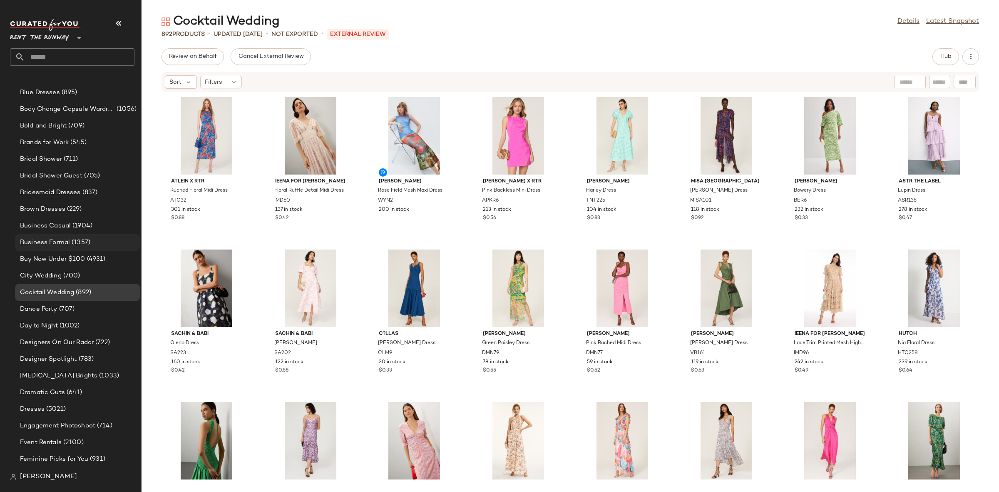
scroll to position [190, 0]
click at [69, 277] on span "(700)" at bounding box center [71, 280] width 19 height 10
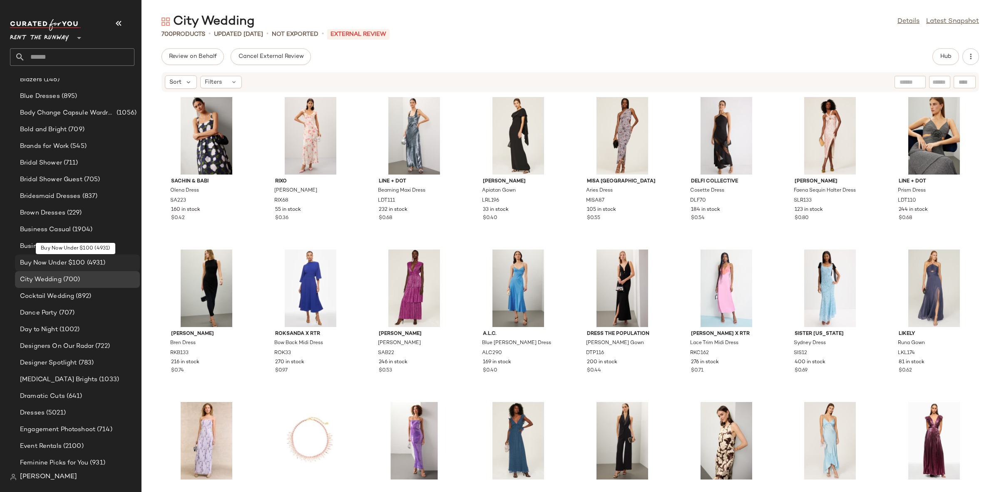
click at [92, 255] on div "Buy Now Under $100 (4931)" at bounding box center [77, 262] width 125 height 17
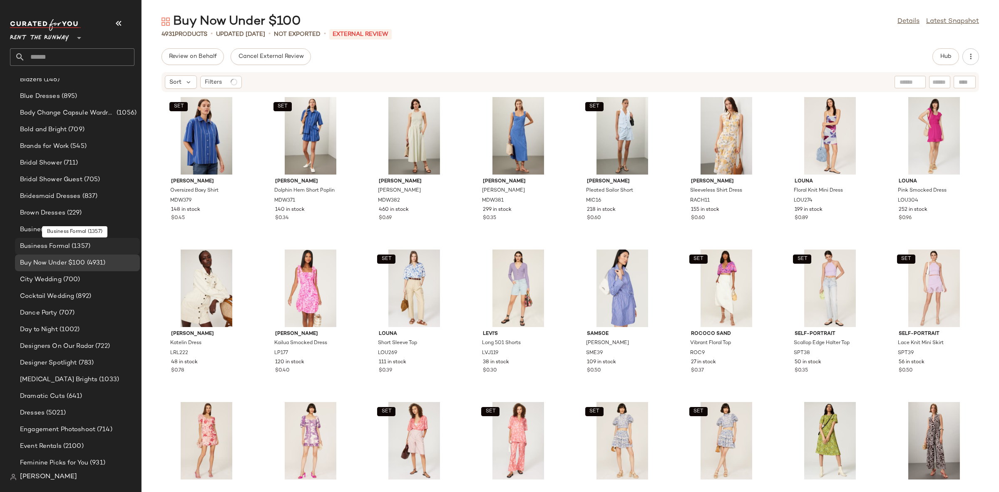
click at [90, 246] on div "Business Formal (1357)" at bounding box center [76, 246] width 119 height 10
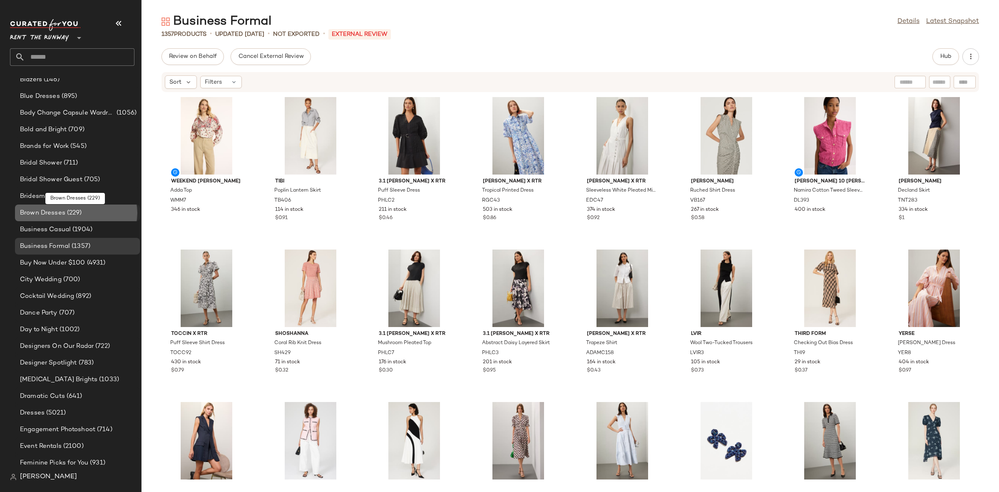
click at [68, 208] on span "(229)" at bounding box center [73, 213] width 17 height 10
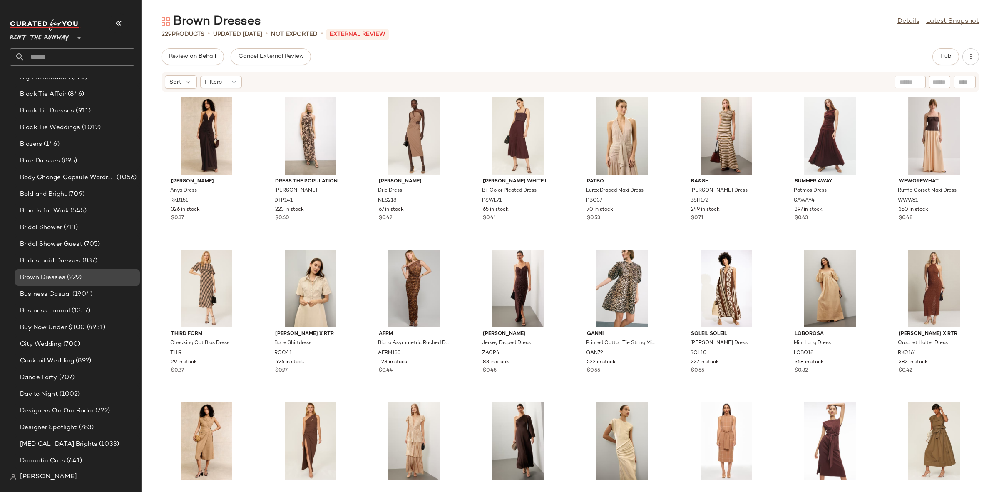
scroll to position [130, 0]
click at [57, 257] on span "Bridesmaid Dresses" at bounding box center [50, 256] width 61 height 10
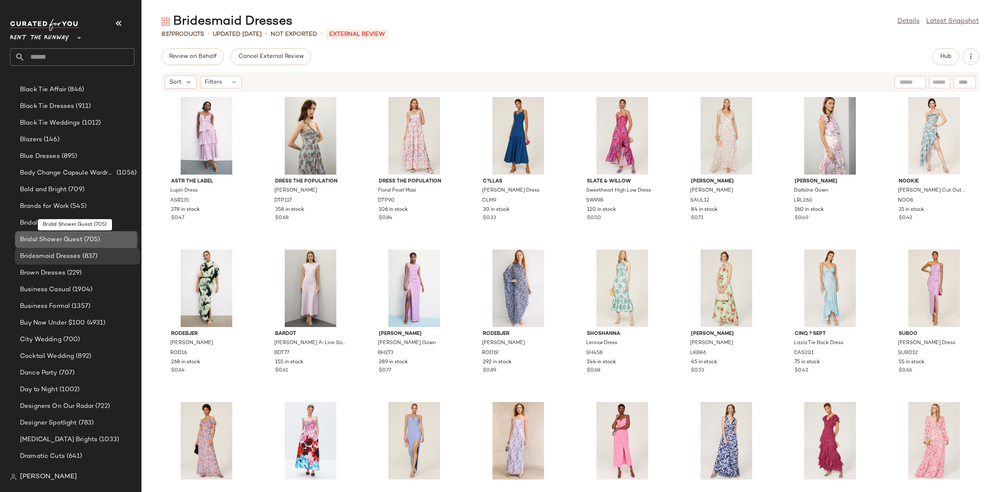
click at [55, 238] on span "Bridal Shower Guest" at bounding box center [51, 240] width 62 height 10
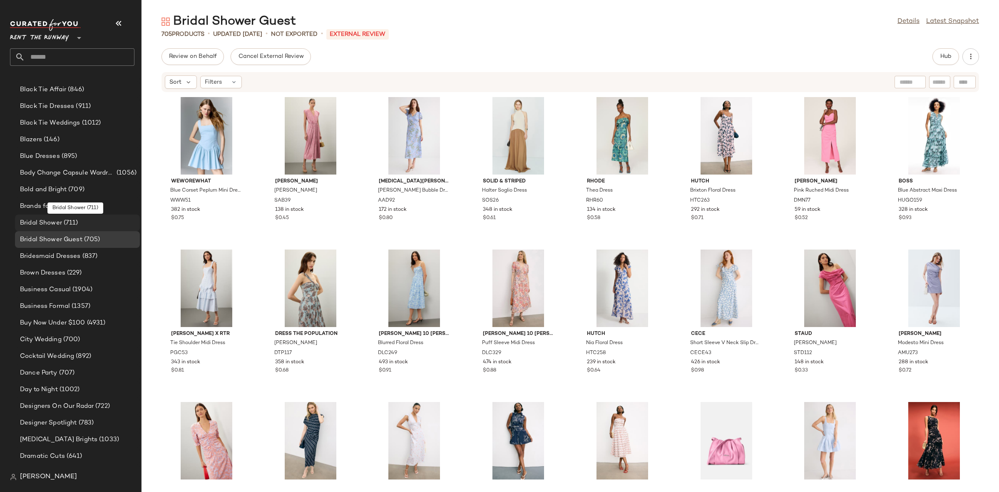
click at [30, 222] on span "Bridal Shower" at bounding box center [41, 223] width 42 height 10
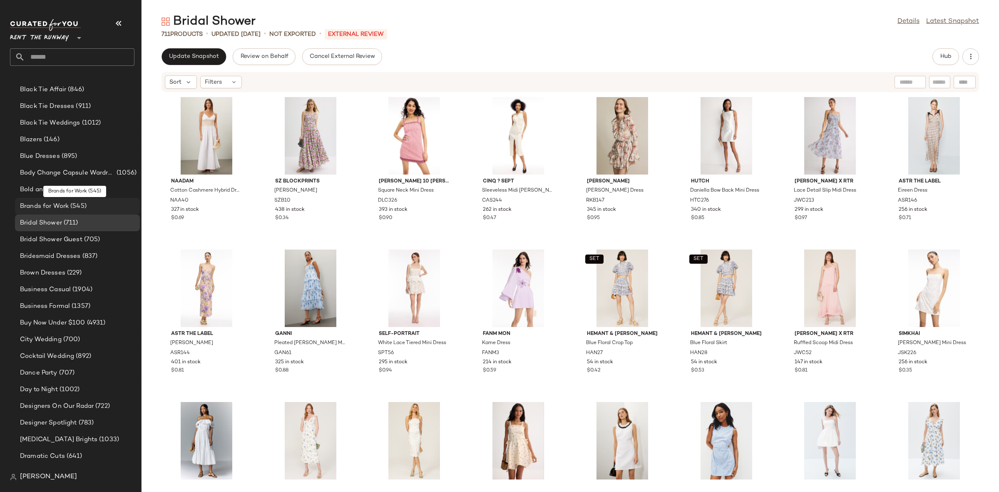
click at [27, 208] on span "Brands for Work" at bounding box center [44, 207] width 49 height 10
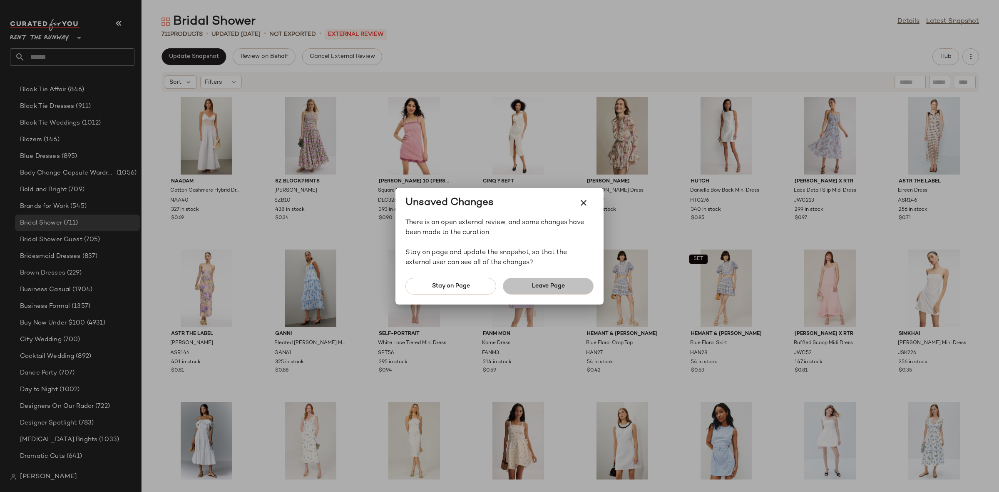
click at [527, 288] on button "Leave Page" at bounding box center [548, 286] width 91 height 17
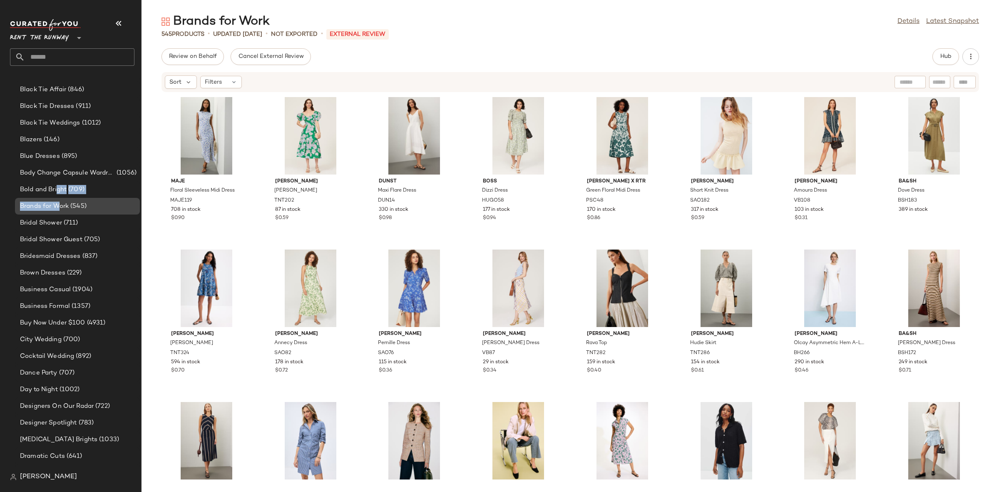
drag, startPoint x: 57, startPoint y: 185, endPoint x: 60, endPoint y: 207, distance: 21.8
click at [60, 207] on div "Curations (76) 9-5 Dresses (1014) Accessories (908) A-Line Dresses (784) Big Pr…" at bounding box center [75, 432] width 131 height 868
click at [154, 239] on div "Maje Floral Sleeveless Midi Dress MAJE119 708 in stock $0.90 [PERSON_NAME] [PER…" at bounding box center [571, 286] width 858 height 389
click at [946, 55] on span "Hub" at bounding box center [946, 56] width 12 height 7
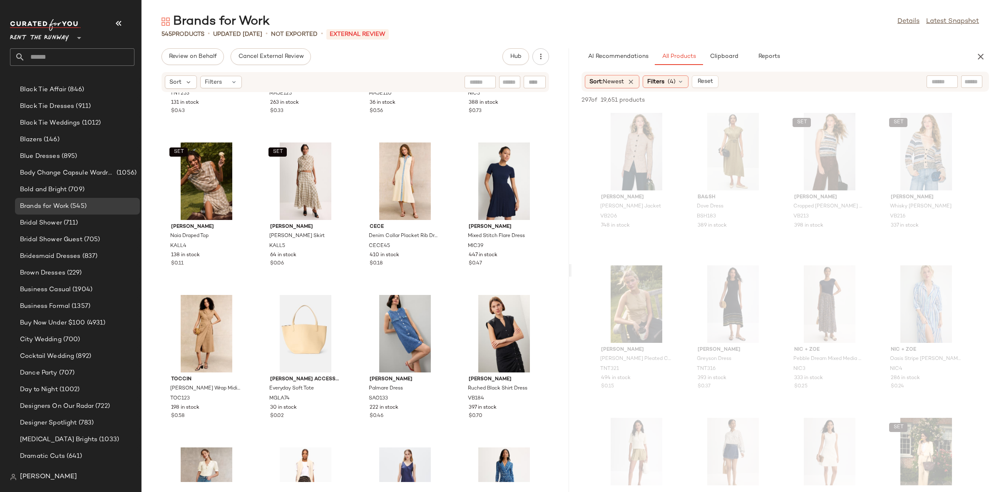
scroll to position [4528, 0]
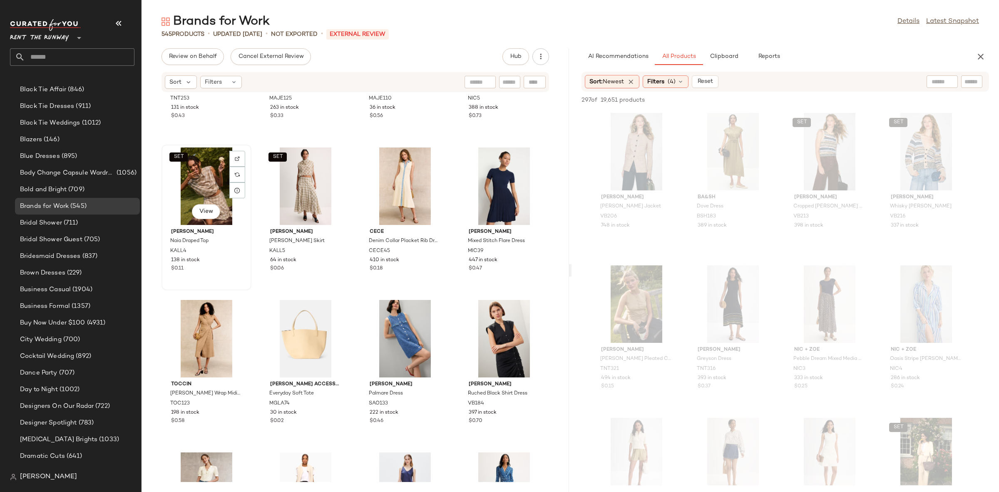
click at [229, 197] on div at bounding box center [237, 174] width 16 height 47
click at [309, 191] on div "SET View" at bounding box center [306, 185] width 84 height 77
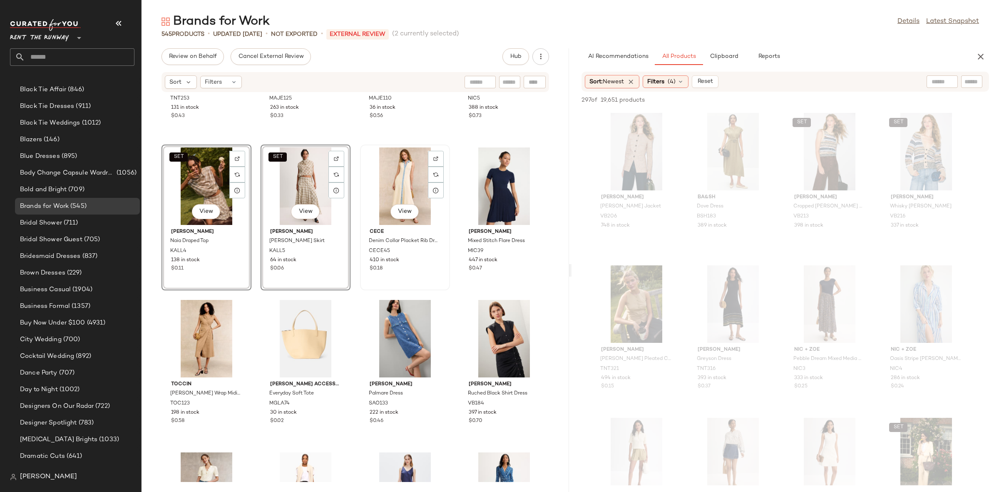
click at [383, 192] on div "View" at bounding box center [405, 185] width 84 height 77
click at [308, 334] on div "View" at bounding box center [306, 338] width 84 height 77
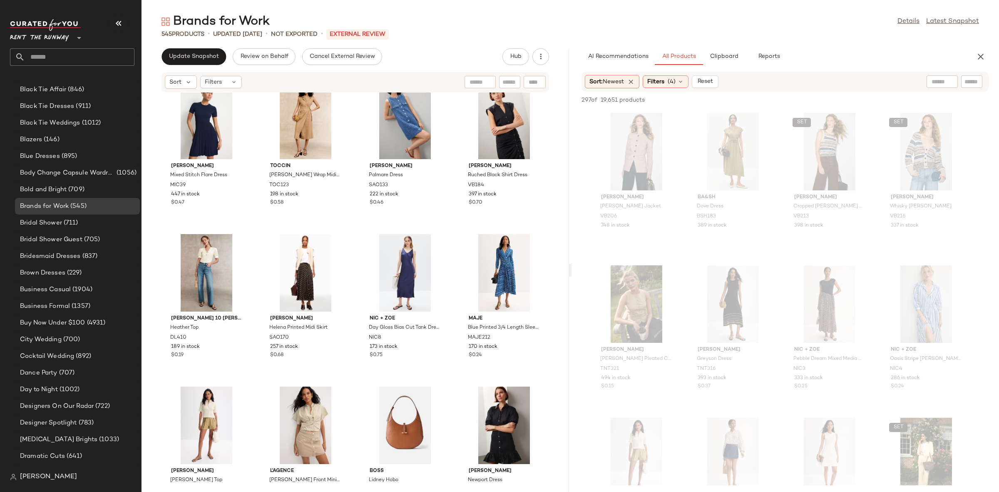
scroll to position [4663, 0]
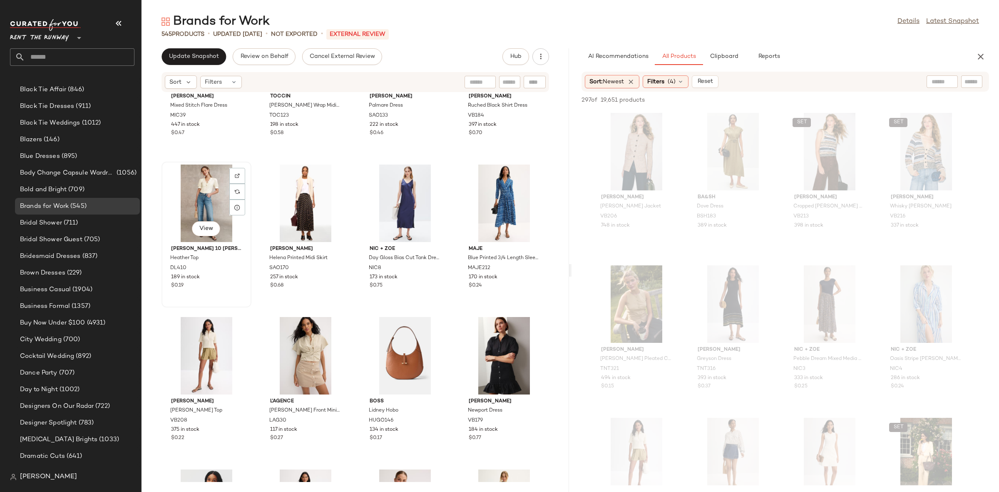
click at [214, 202] on div "View" at bounding box center [206, 202] width 84 height 77
click at [501, 207] on div "View" at bounding box center [504, 202] width 84 height 77
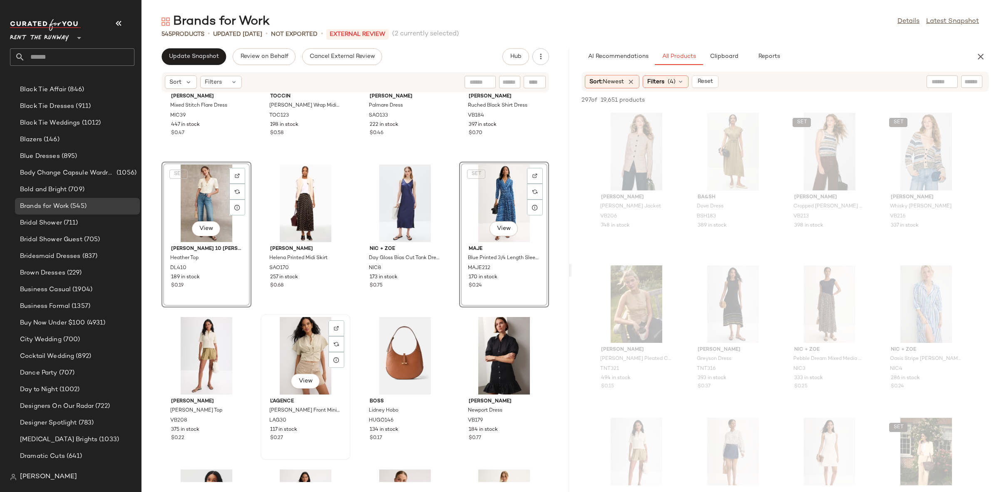
click at [293, 348] on div "View" at bounding box center [306, 355] width 84 height 77
click at [199, 352] on div "View" at bounding box center [206, 355] width 84 height 77
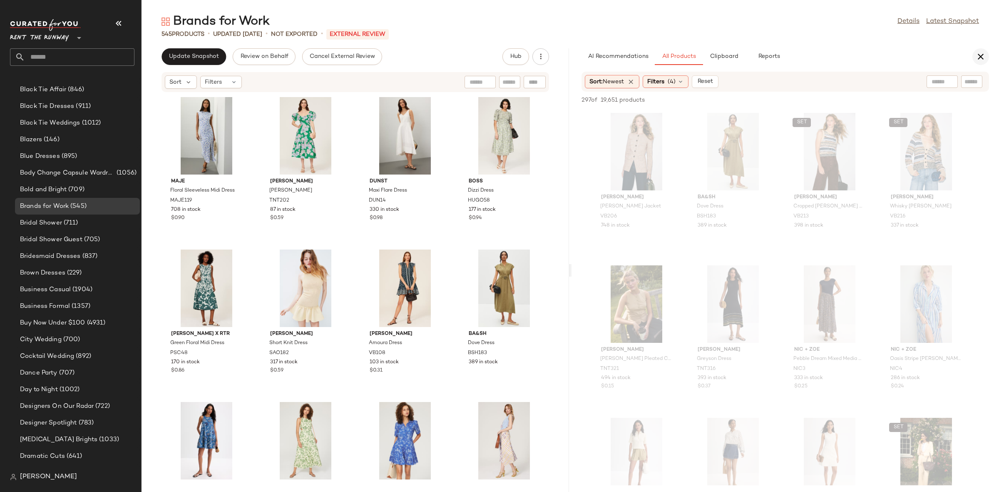
click at [981, 54] on icon "button" at bounding box center [981, 57] width 10 height 10
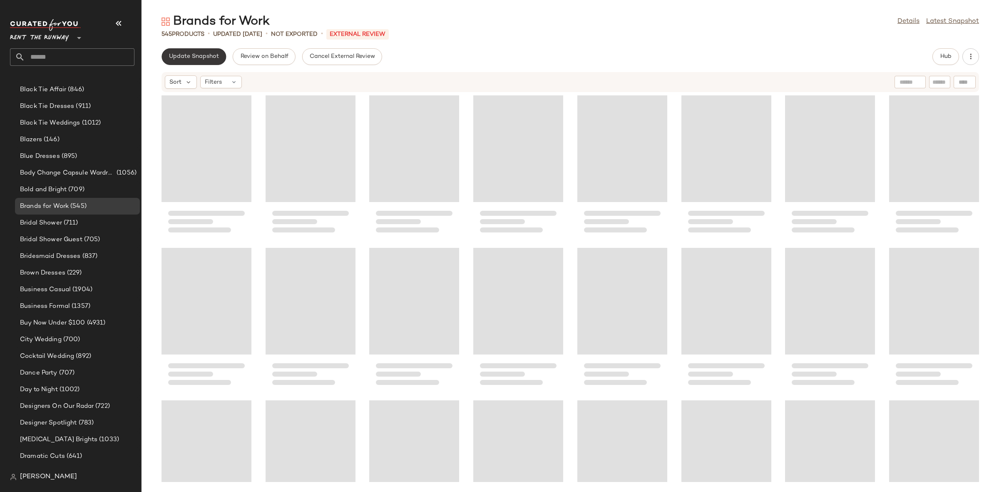
scroll to position [10127, 0]
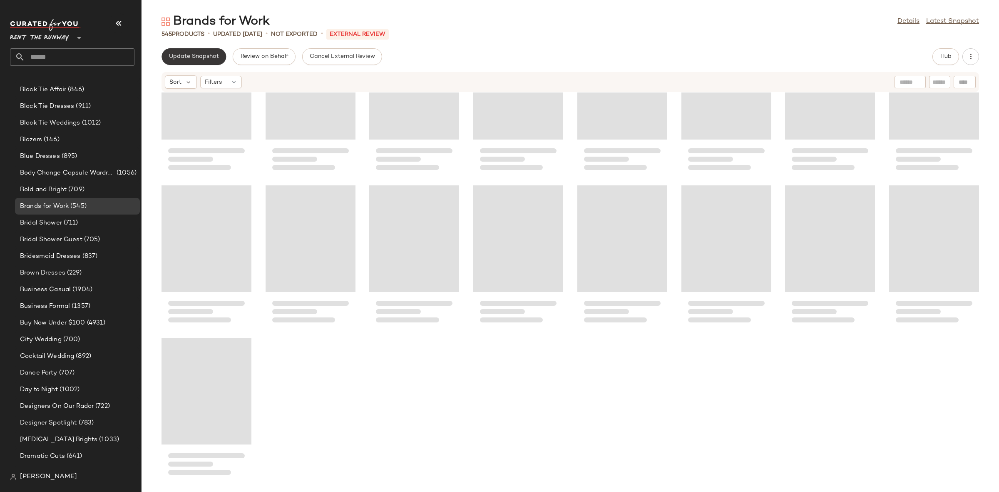
click at [197, 51] on button "Update Snapshot" at bounding box center [194, 56] width 65 height 17
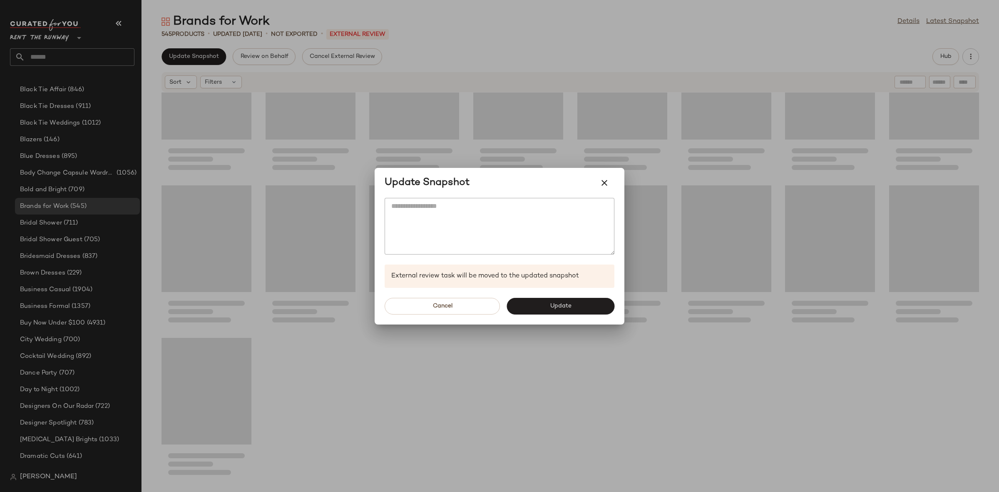
click at [767, 376] on div at bounding box center [499, 246] width 999 height 492
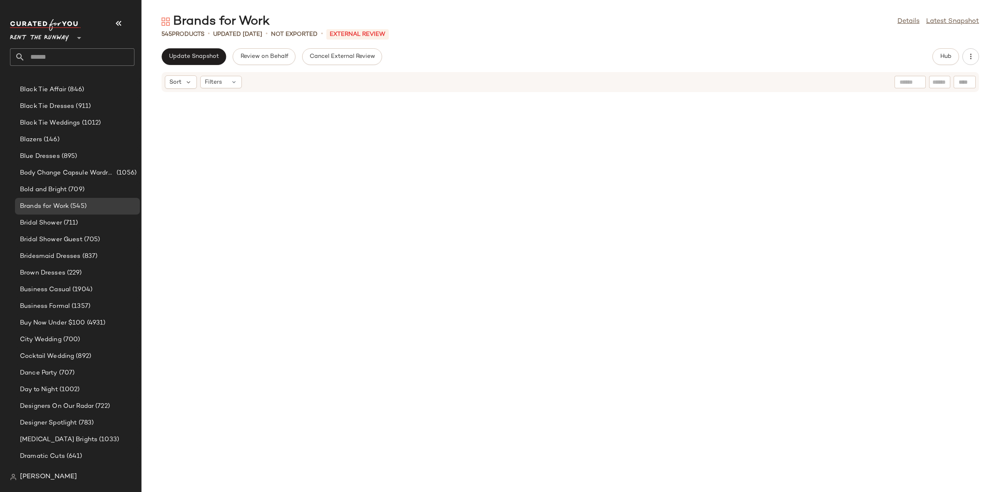
scroll to position [0, 0]
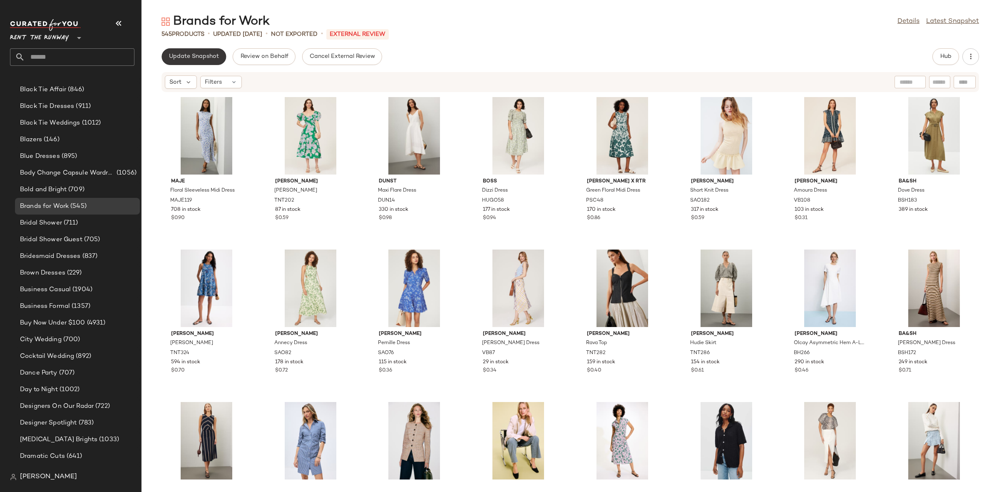
click at [179, 60] on button "Update Snapshot" at bounding box center [194, 56] width 65 height 17
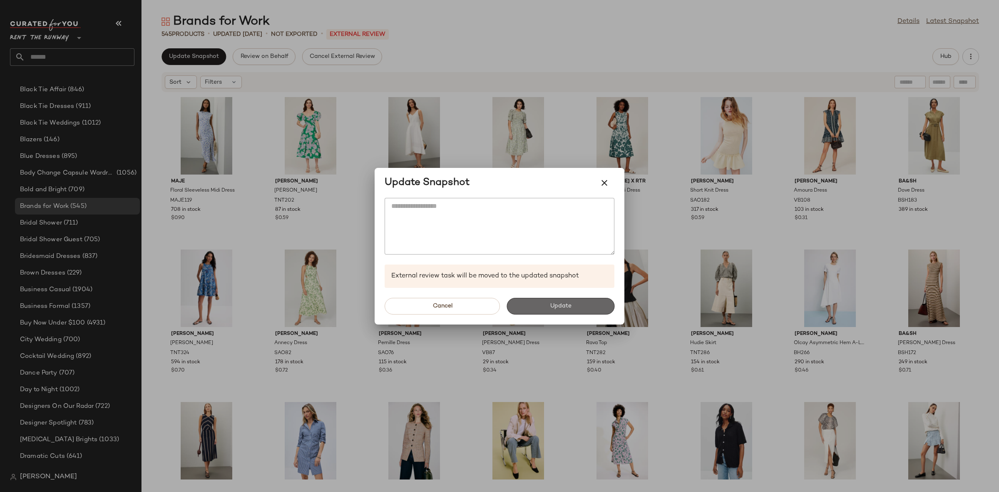
click at [538, 303] on button "Update" at bounding box center [561, 306] width 108 height 17
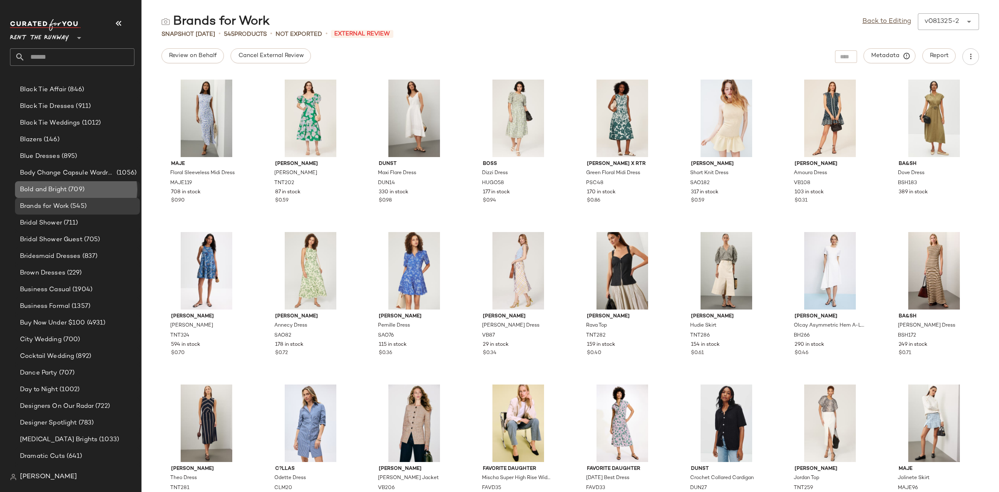
click at [90, 186] on div "Bold and Bright (709)" at bounding box center [76, 190] width 119 height 10
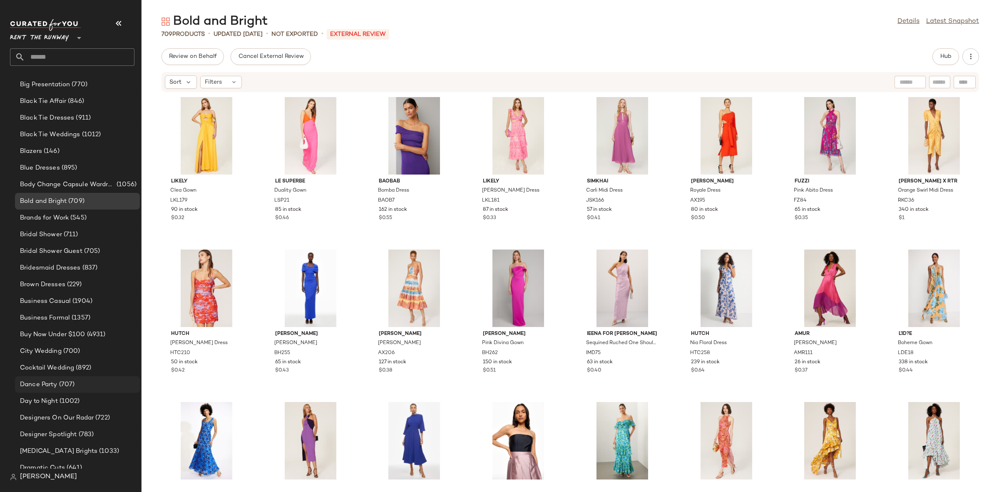
scroll to position [126, 0]
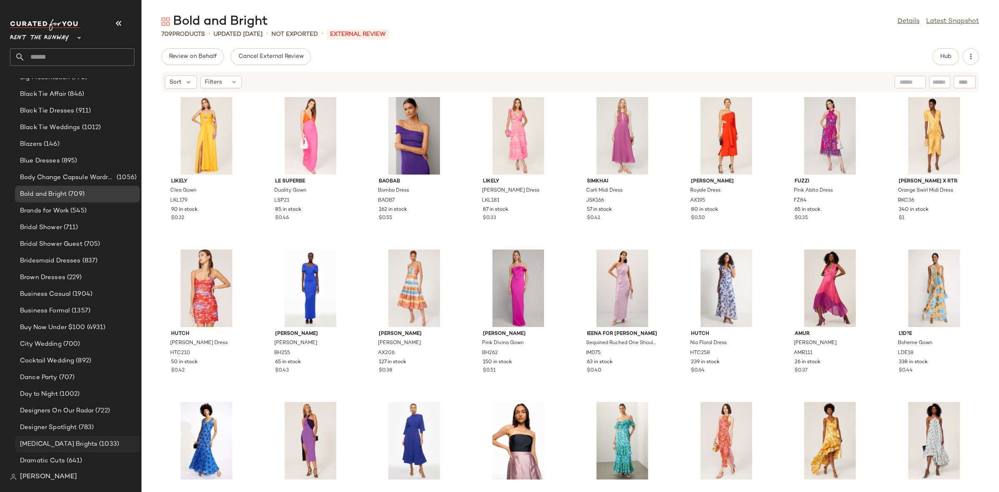
click at [59, 438] on div "[MEDICAL_DATA] Brights (1033)" at bounding box center [77, 444] width 125 height 17
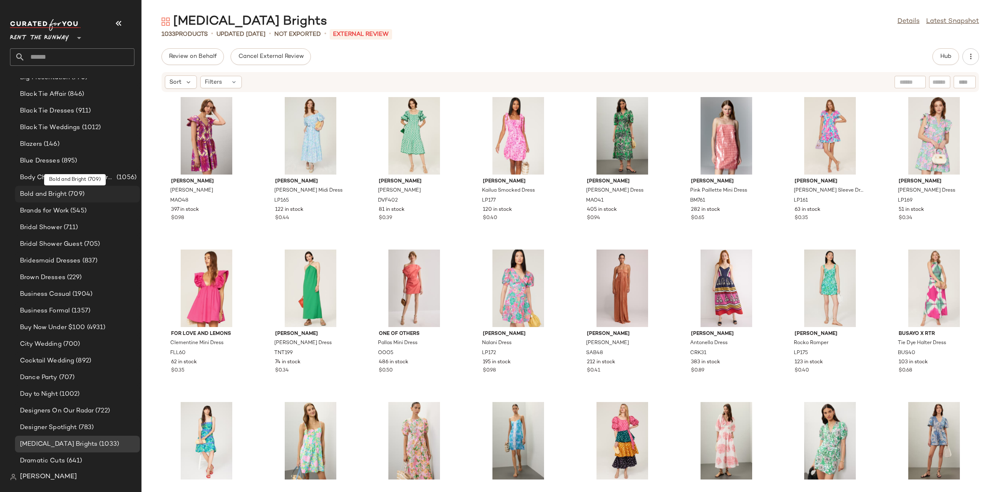
click at [69, 191] on span "(709)" at bounding box center [76, 194] width 18 height 10
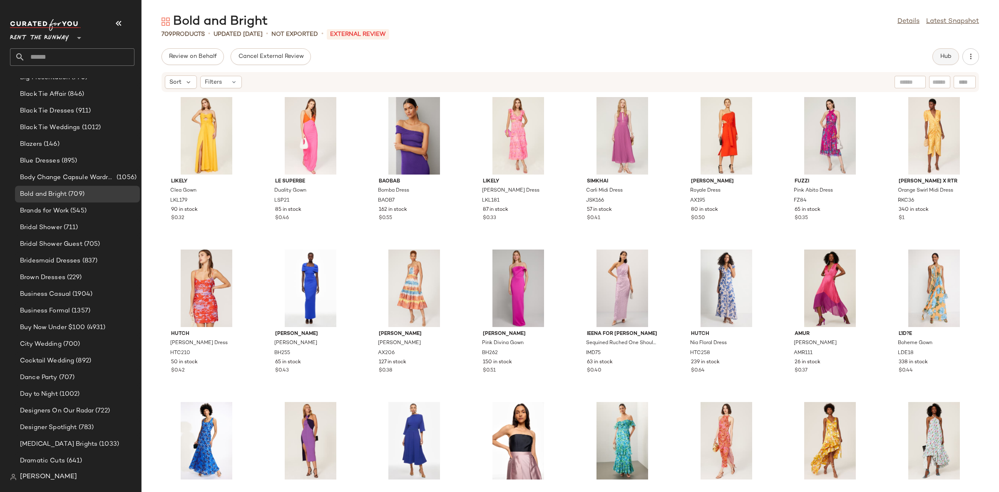
click at [954, 55] on button "Hub" at bounding box center [946, 56] width 27 height 17
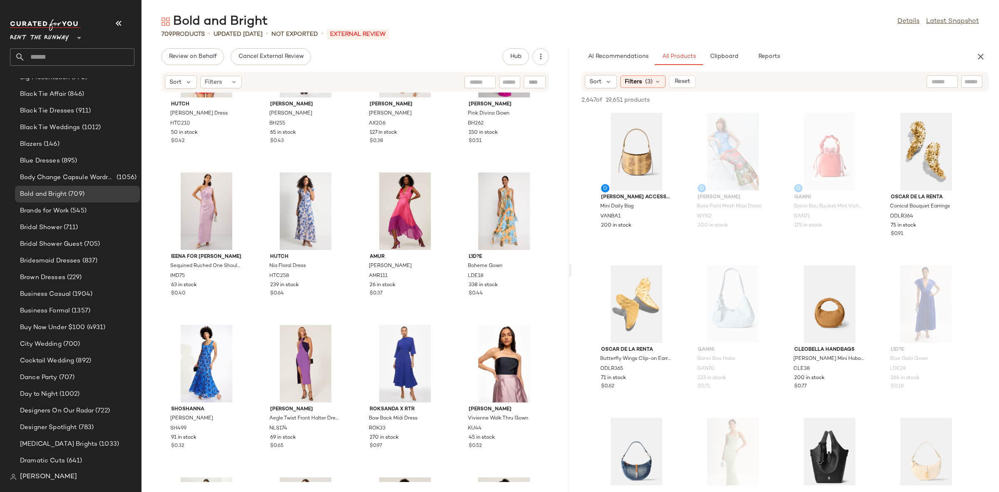
scroll to position [9, 0]
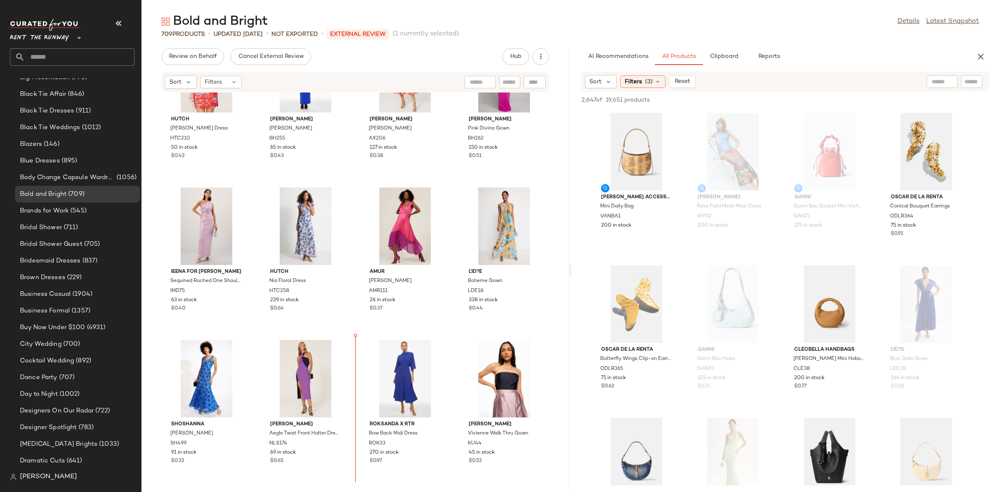
scroll to position [383, 0]
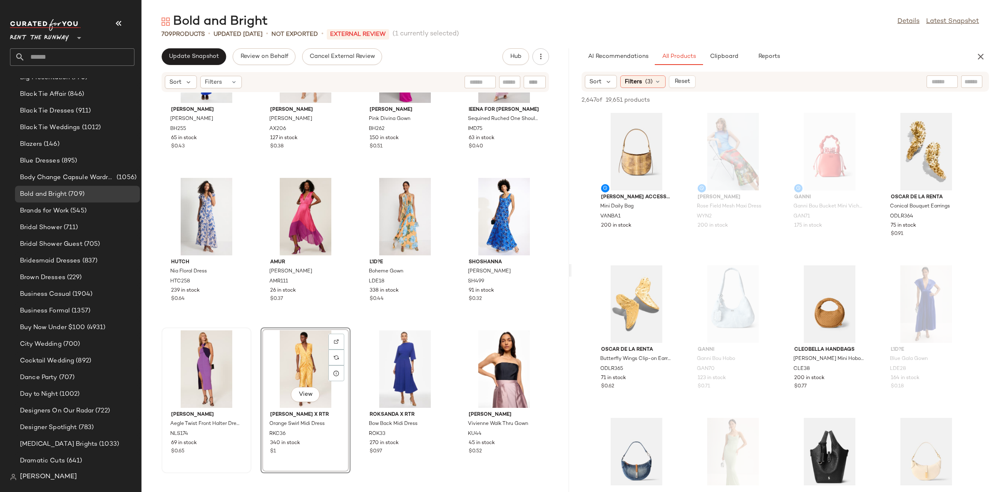
click at [361, 322] on div "[PERSON_NAME] [PERSON_NAME] Gown BH255 65 in stock $0.43 [PERSON_NAME] Dress AX…" at bounding box center [356, 286] width 428 height 389
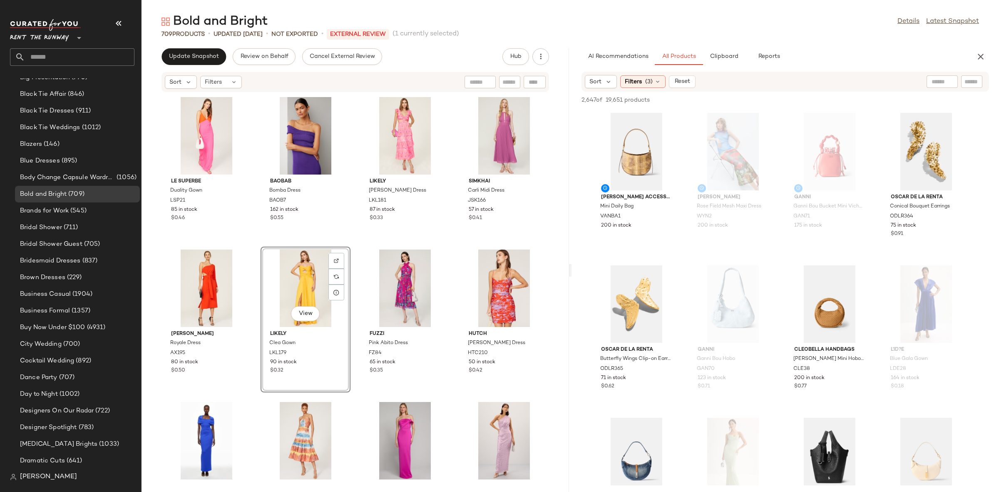
click at [355, 243] on div "Le Superbe Duality Gown LSP21 85 in stock $0.46 BAOBAB Bomba Dress BAOB7 162 in…" at bounding box center [356, 286] width 428 height 389
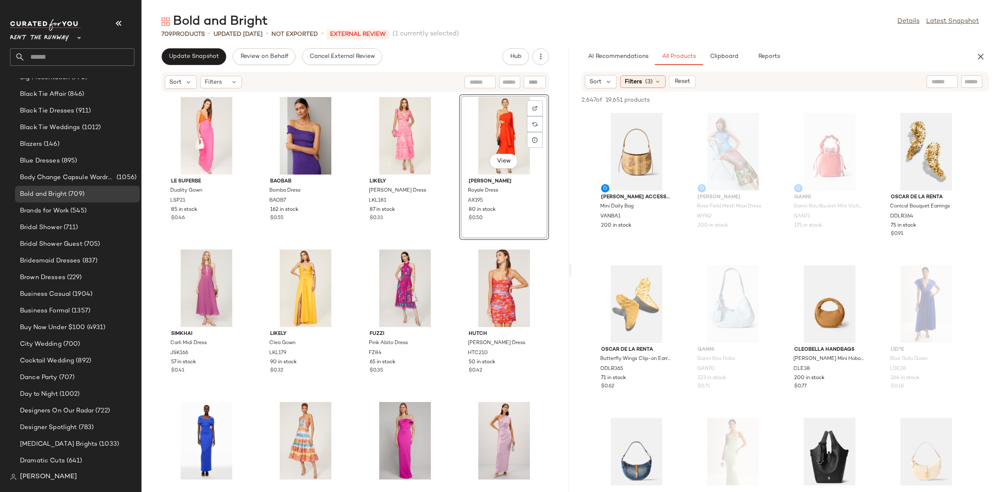
click at [454, 242] on div "Le Superbe Duality Gown LSP21 85 in stock $0.46 BAOBAB Bomba Dress BAOB7 162 in…" at bounding box center [356, 286] width 428 height 389
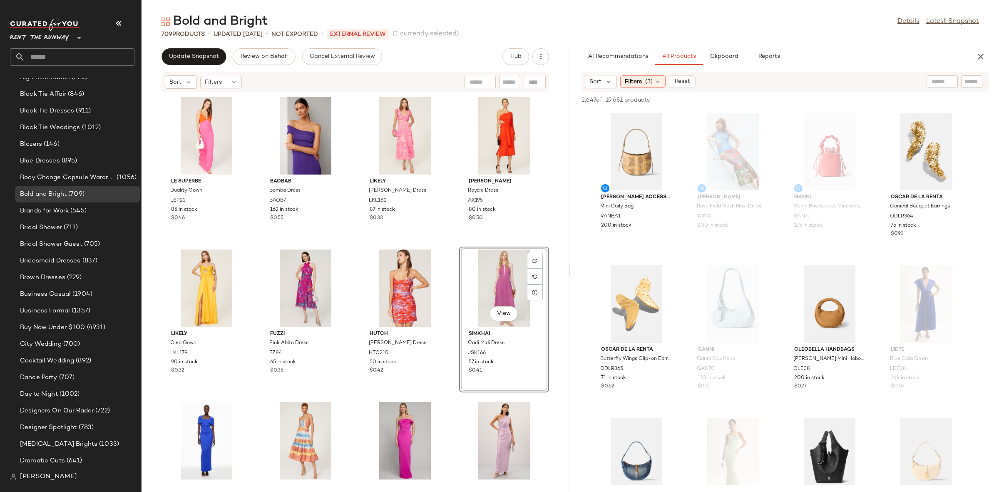
click at [451, 242] on div "Le Superbe Duality Gown LSP21 85 in stock $0.46 BAOBAB Bomba Dress BAOB7 162 in…" at bounding box center [356, 286] width 428 height 389
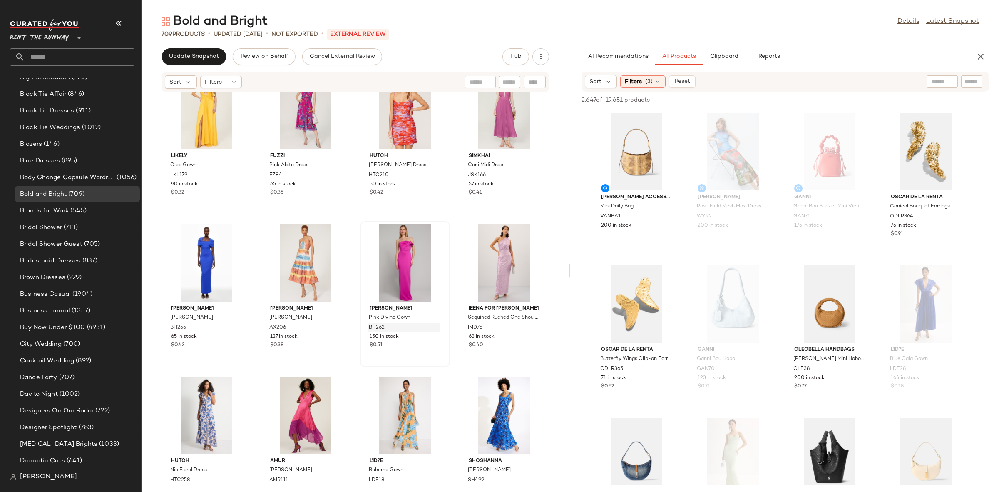
scroll to position [193, 0]
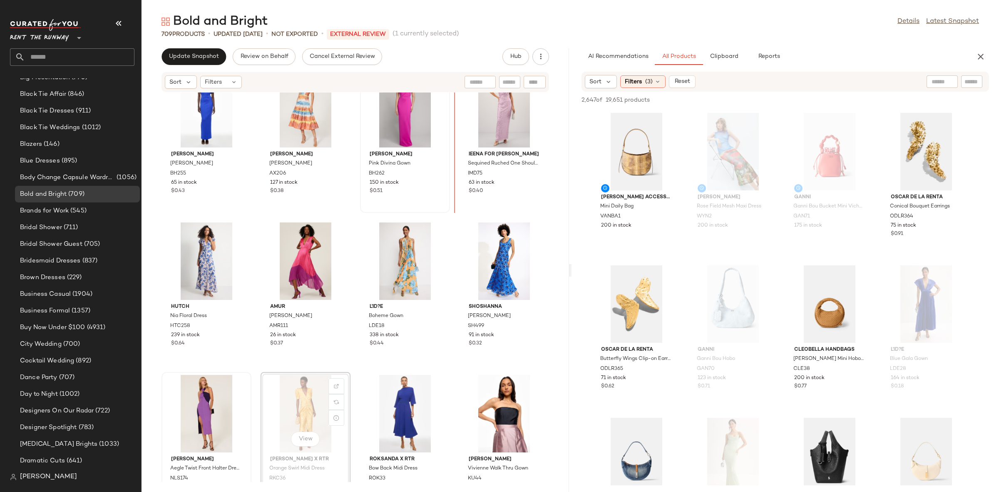
scroll to position [330, 0]
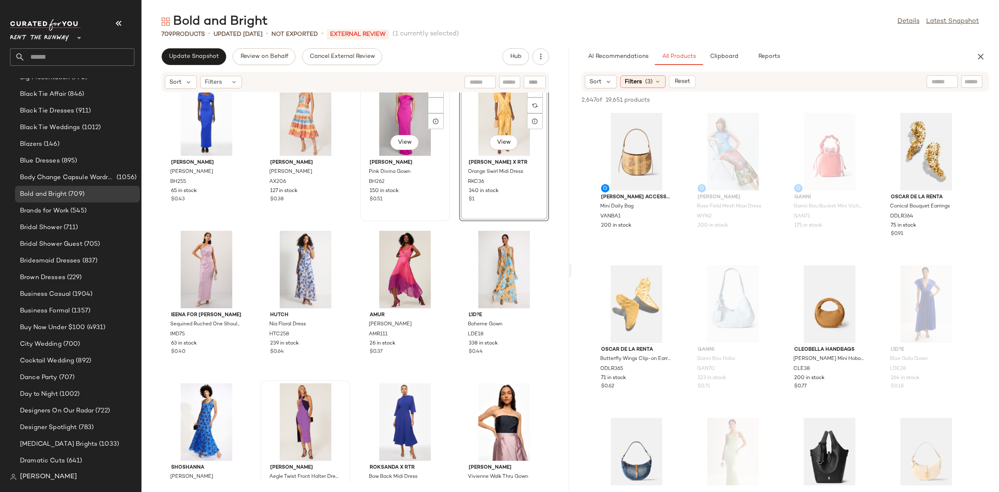
click at [442, 202] on div "[PERSON_NAME] Pink [PERSON_NAME] Gown BH262 150 in stock $0.51" at bounding box center [405, 180] width 84 height 48
click at [448, 227] on div "[PERSON_NAME] [PERSON_NAME] Gown BH255 65 in stock $0.43 [PERSON_NAME] Dress AX…" at bounding box center [356, 286] width 428 height 389
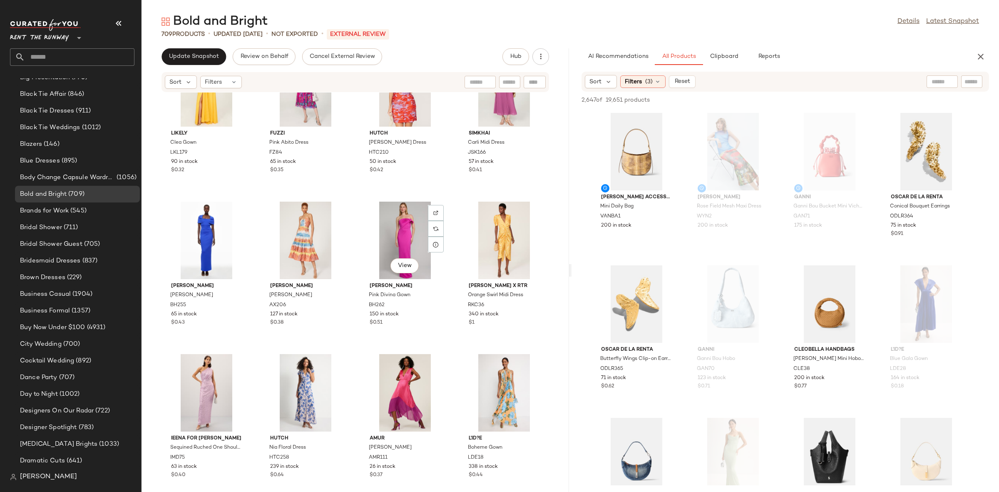
scroll to position [278, 0]
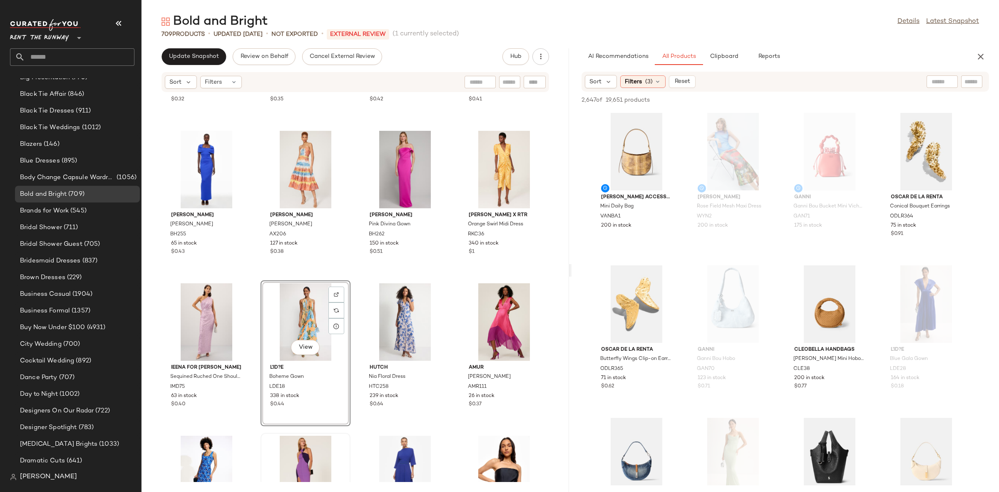
click at [256, 289] on div "LIKELY Clea Gown LKL179 90 in stock $0.32 Fuzzi Pink Abito Dress FZ84 65 in sto…" at bounding box center [356, 286] width 428 height 389
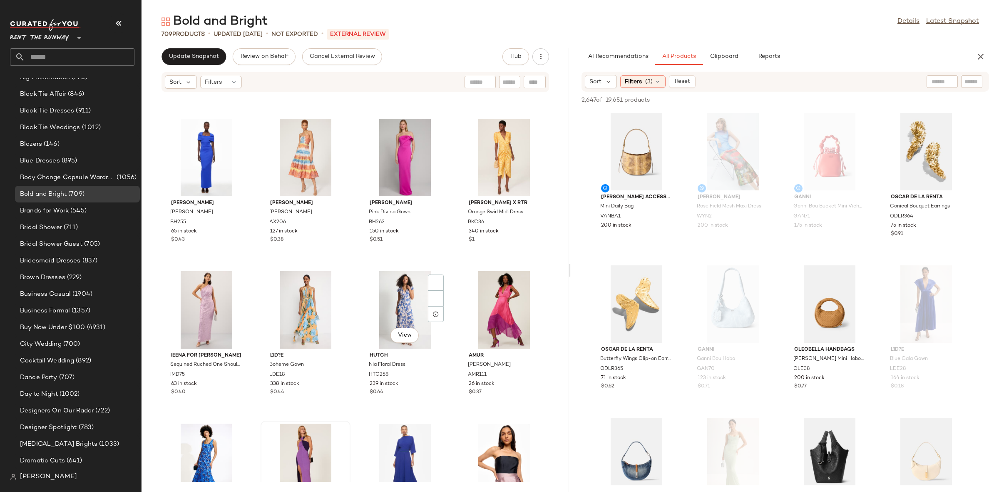
scroll to position [291, 0]
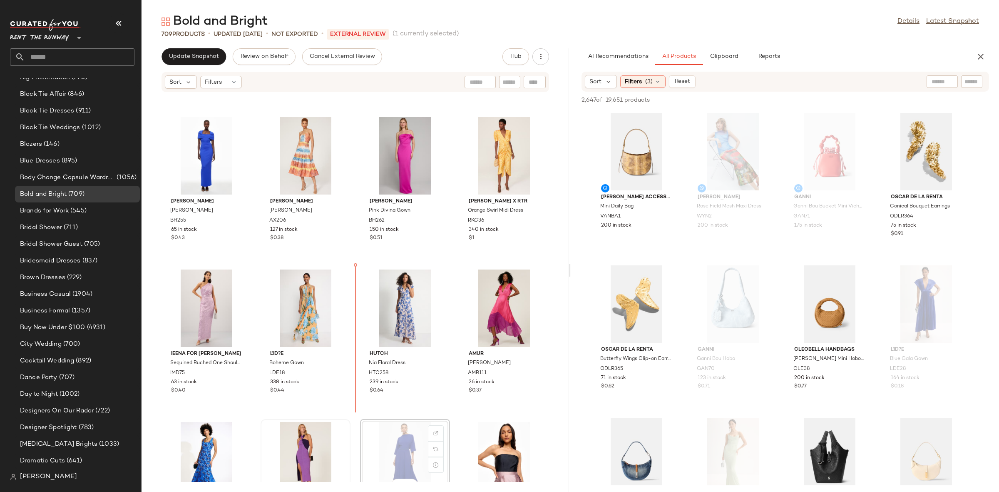
scroll to position [292, 0]
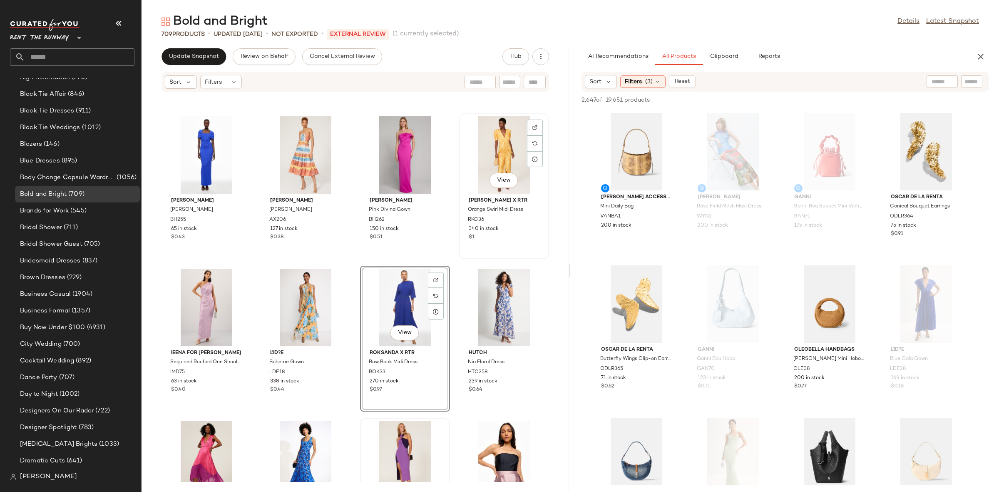
click at [460, 256] on div "View [PERSON_NAME] x RTR Orange Swirl Midi Dress RKC36 340 in stock $1" at bounding box center [504, 186] width 88 height 144
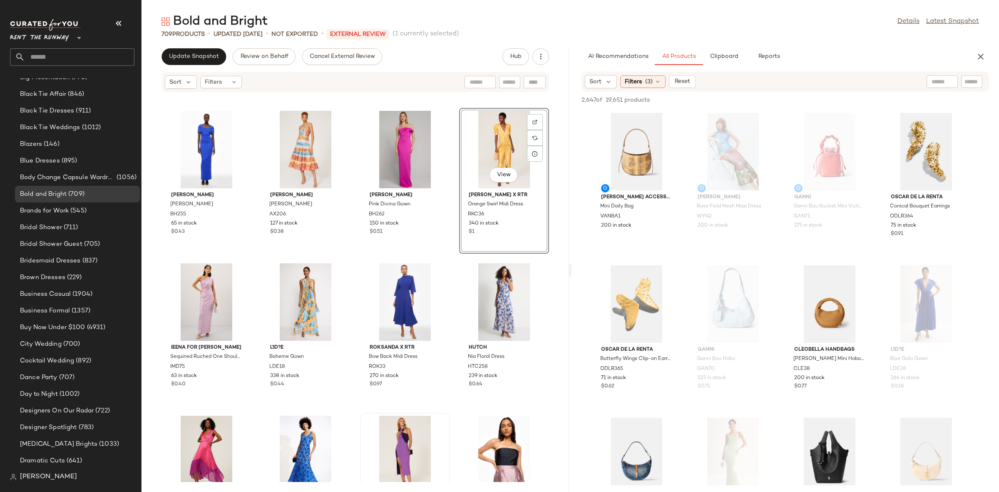
click at [456, 257] on div "LIKELY Clea Gown LKL179 90 in stock $0.32 Fuzzi Pink Abito Dress FZ84 65 in sto…" at bounding box center [356, 286] width 428 height 389
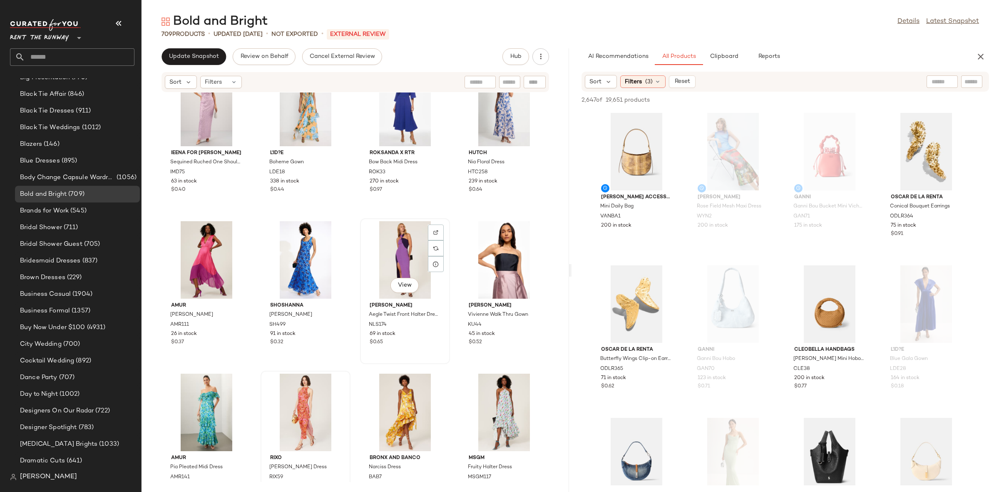
scroll to position [492, 0]
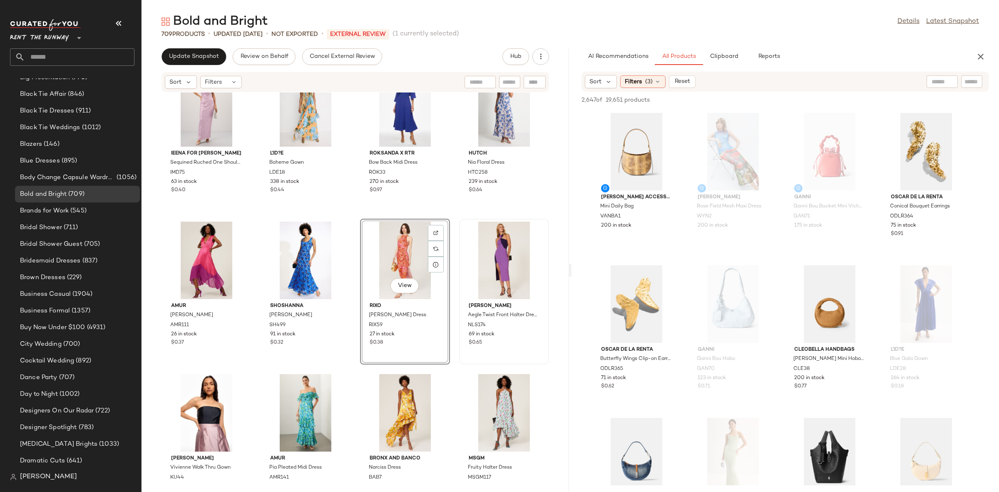
click at [362, 215] on div "Ieena for [PERSON_NAME] Sequined Ruched One Shoulder Gown IMD75 63 in stock $0.…" at bounding box center [356, 286] width 428 height 389
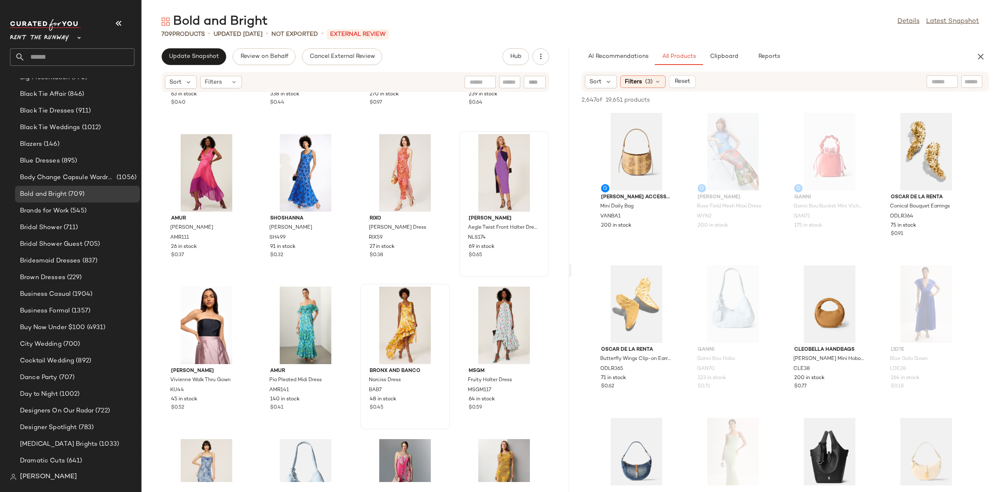
scroll to position [590, 0]
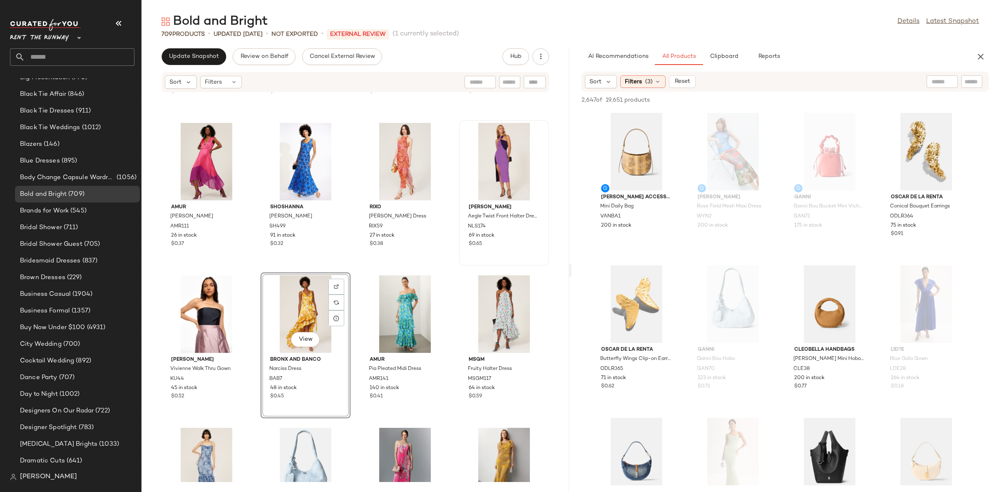
click at [266, 273] on div "View Bronx and Banco Narciss Dress BAB7 48 in stock $0.45" at bounding box center [305, 345] width 88 height 144
click at [263, 269] on div "Ieena for [PERSON_NAME] Sequined Ruched One Shoulder Gown IMD75 63 in stock $0.…" at bounding box center [356, 286] width 428 height 389
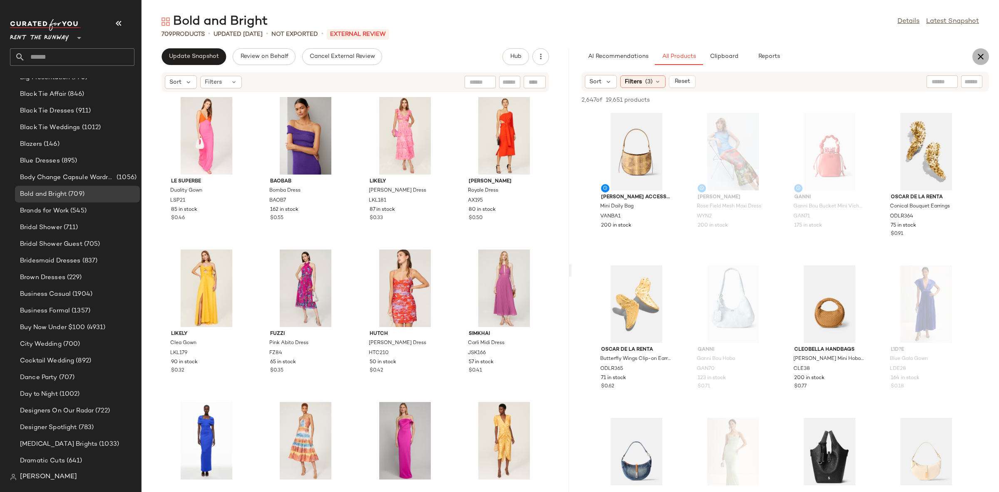
click at [981, 60] on icon "button" at bounding box center [981, 57] width 10 height 10
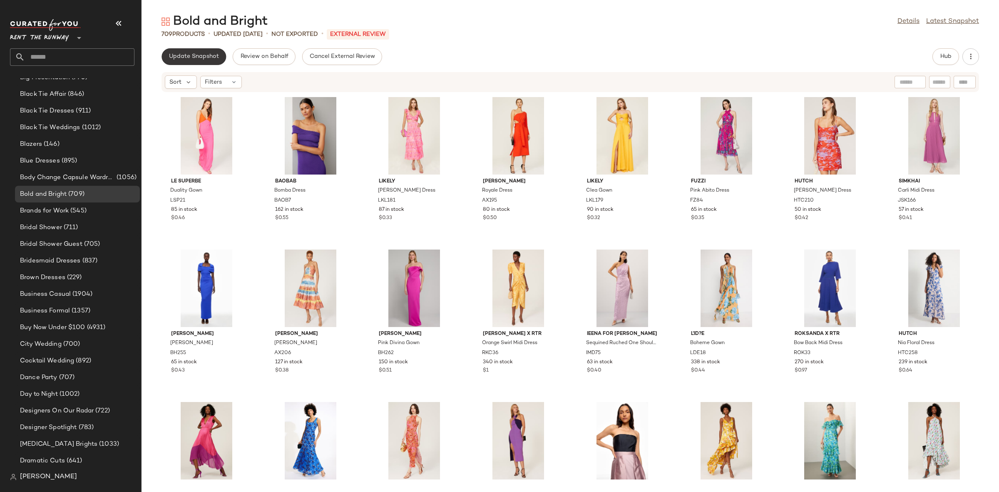
click at [192, 57] on span "Update Snapshot" at bounding box center [194, 56] width 50 height 7
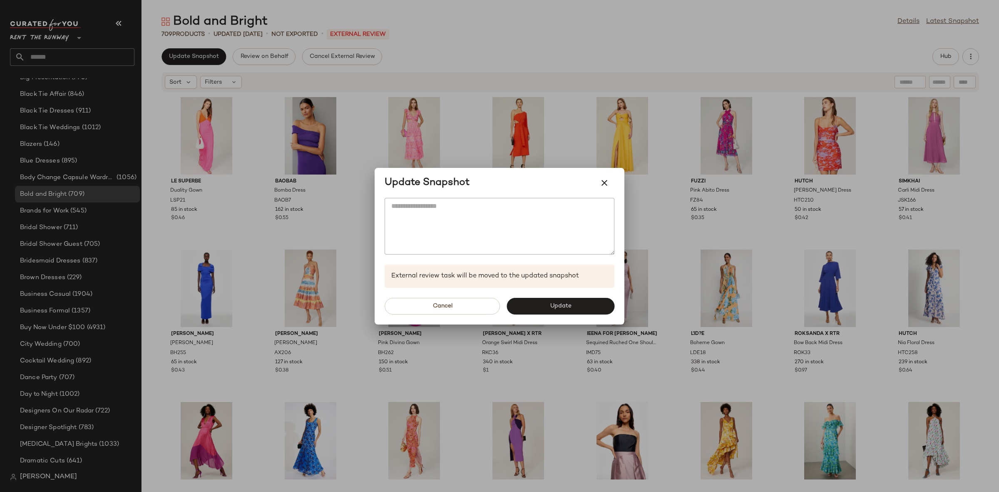
click at [558, 296] on div "Cancel Update" at bounding box center [500, 306] width 250 height 37
click at [558, 301] on button "Update" at bounding box center [561, 306] width 108 height 17
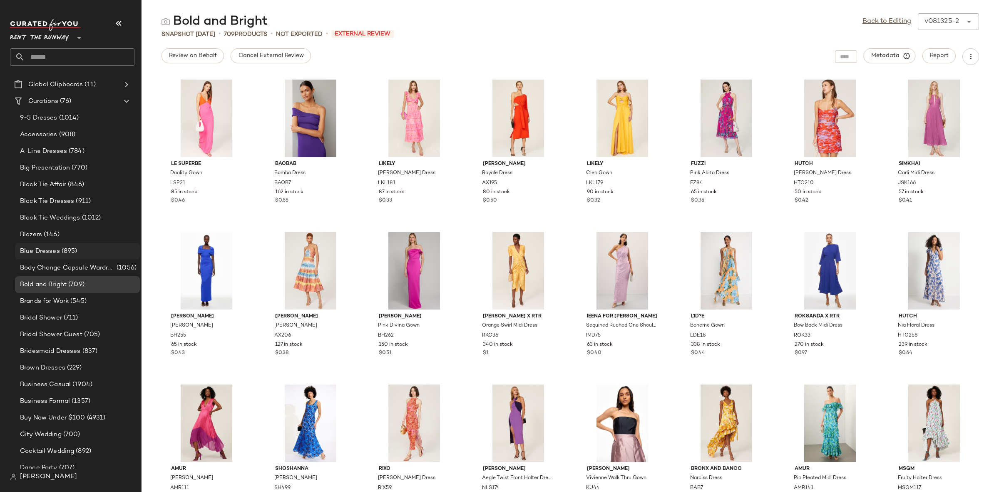
scroll to position [15, 0]
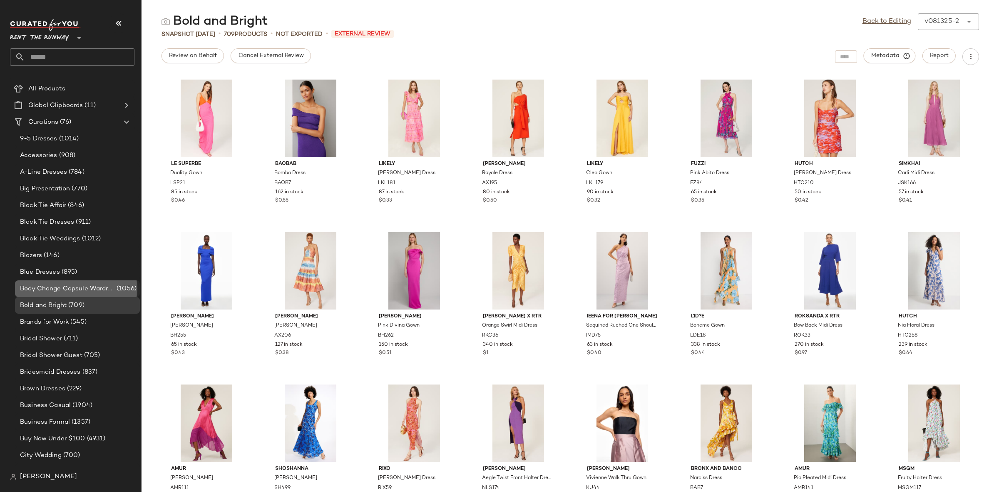
click at [99, 286] on span "Body Change Capsule Wardrobe" at bounding box center [67, 289] width 95 height 10
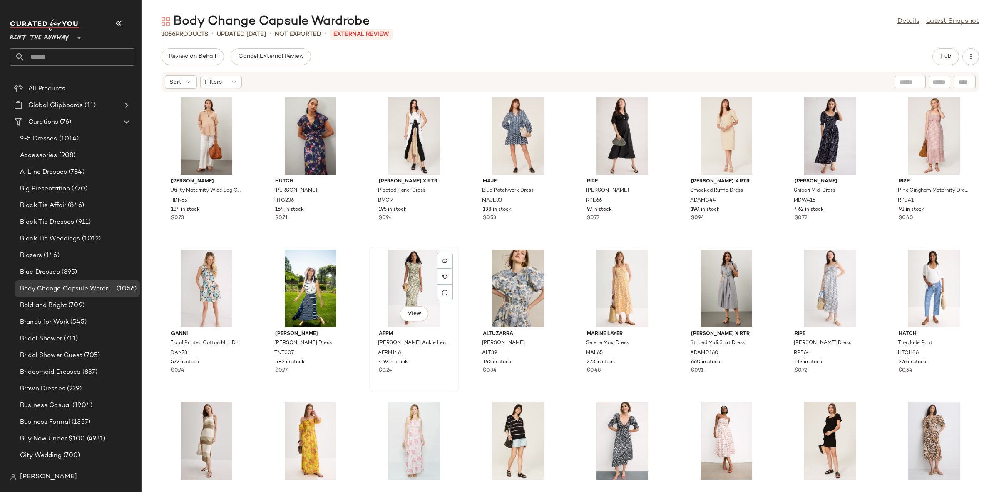
click at [404, 284] on div "View" at bounding box center [414, 287] width 84 height 77
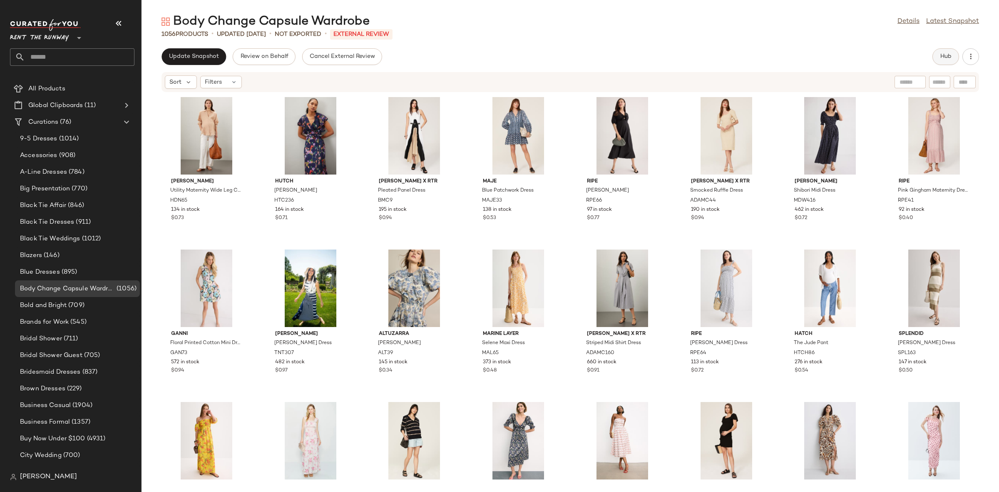
click at [946, 63] on button "Hub" at bounding box center [946, 56] width 27 height 17
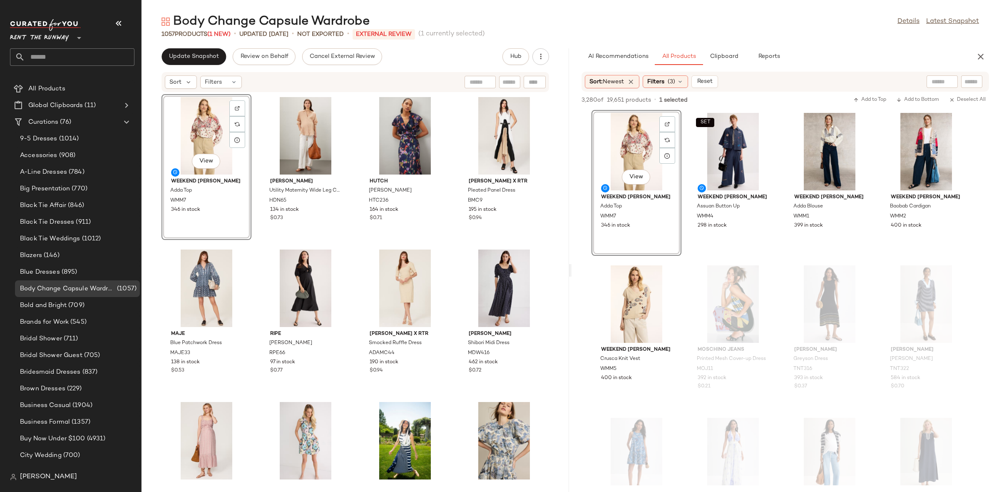
click at [352, 247] on div "View Weekend [PERSON_NAME] Adda Top WMM7 346 in stock [PERSON_NAME] Utility Mat…" at bounding box center [356, 286] width 428 height 389
click at [983, 61] on icon "button" at bounding box center [981, 57] width 10 height 10
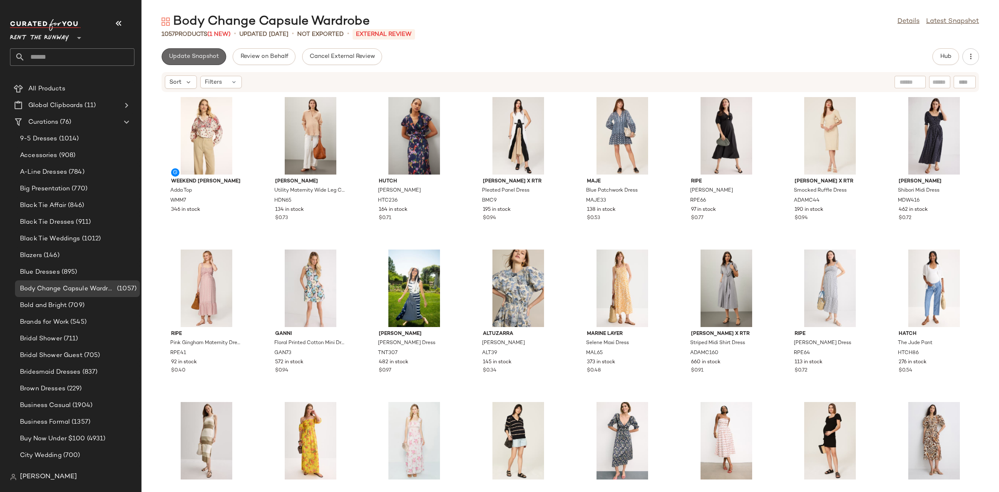
click at [194, 60] on button "Update Snapshot" at bounding box center [194, 56] width 65 height 17
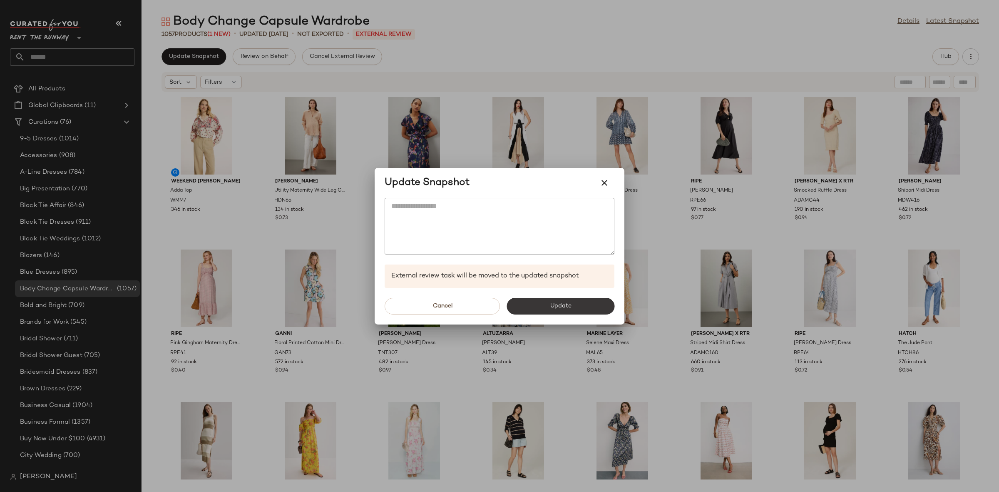
click at [584, 302] on button "Update" at bounding box center [561, 306] width 108 height 17
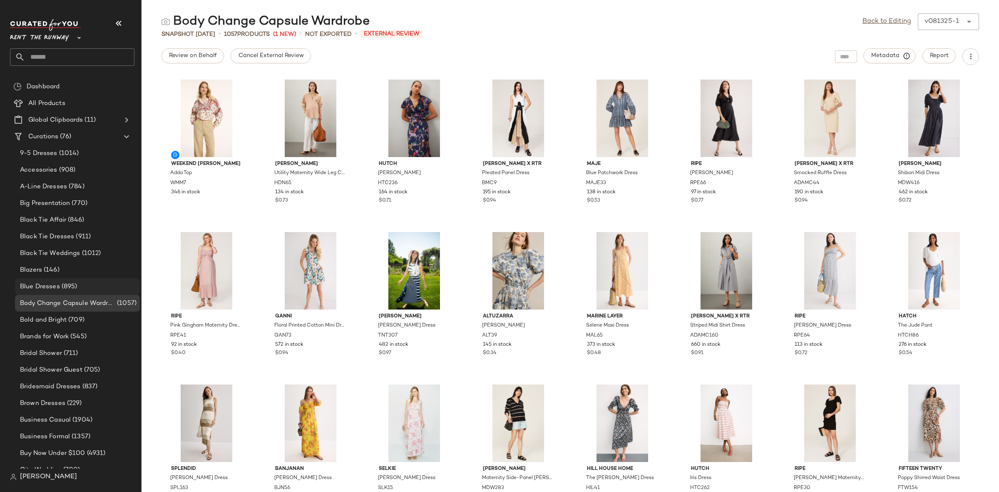
click at [74, 282] on span "(895)" at bounding box center [68, 287] width 17 height 10
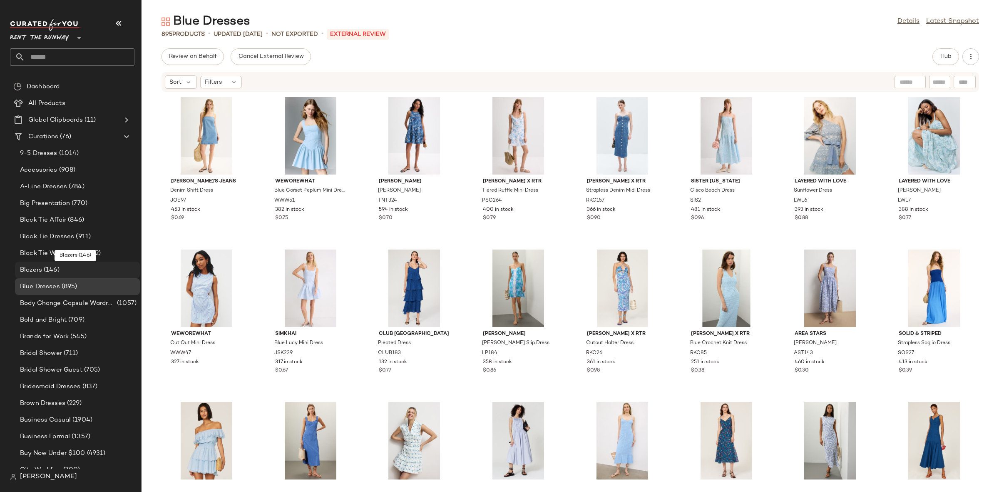
click at [57, 266] on span "(146)" at bounding box center [50, 270] width 17 height 10
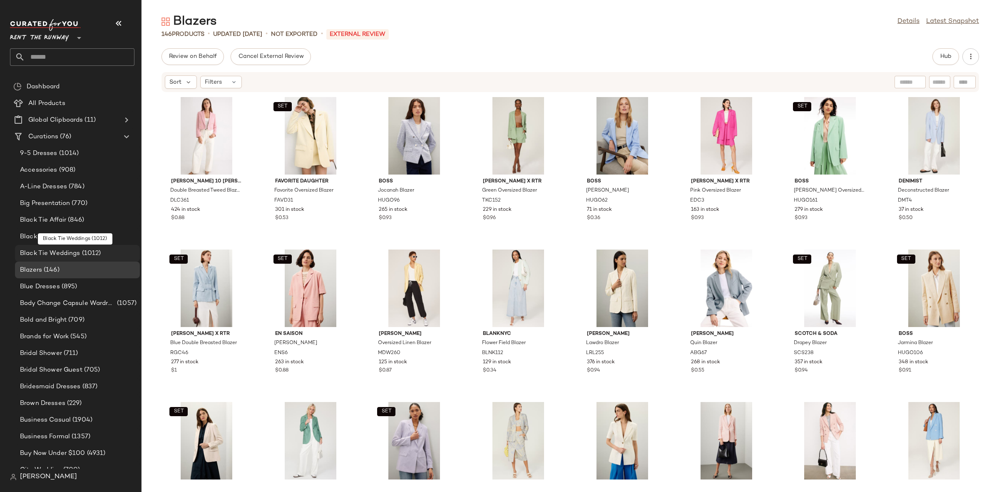
click at [40, 251] on span "Black Tie Weddings" at bounding box center [50, 254] width 60 height 10
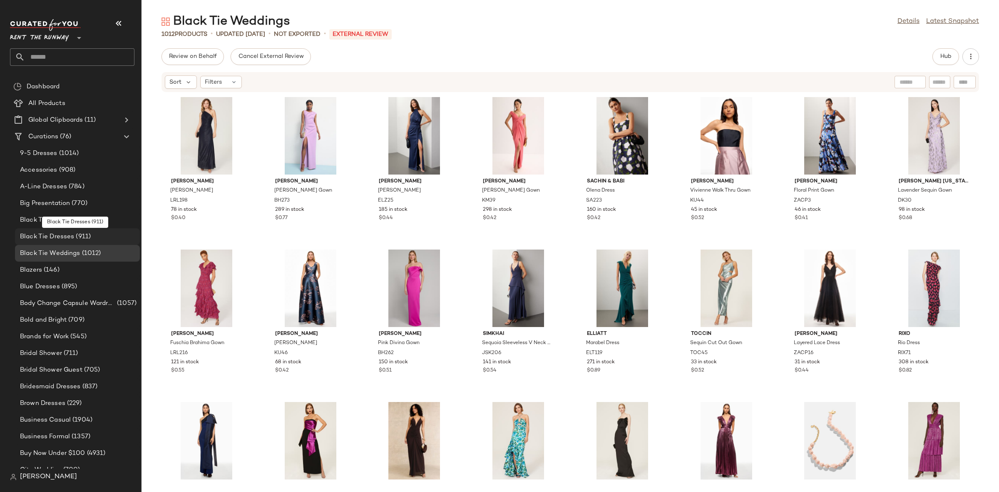
click at [26, 234] on span "Black Tie Dresses" at bounding box center [47, 237] width 54 height 10
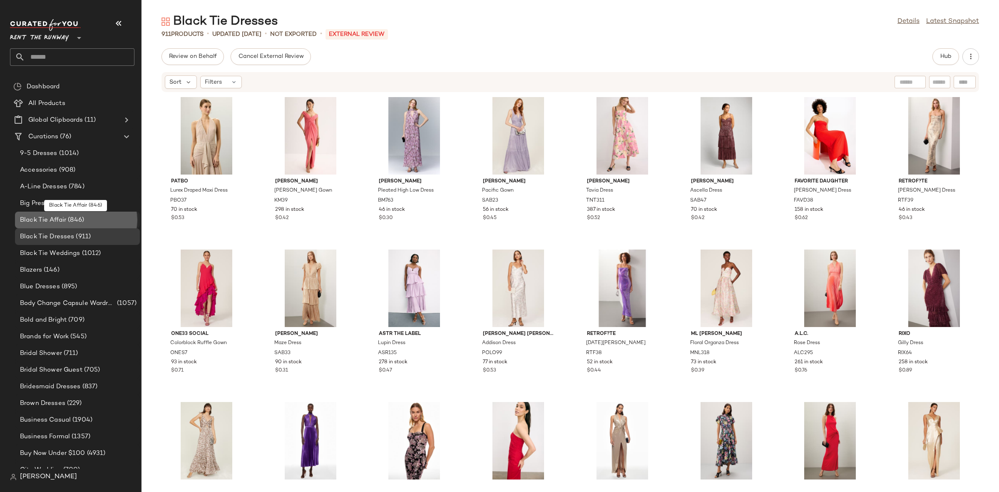
click at [26, 222] on span "Black Tie Affair" at bounding box center [43, 220] width 46 height 10
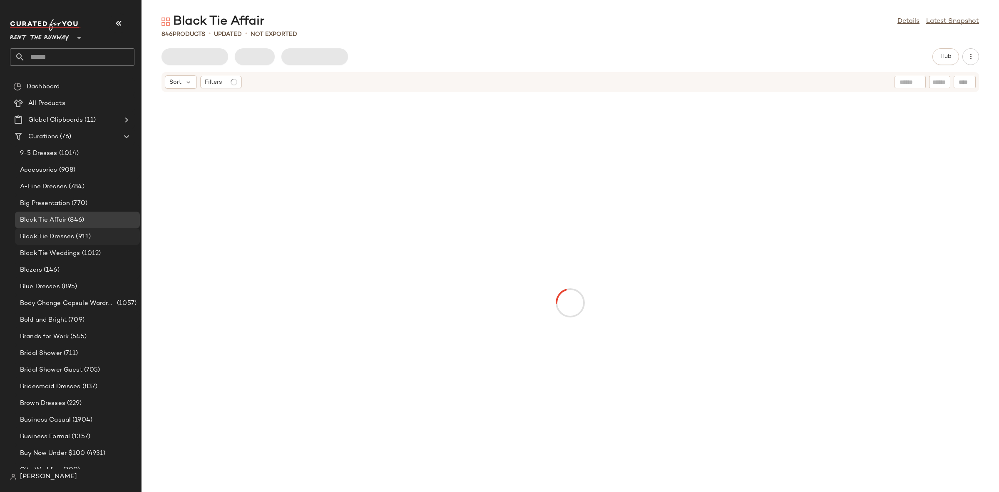
click at [34, 234] on span "Black Tie Dresses" at bounding box center [47, 237] width 54 height 10
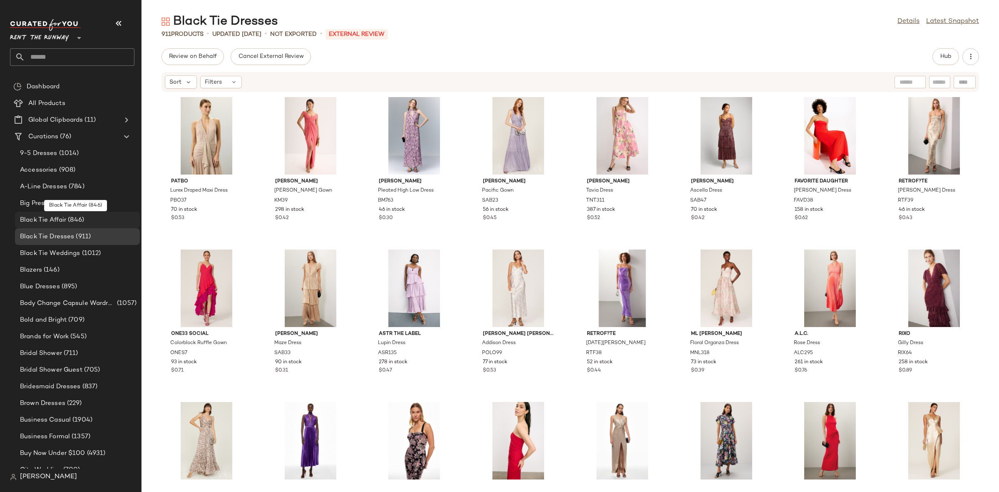
click at [29, 216] on span "Black Tie Affair" at bounding box center [43, 220] width 46 height 10
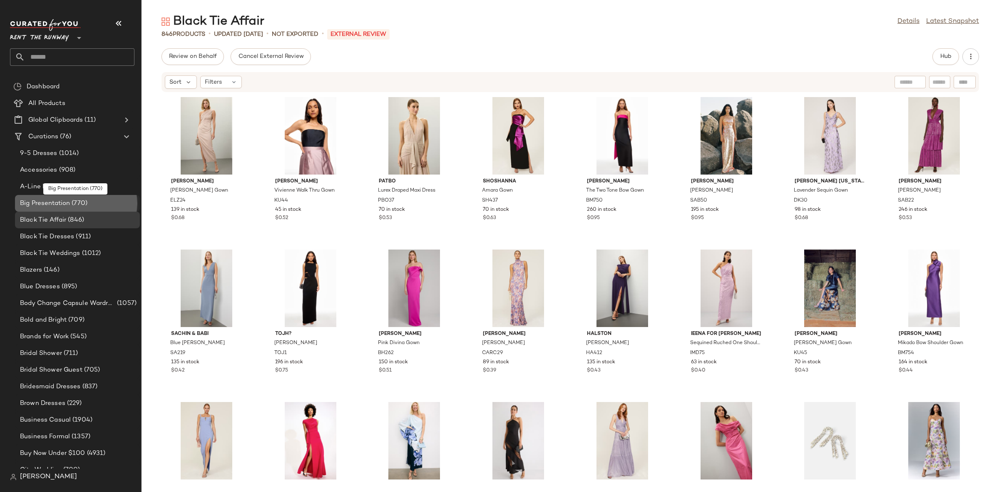
click at [29, 206] on span "Big Presentation" at bounding box center [45, 204] width 50 height 10
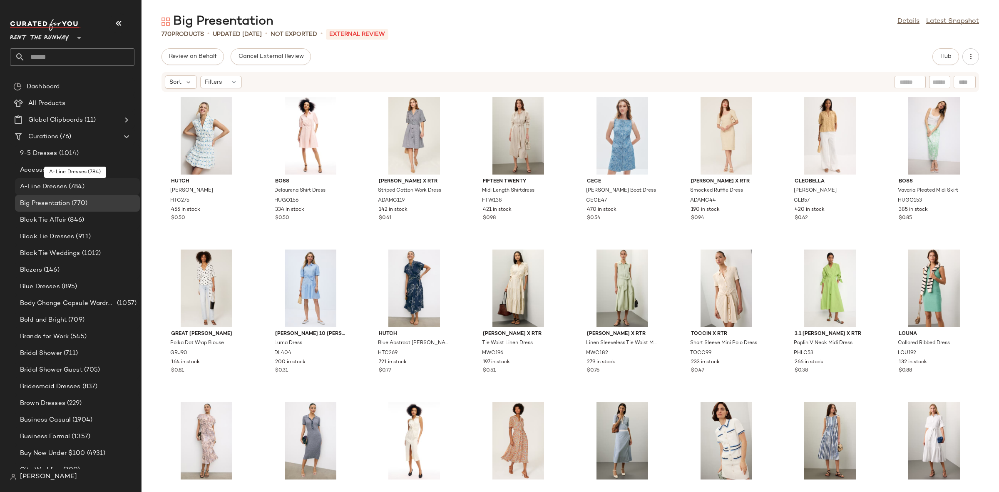
click at [35, 187] on span "A-Line Dresses" at bounding box center [43, 187] width 47 height 10
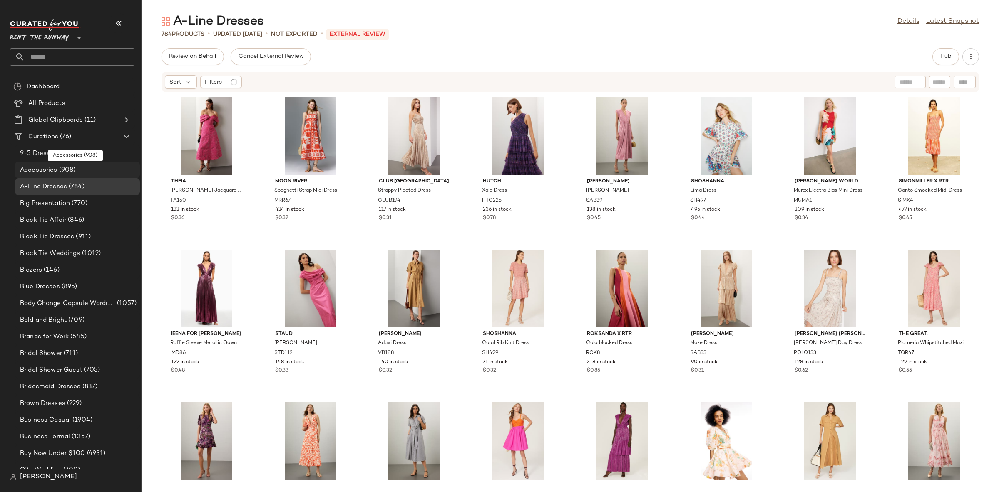
click at [36, 169] on span "Accessories" at bounding box center [38, 170] width 37 height 10
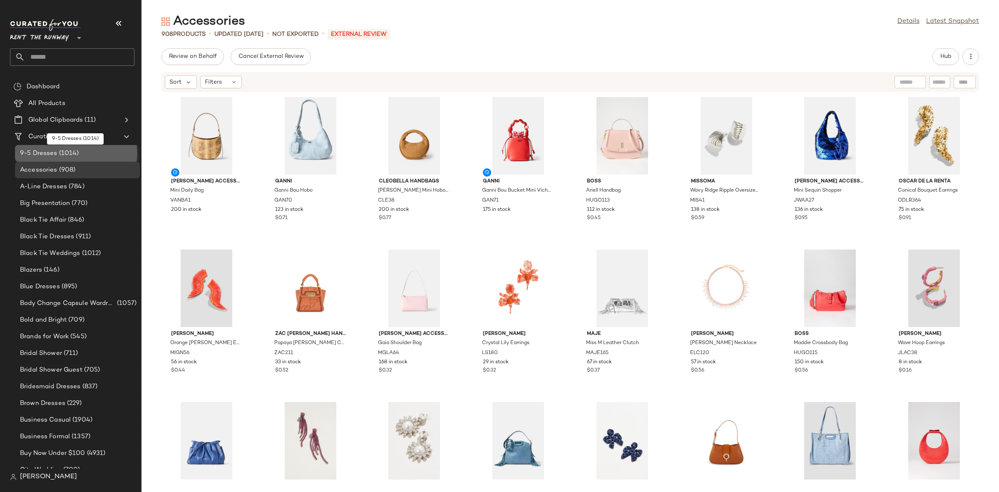
click at [33, 150] on span "9-5 Dresses" at bounding box center [38, 154] width 37 height 10
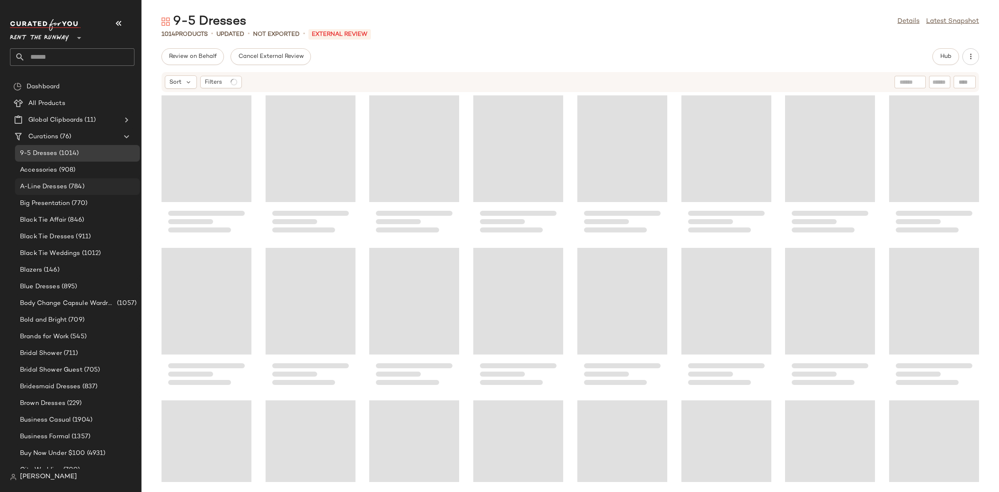
click at [47, 189] on span "A-Line Dresses" at bounding box center [43, 187] width 47 height 10
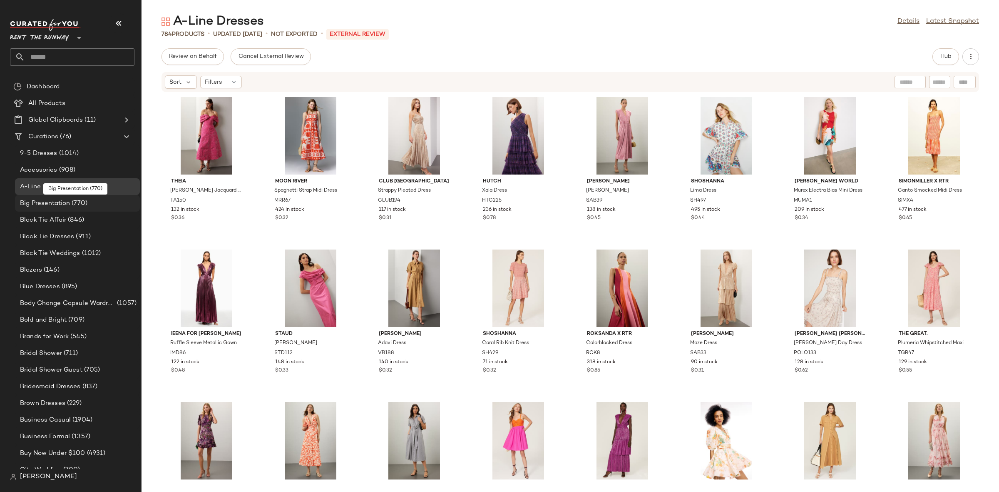
click at [47, 205] on span "Big Presentation" at bounding box center [45, 204] width 50 height 10
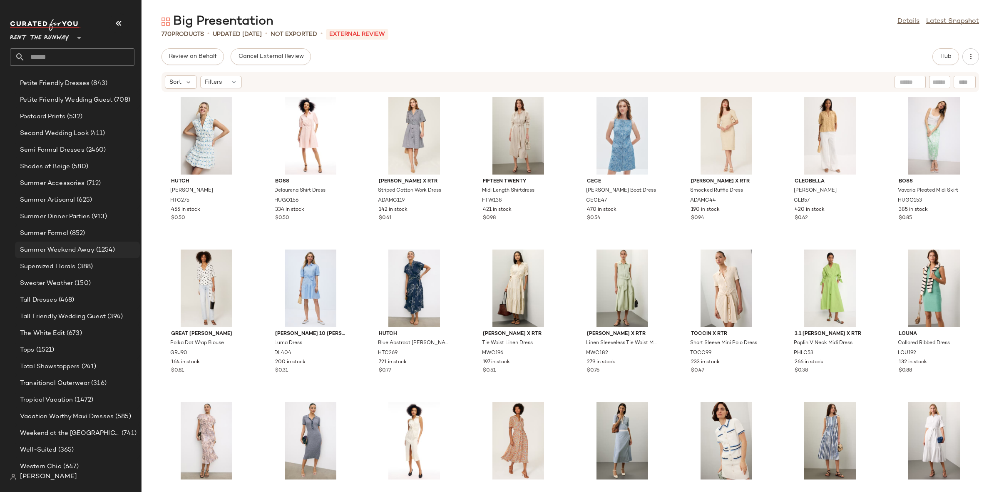
scroll to position [942, 0]
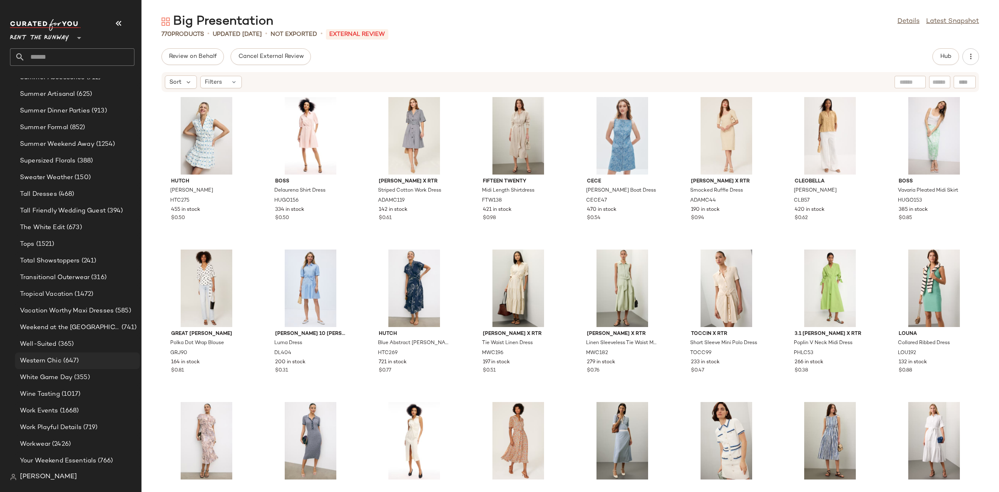
click at [58, 353] on div "Western Chic (647)" at bounding box center [77, 360] width 125 height 17
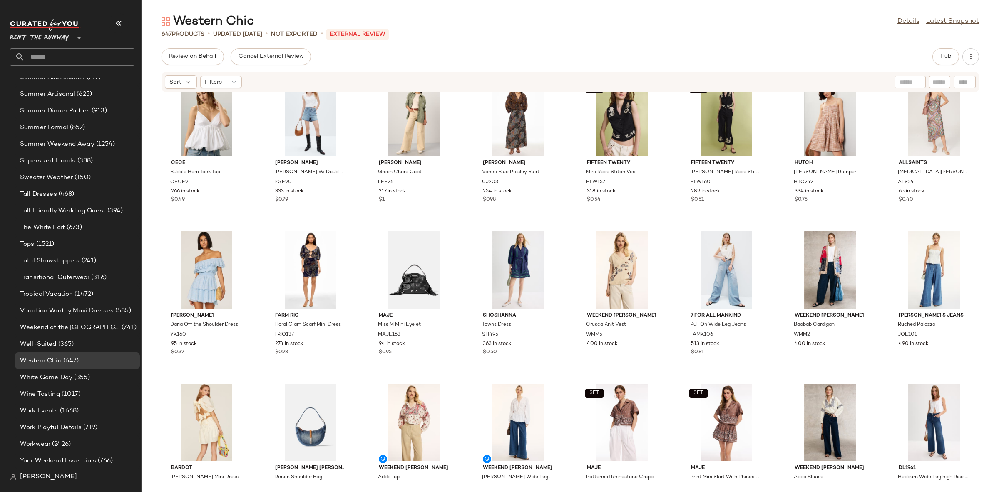
scroll to position [326, 0]
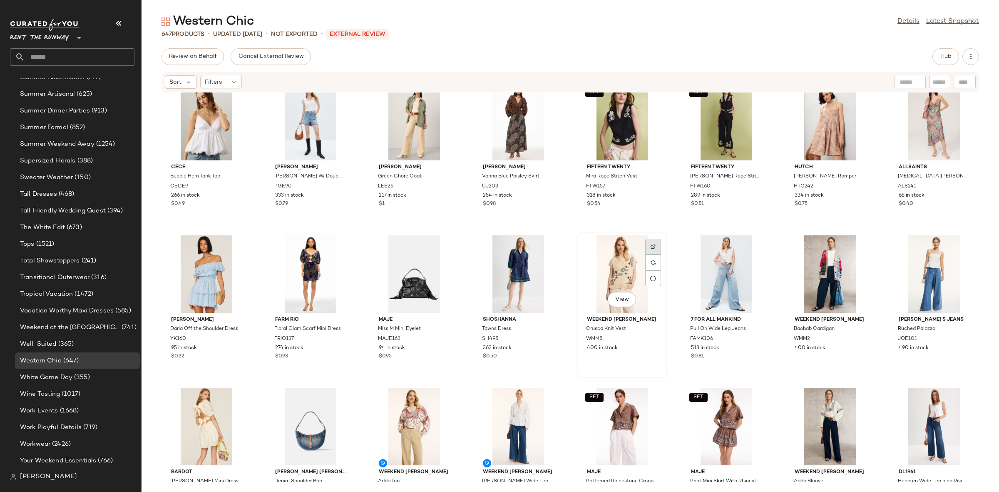
click at [645, 254] on div at bounding box center [653, 262] width 16 height 16
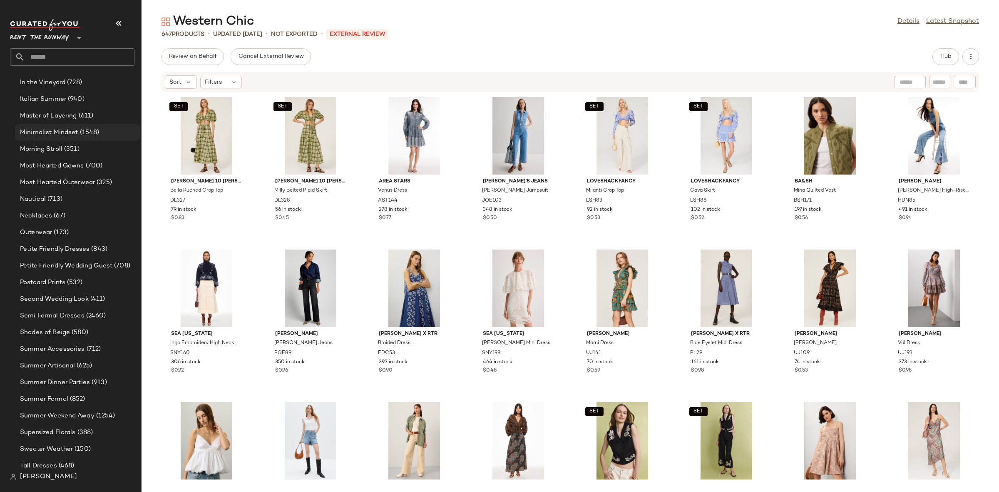
scroll to position [717, 0]
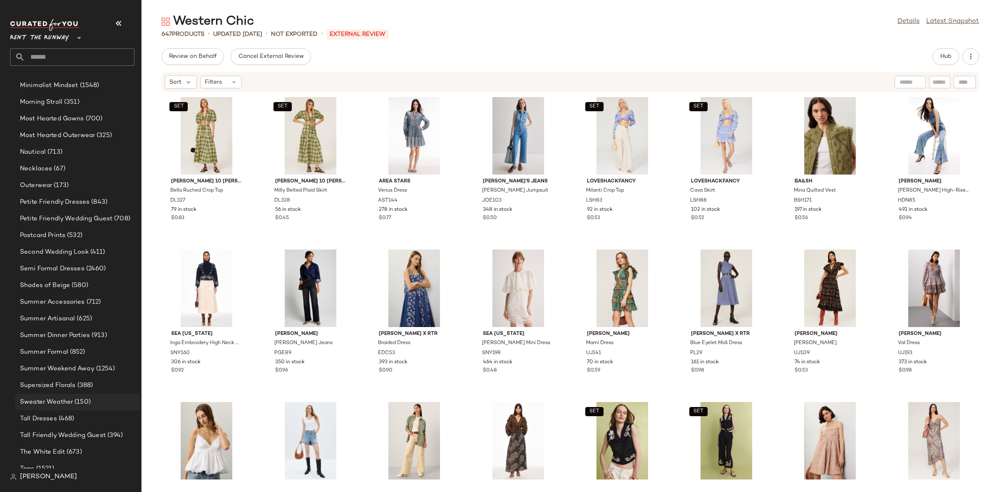
click at [84, 401] on span "(150)" at bounding box center [82, 402] width 18 height 10
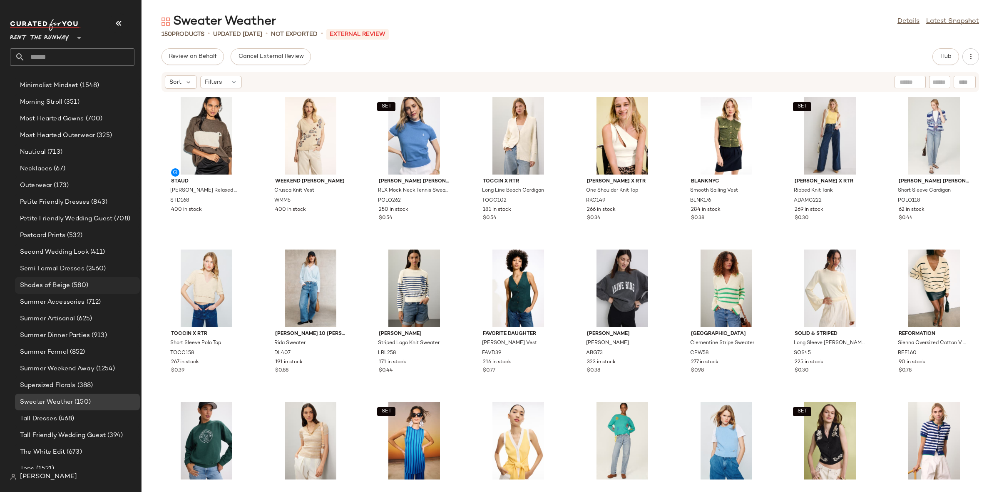
click at [78, 290] on div "Shades of Beige (580)" at bounding box center [77, 285] width 125 height 17
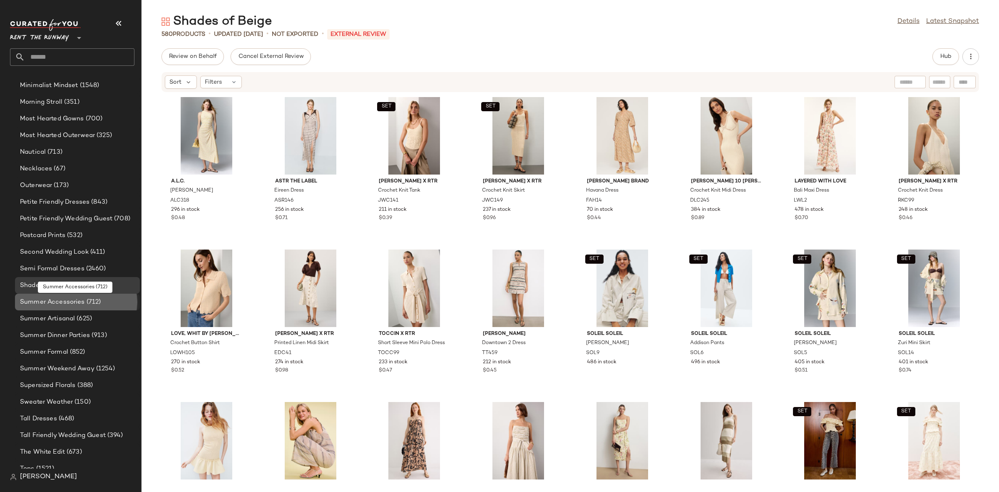
click at [80, 304] on span "Summer Accessories" at bounding box center [52, 302] width 65 height 10
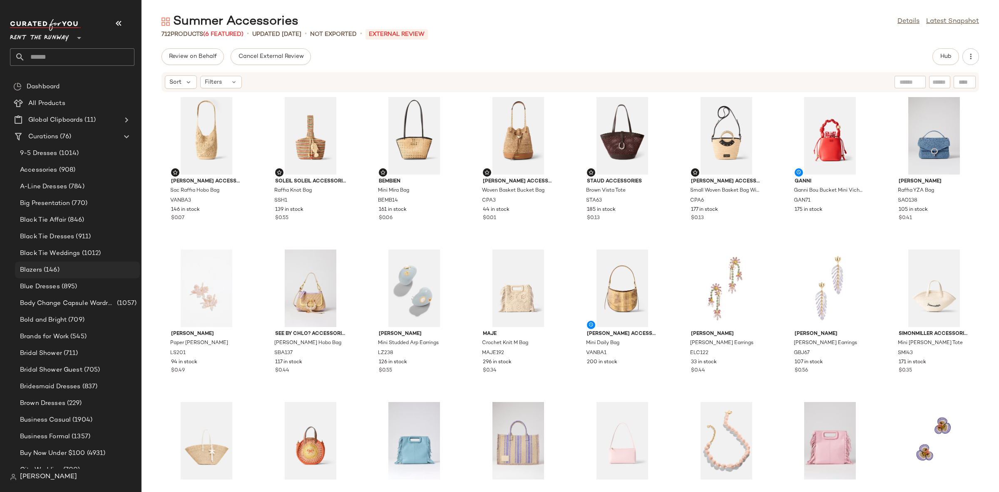
click at [62, 268] on div "Blazers (146)" at bounding box center [76, 270] width 119 height 10
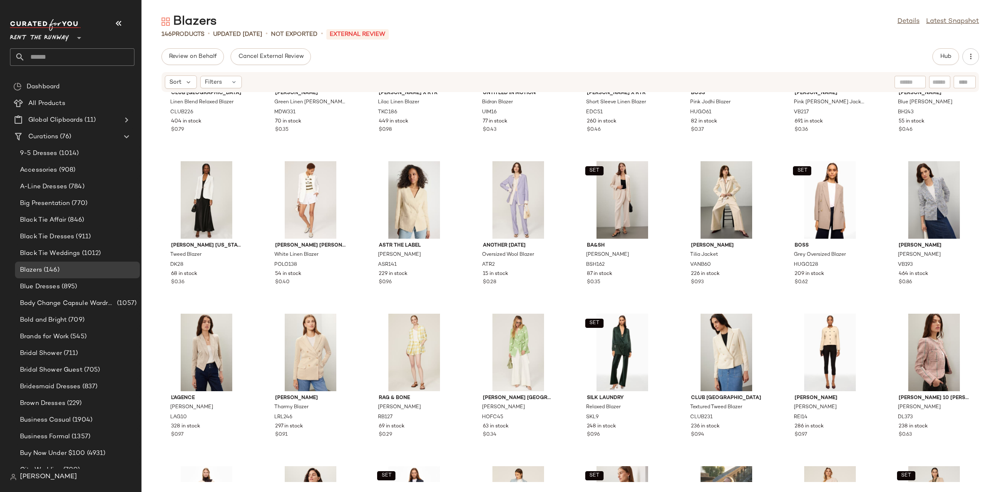
scroll to position [401, 0]
click at [509, 202] on div "View" at bounding box center [518, 198] width 84 height 77
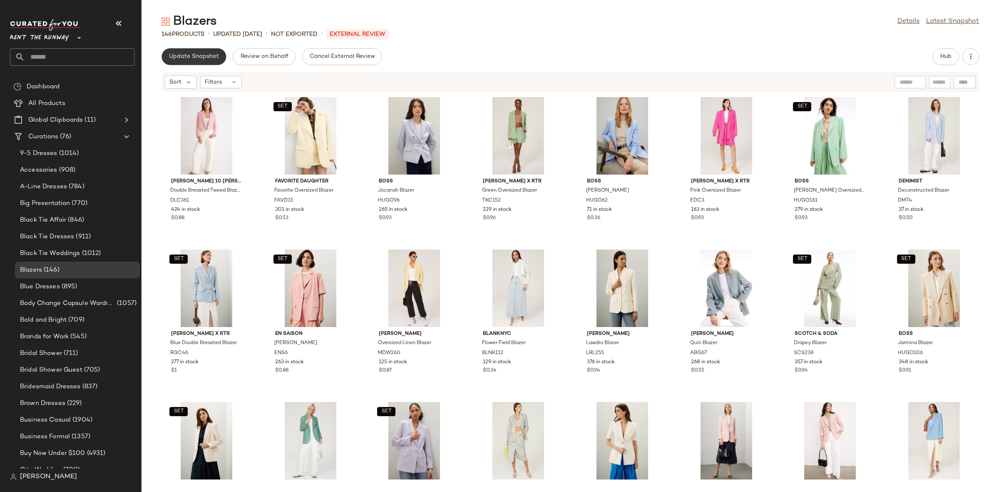
click at [183, 62] on button "Update Snapshot" at bounding box center [194, 56] width 65 height 17
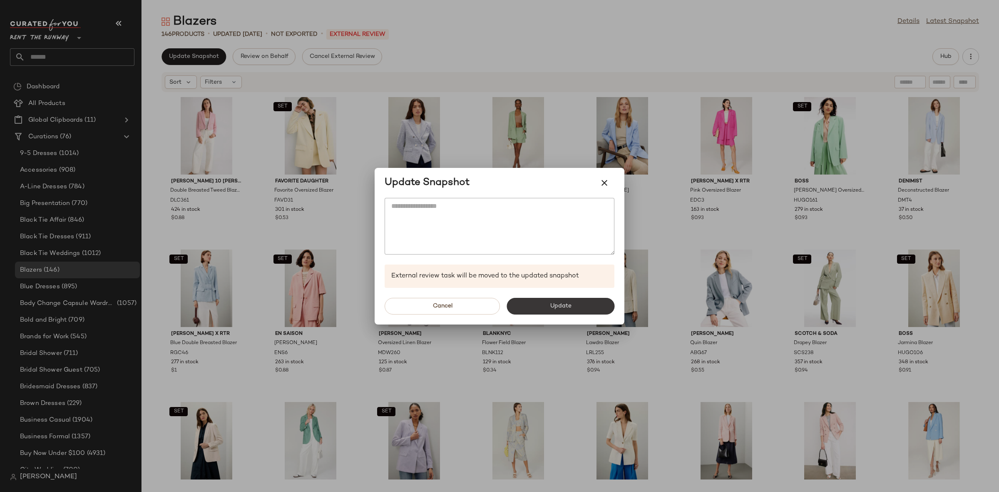
click at [560, 303] on span "Update" at bounding box center [561, 306] width 22 height 7
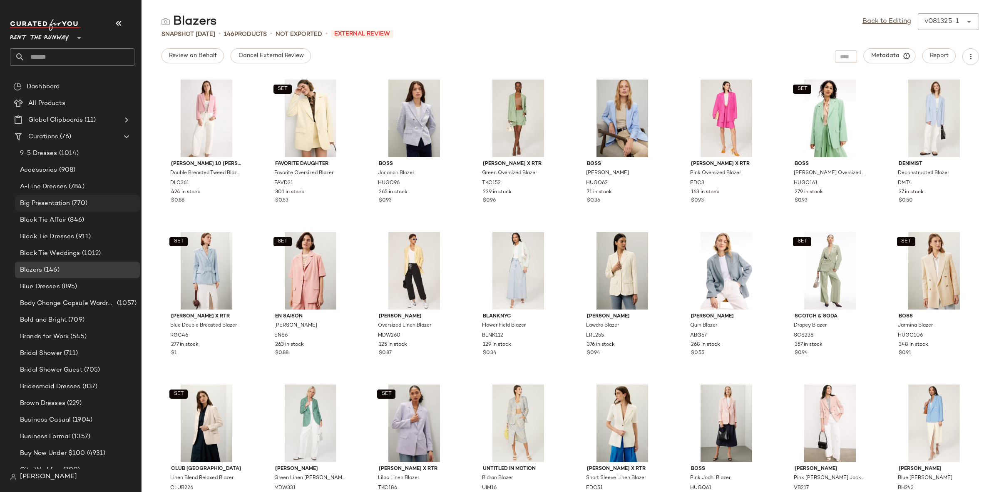
click at [67, 203] on span "Big Presentation" at bounding box center [45, 204] width 50 height 10
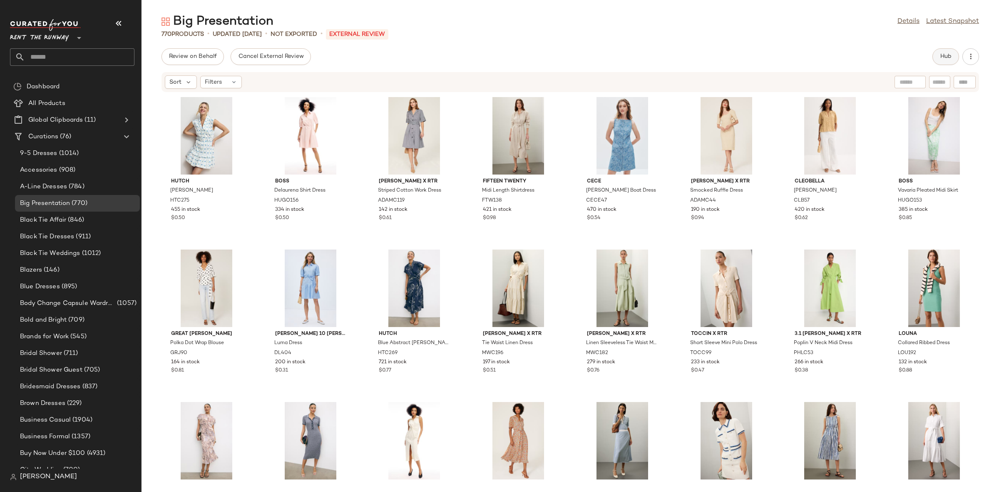
click at [946, 62] on button "Hub" at bounding box center [946, 56] width 27 height 17
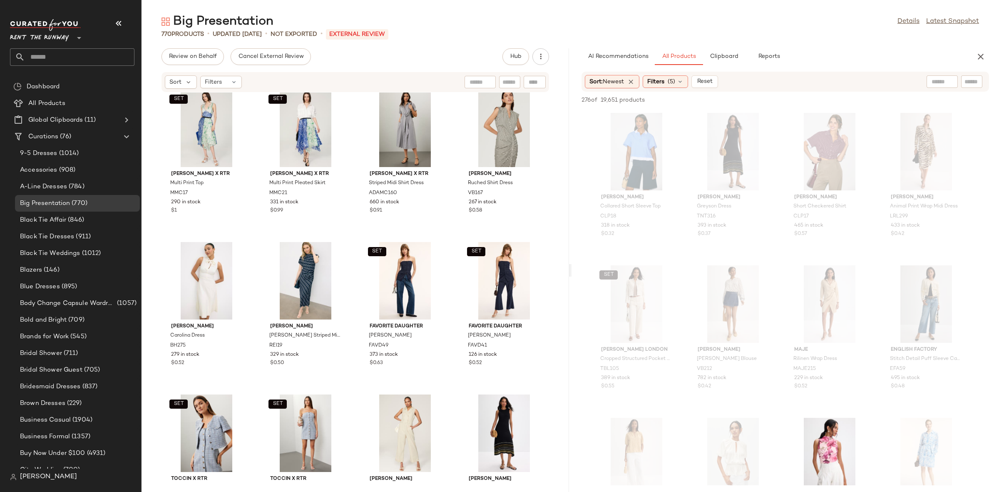
scroll to position [2151, 0]
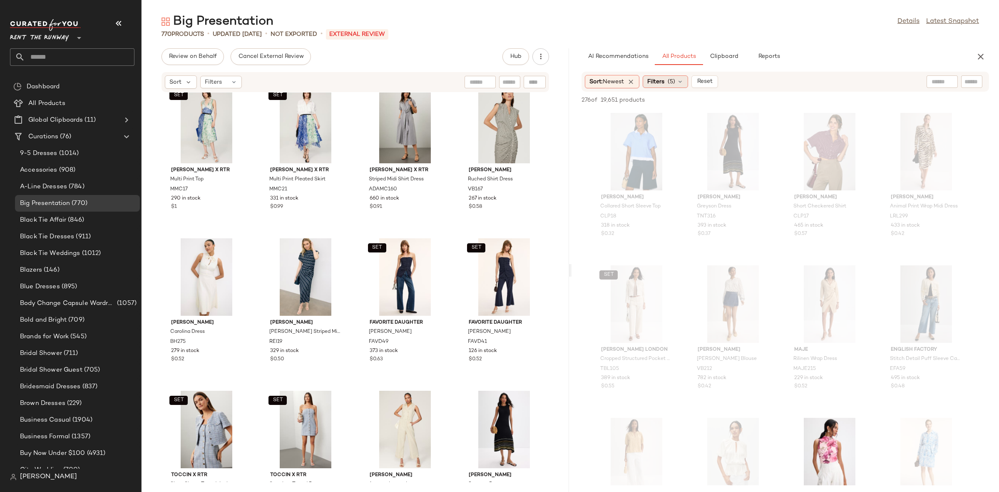
click at [660, 82] on span "Filters" at bounding box center [655, 81] width 17 height 9
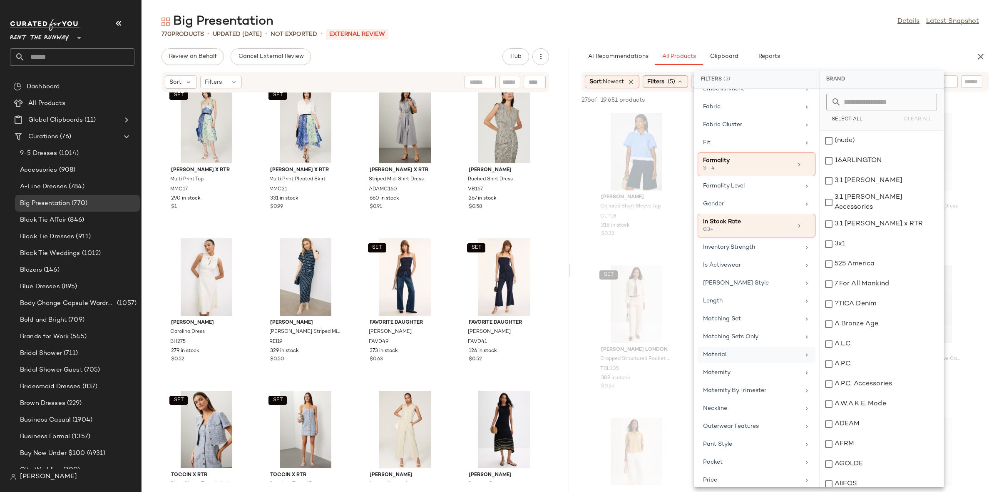
scroll to position [341, 0]
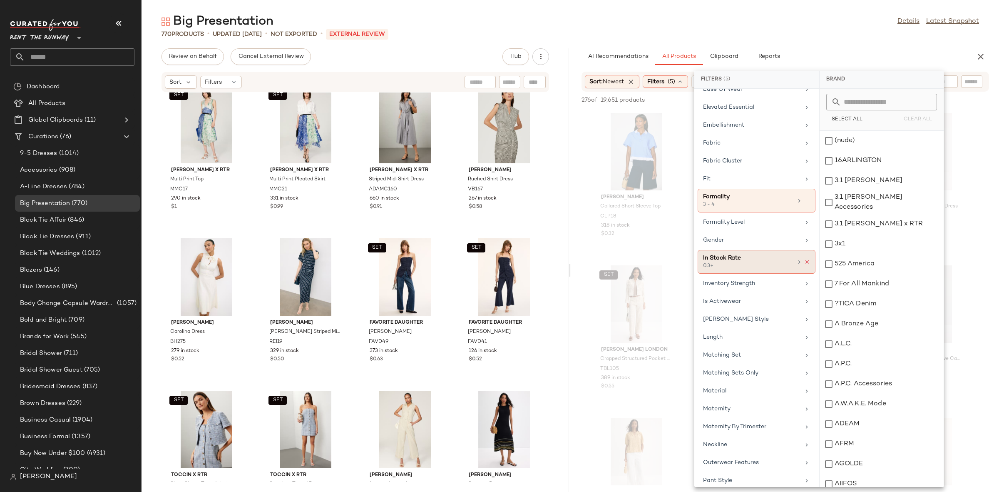
click at [805, 265] on icon at bounding box center [807, 262] width 6 height 6
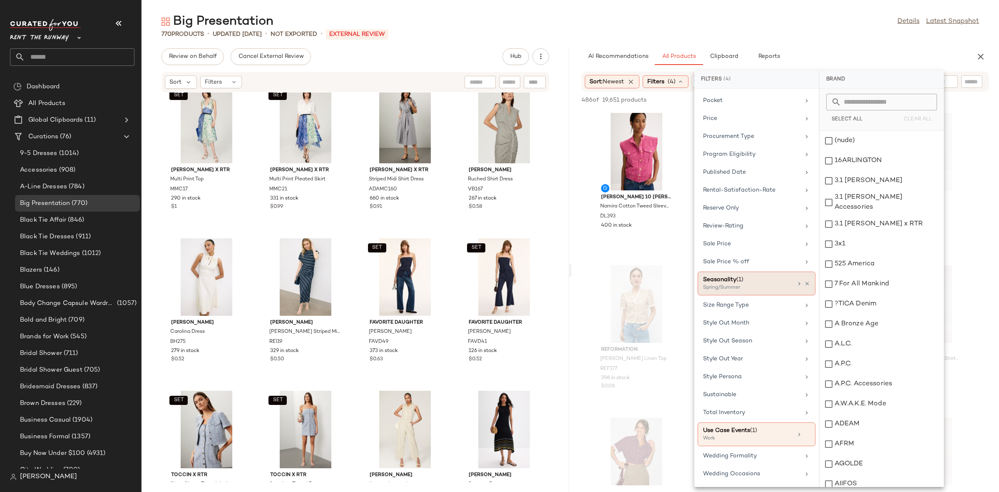
scroll to position [742, 0]
click at [648, 254] on div "View [PERSON_NAME] 10 [PERSON_NAME] Cotton Tweed Sleeveless Jacket DL393 400 in…" at bounding box center [637, 183] width 88 height 144
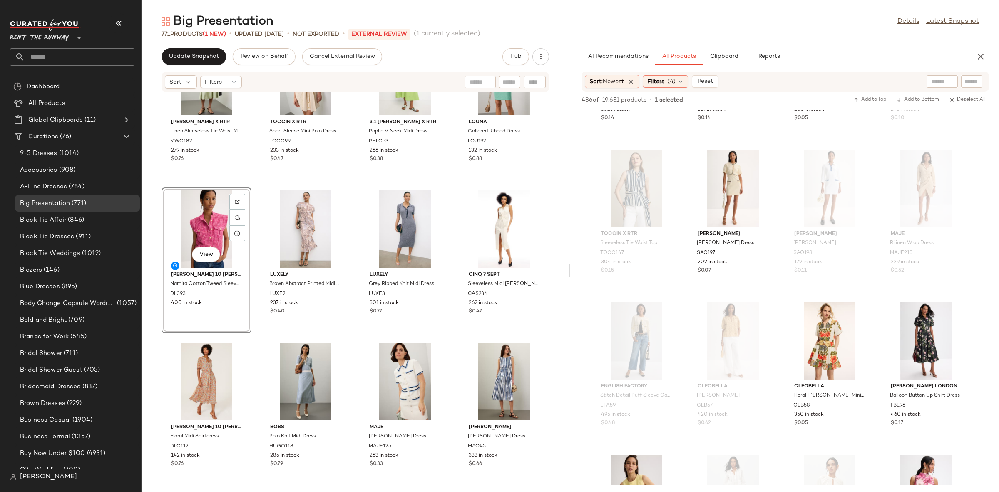
scroll to position [1229, 0]
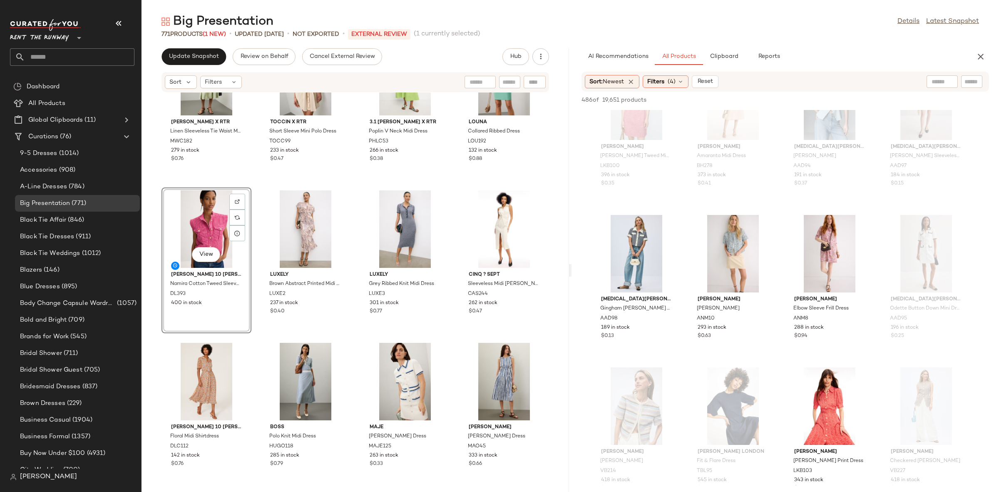
scroll to position [2694, 0]
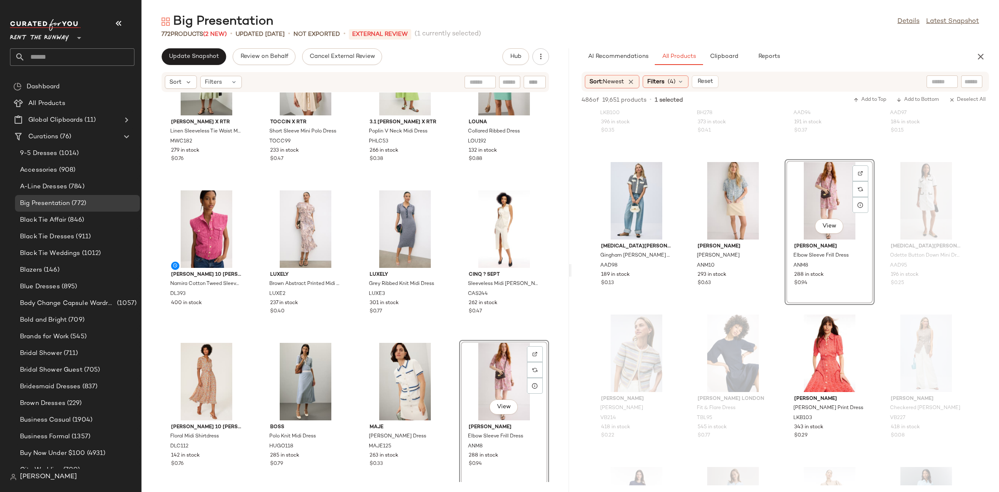
click at [358, 337] on div "[PERSON_NAME] x RTR Linen Sleeveless Tie Waist Midi Dress MWC182 279 in stock $…" at bounding box center [356, 286] width 428 height 389
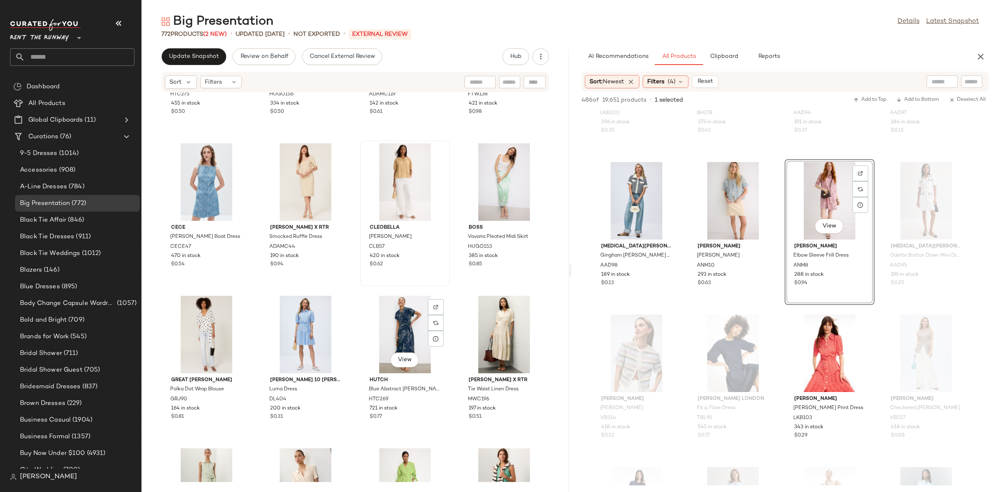
scroll to position [0, 0]
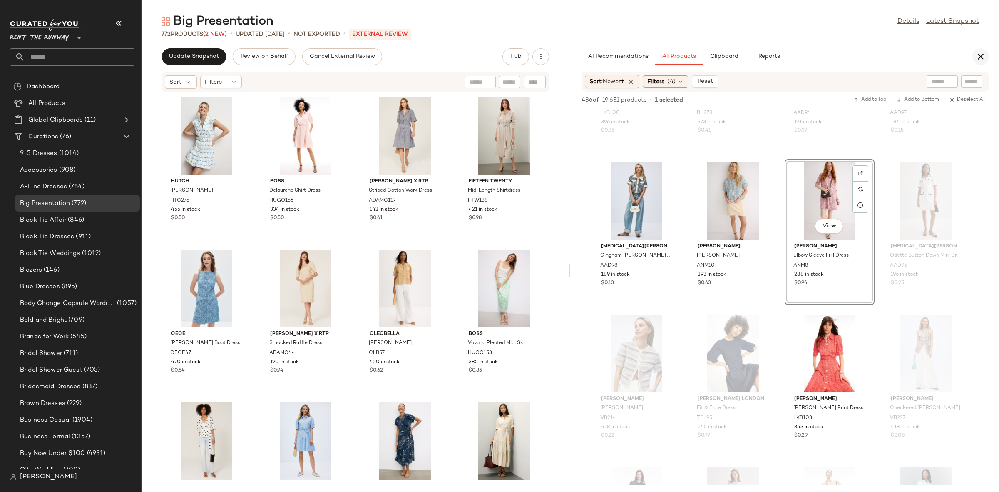
click at [976, 57] on icon "button" at bounding box center [981, 57] width 10 height 10
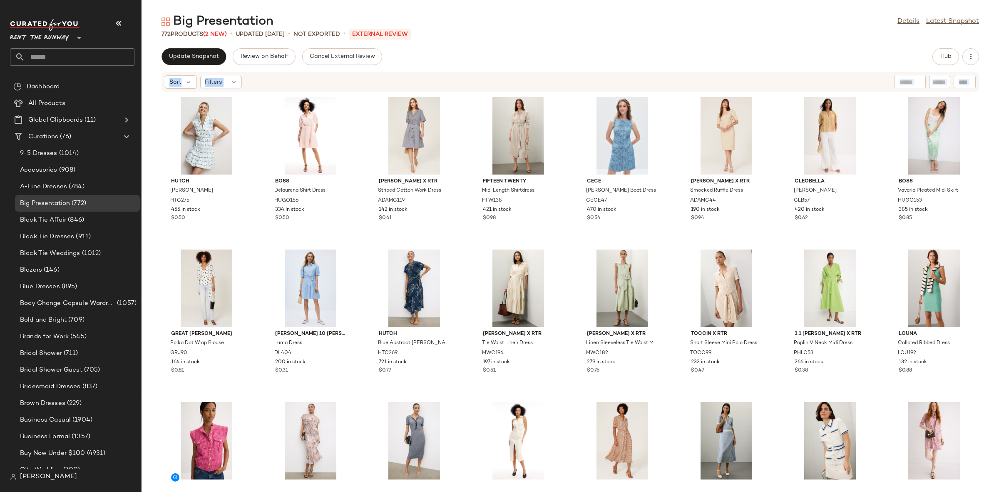
click at [578, 244] on div "Hutch [PERSON_NAME] Dress HTC275 455 in stock $0.50 BOSS Delaurena Shirt Dress …" at bounding box center [571, 286] width 858 height 389
click at [180, 55] on span "Update Snapshot" at bounding box center [194, 56] width 50 height 7
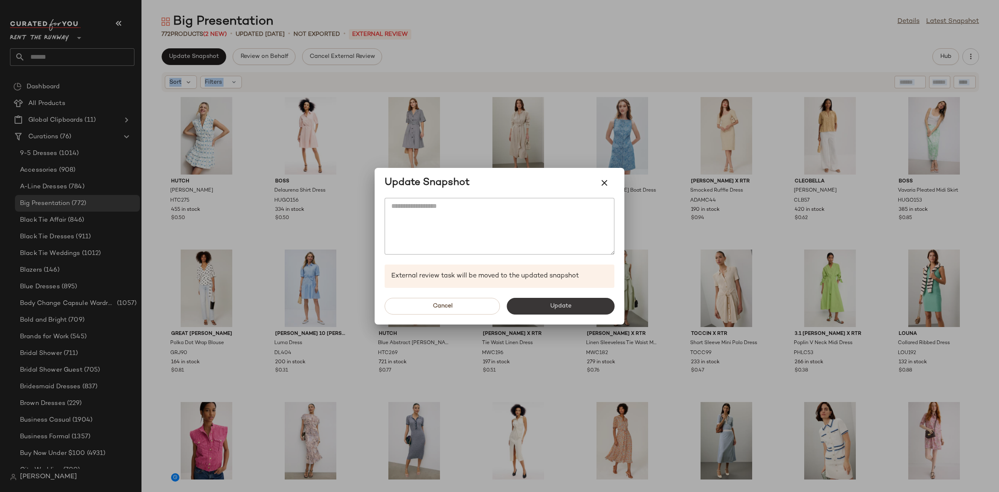
click at [567, 304] on span "Update" at bounding box center [561, 306] width 22 height 7
